Goal: Information Seeking & Learning: Learn about a topic

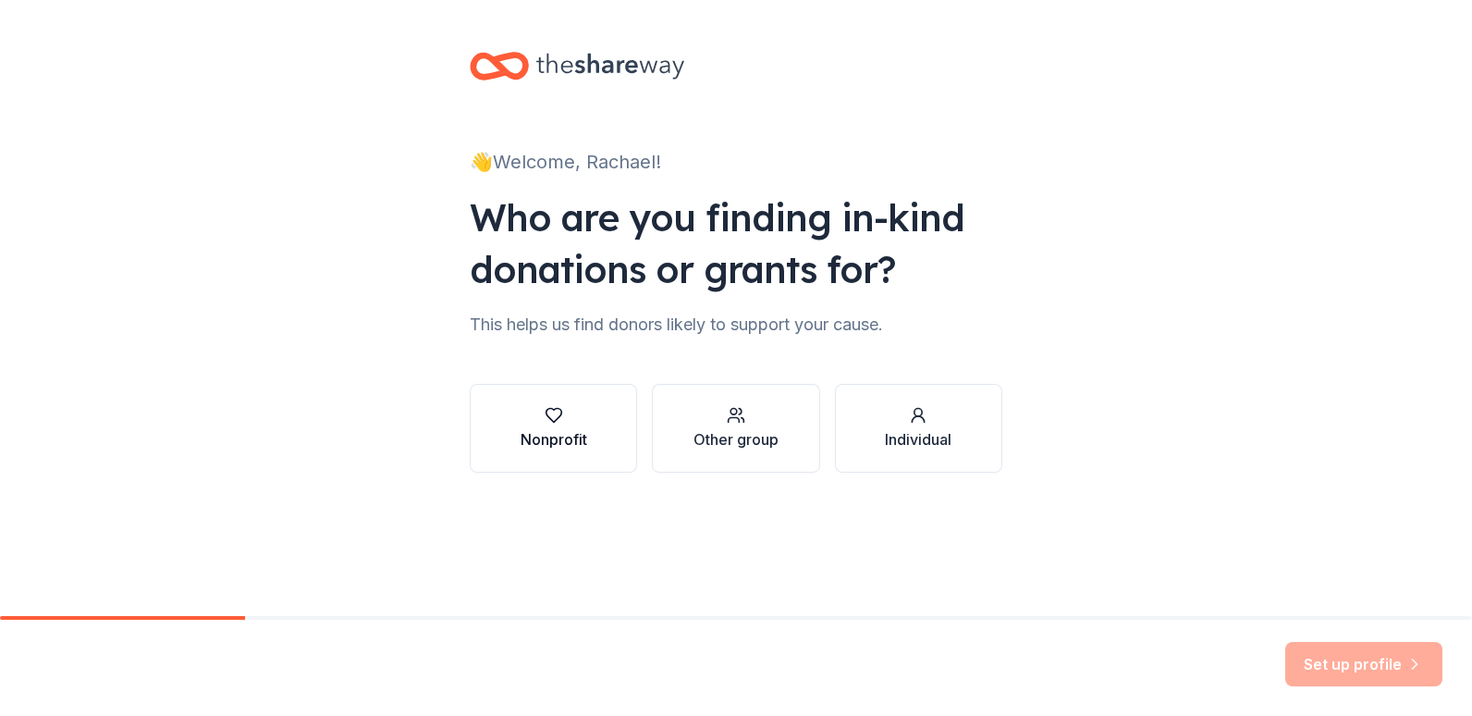
click at [550, 422] on icon "button" at bounding box center [554, 415] width 18 height 18
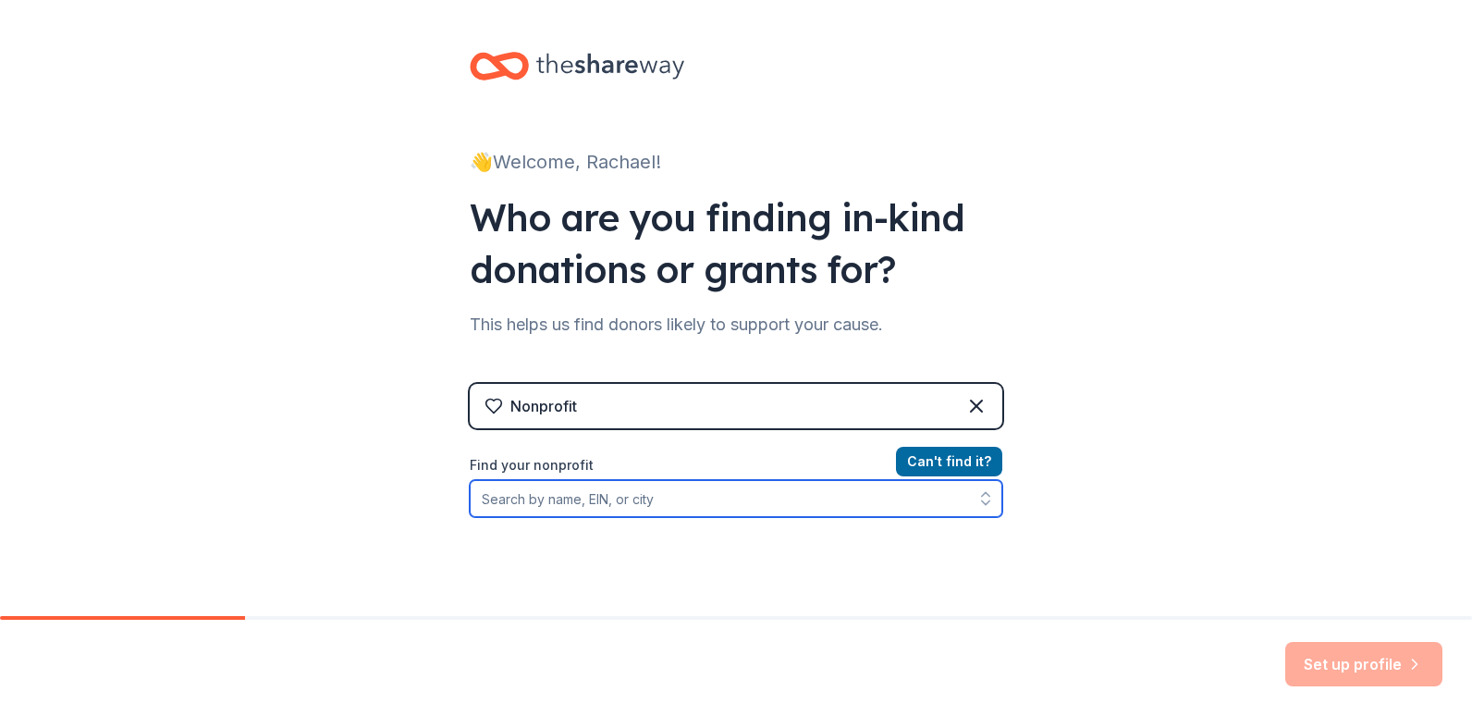
click at [657, 491] on input "Find your nonprofit" at bounding box center [736, 498] width 533 height 37
type input "23-2044355"
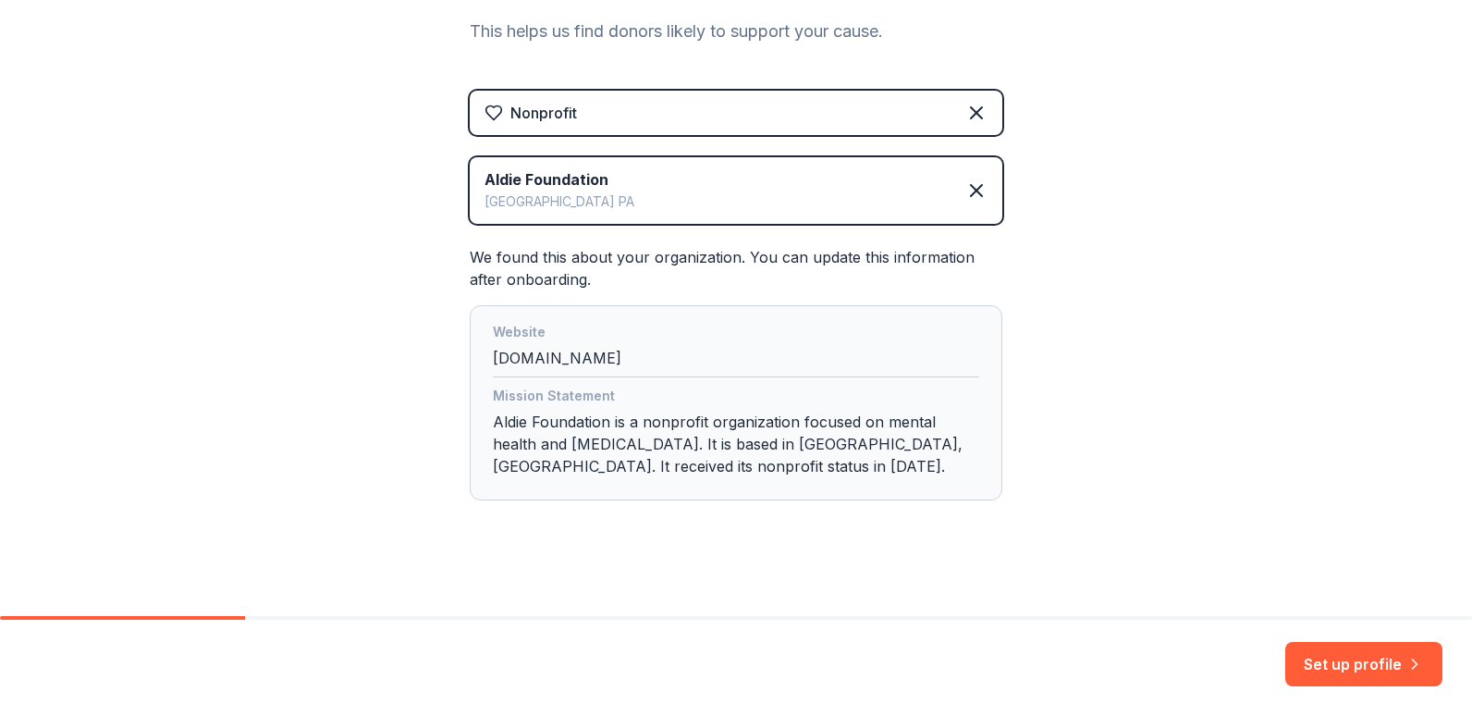
scroll to position [303, 0]
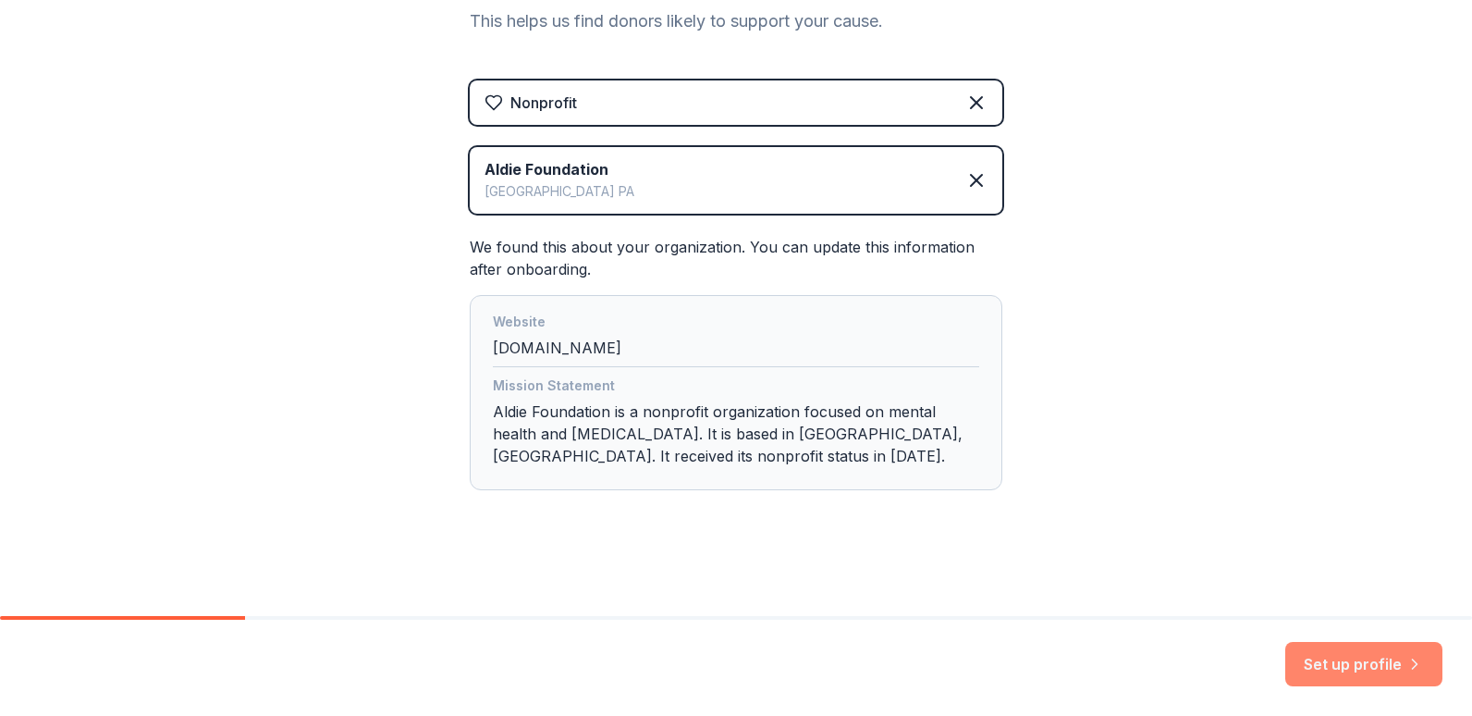
click at [1357, 670] on button "Set up profile" at bounding box center [1363, 664] width 157 height 44
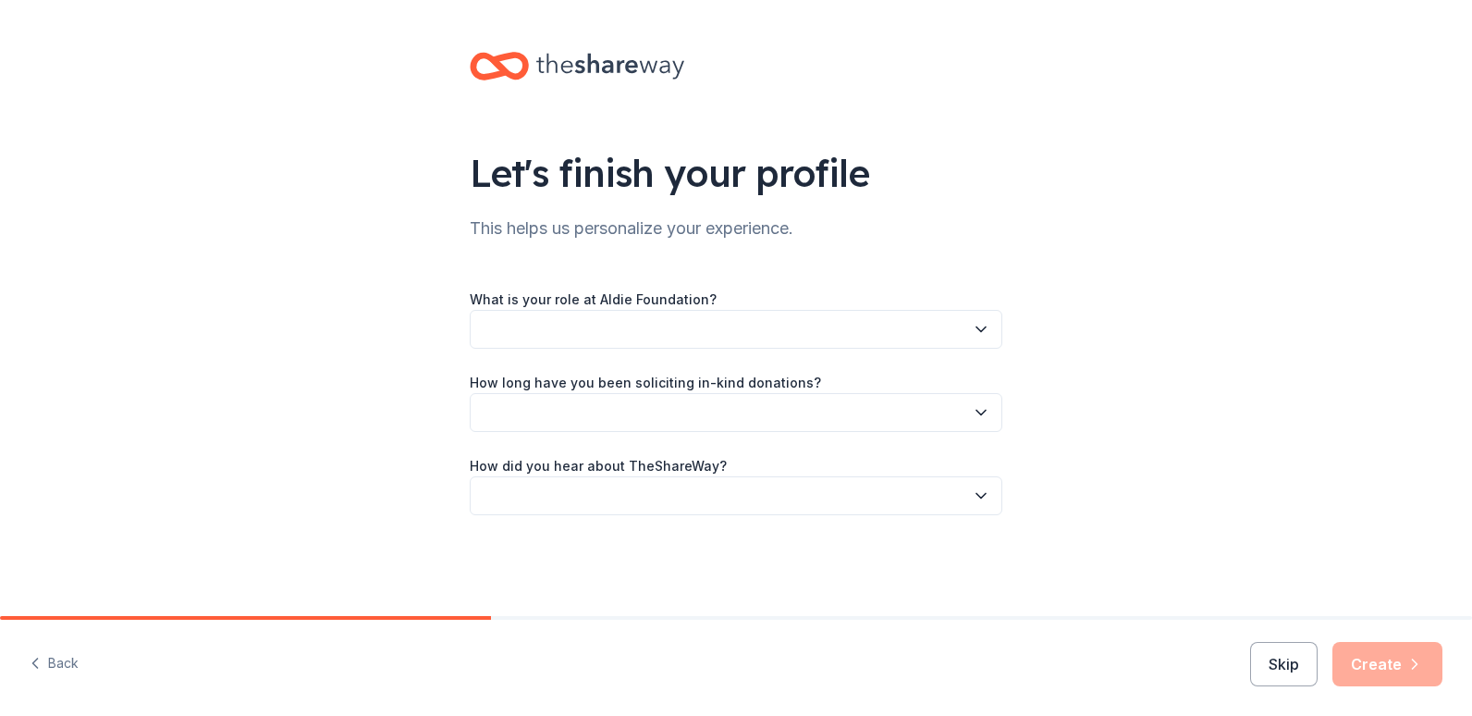
click at [493, 344] on button "button" at bounding box center [736, 329] width 533 height 39
click at [43, 668] on icon "button" at bounding box center [35, 663] width 18 height 18
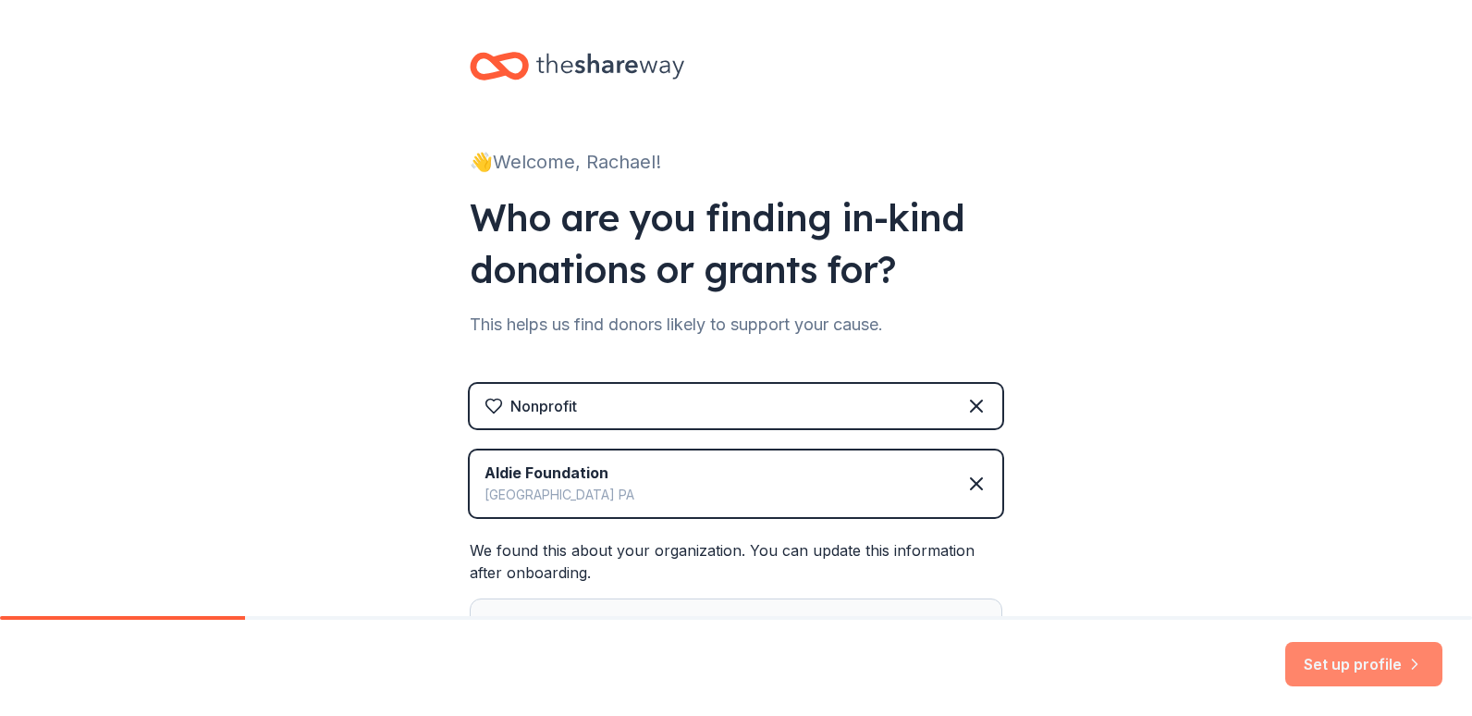
click at [1380, 674] on button "Set up profile" at bounding box center [1363, 664] width 157 height 44
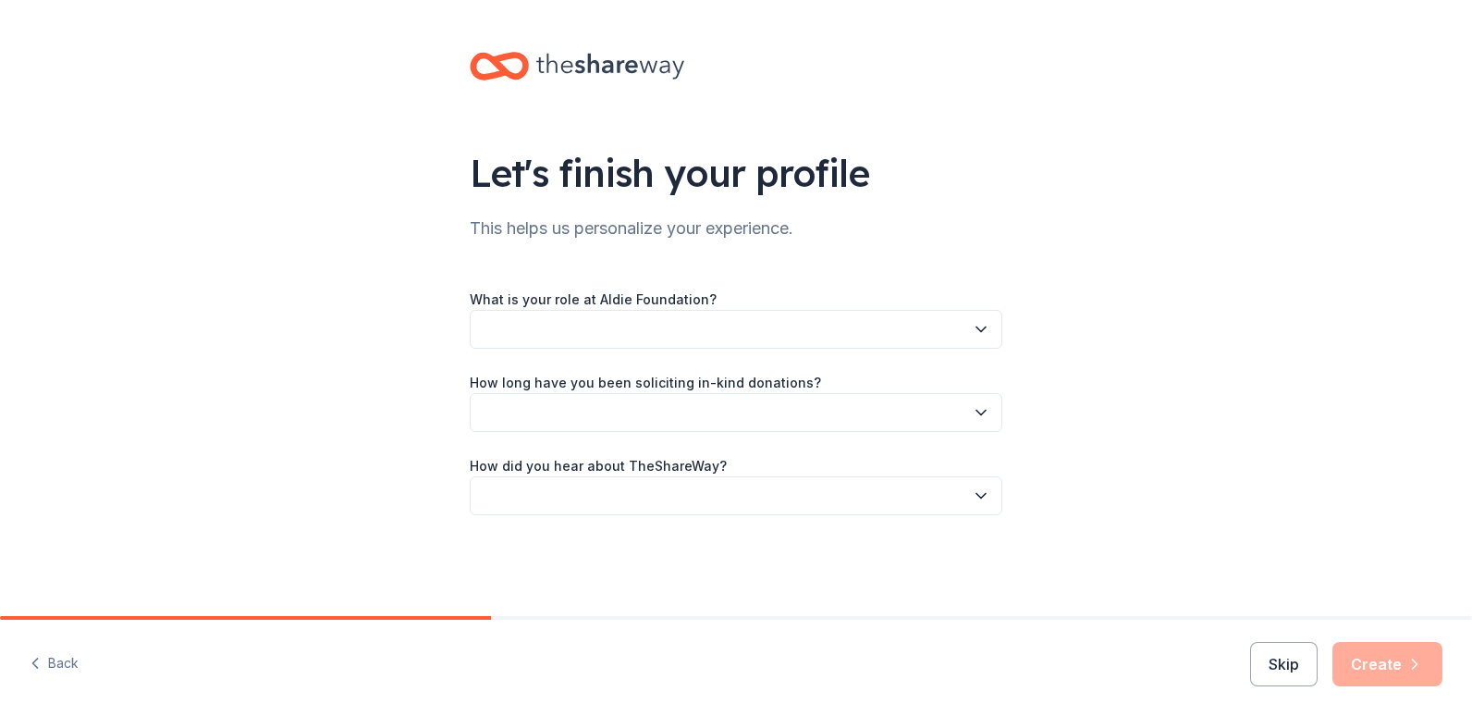
click at [842, 338] on button "button" at bounding box center [736, 329] width 533 height 39
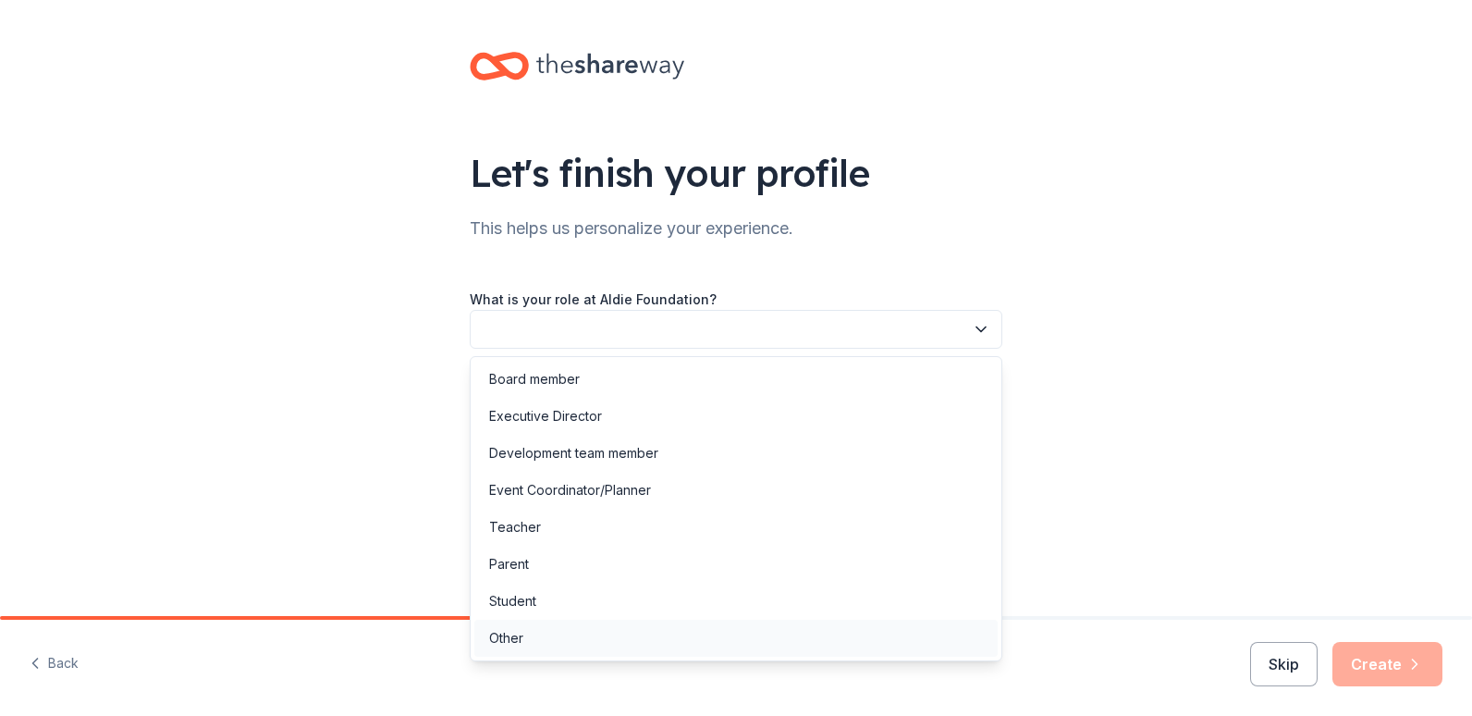
click at [623, 647] on div "Other" at bounding box center [735, 638] width 523 height 37
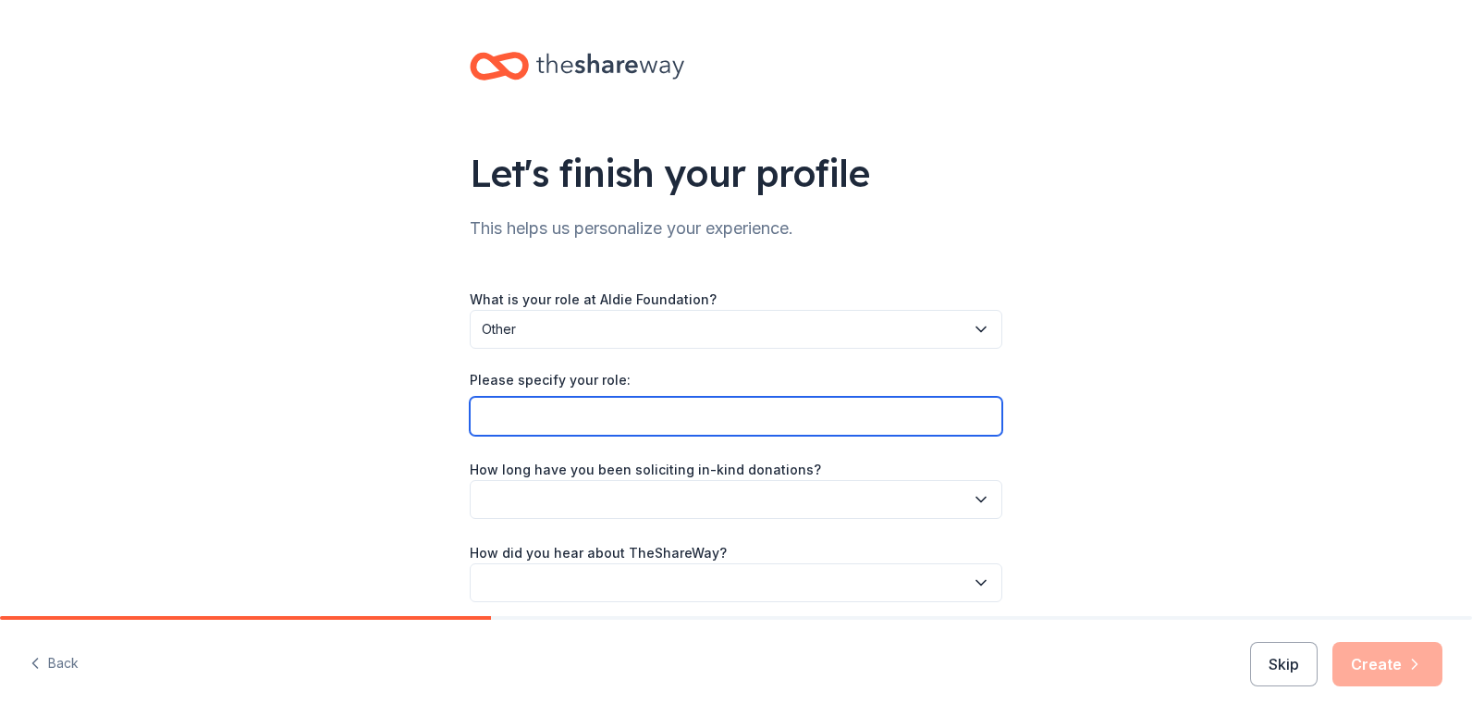
click at [696, 424] on input "Please specify your role:" at bounding box center [736, 416] width 533 height 39
type input "Case manager"
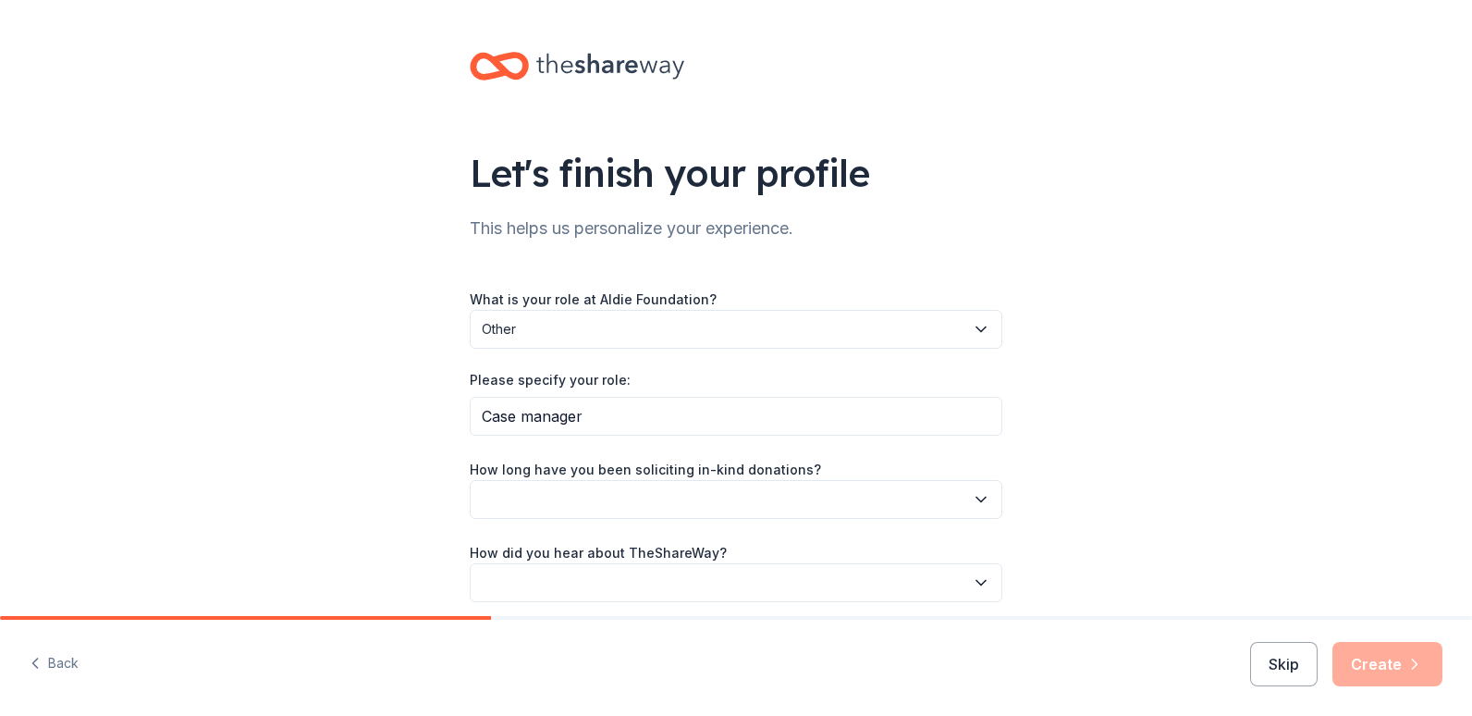
click at [660, 500] on button "button" at bounding box center [736, 499] width 533 height 39
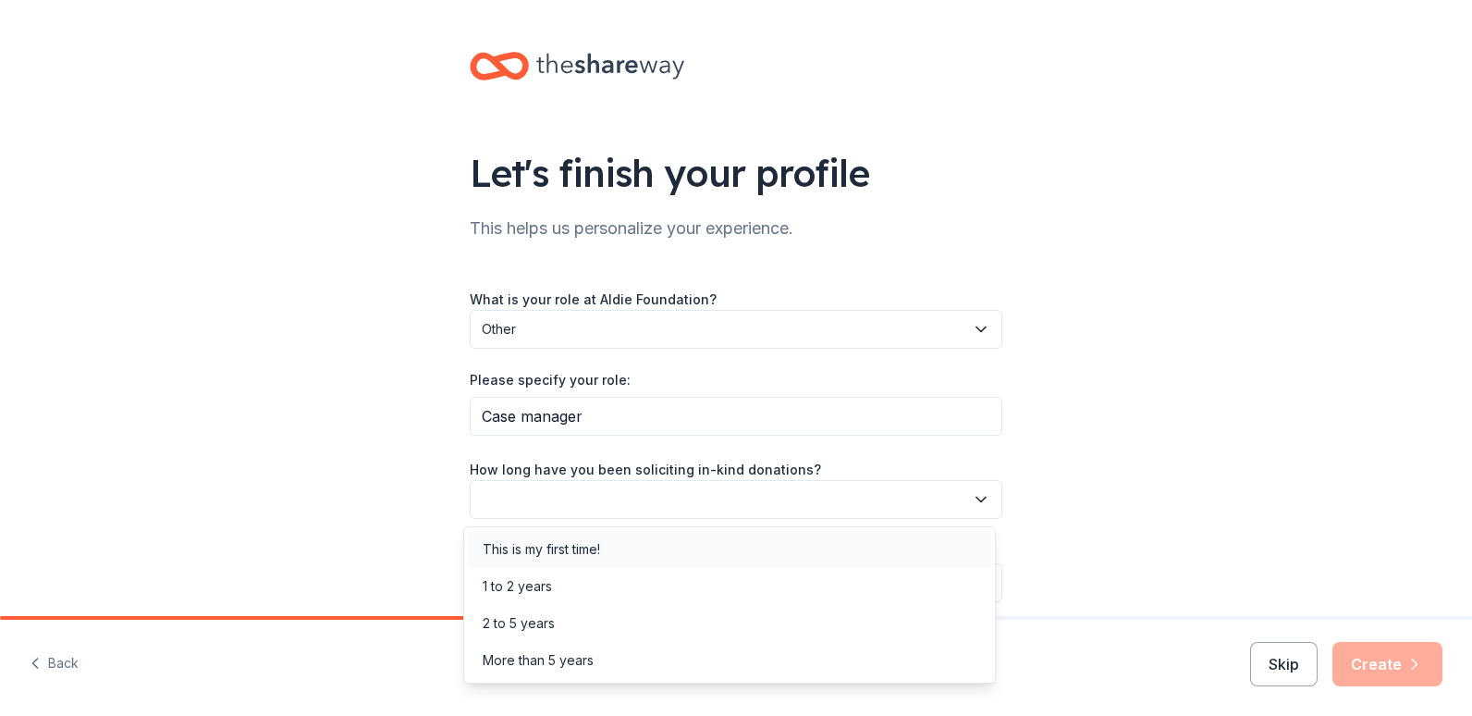
click at [604, 535] on div "This is my first time!" at bounding box center [729, 549] width 523 height 37
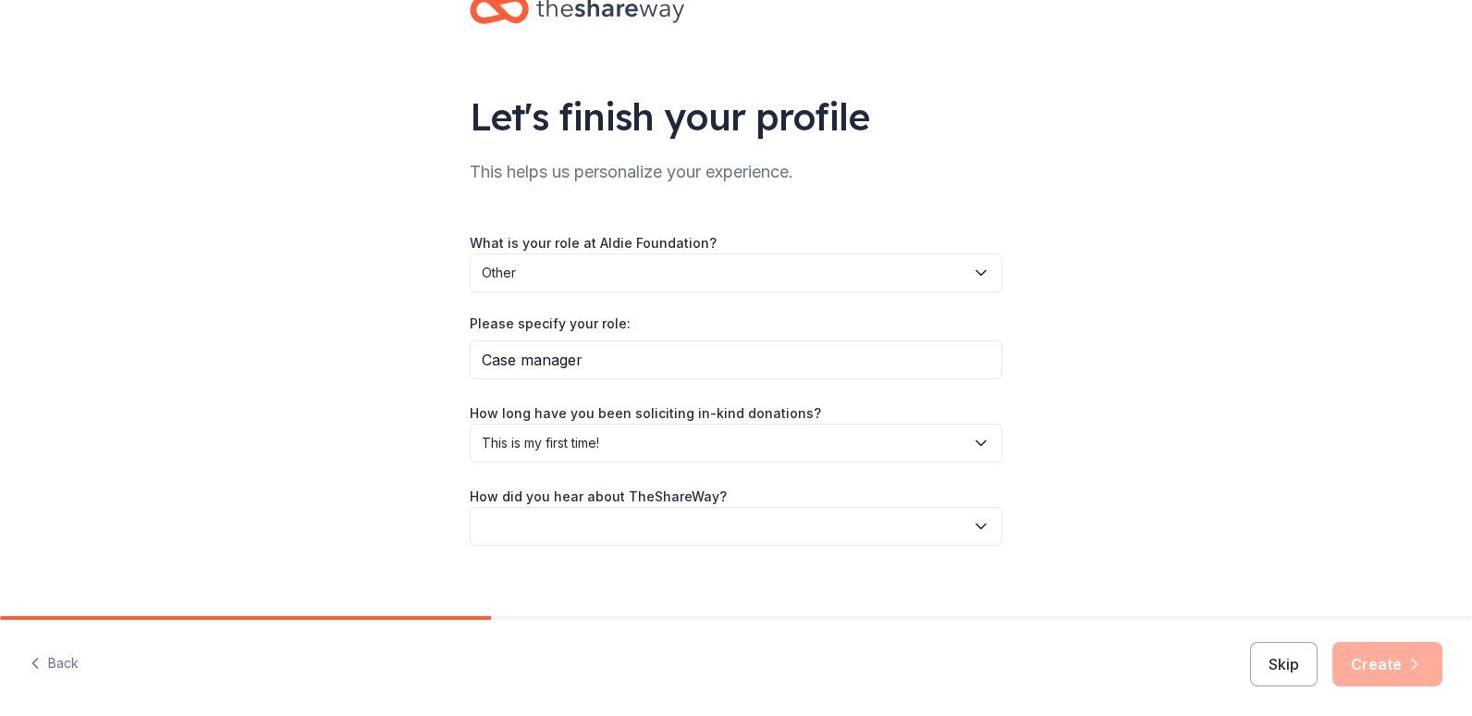
scroll to position [75, 0]
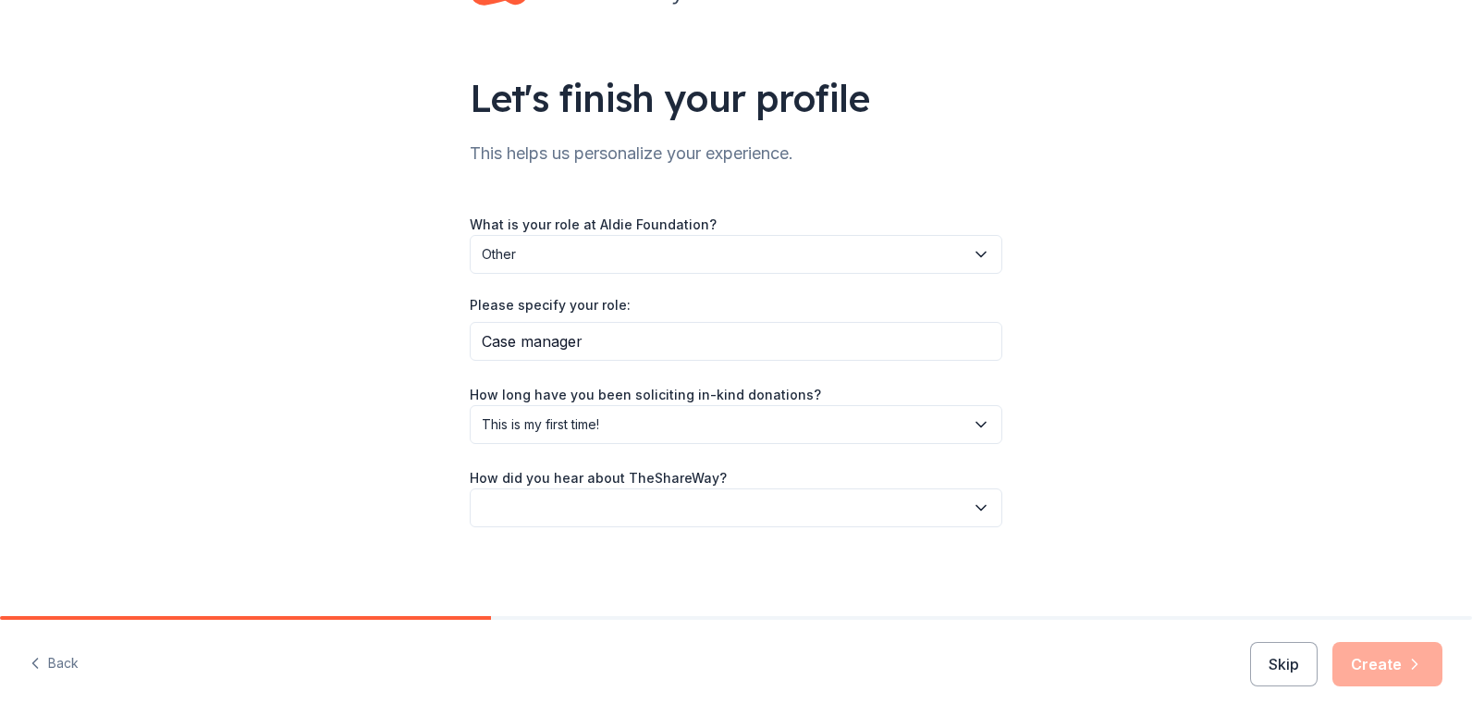
click at [940, 502] on button "button" at bounding box center [736, 507] width 533 height 39
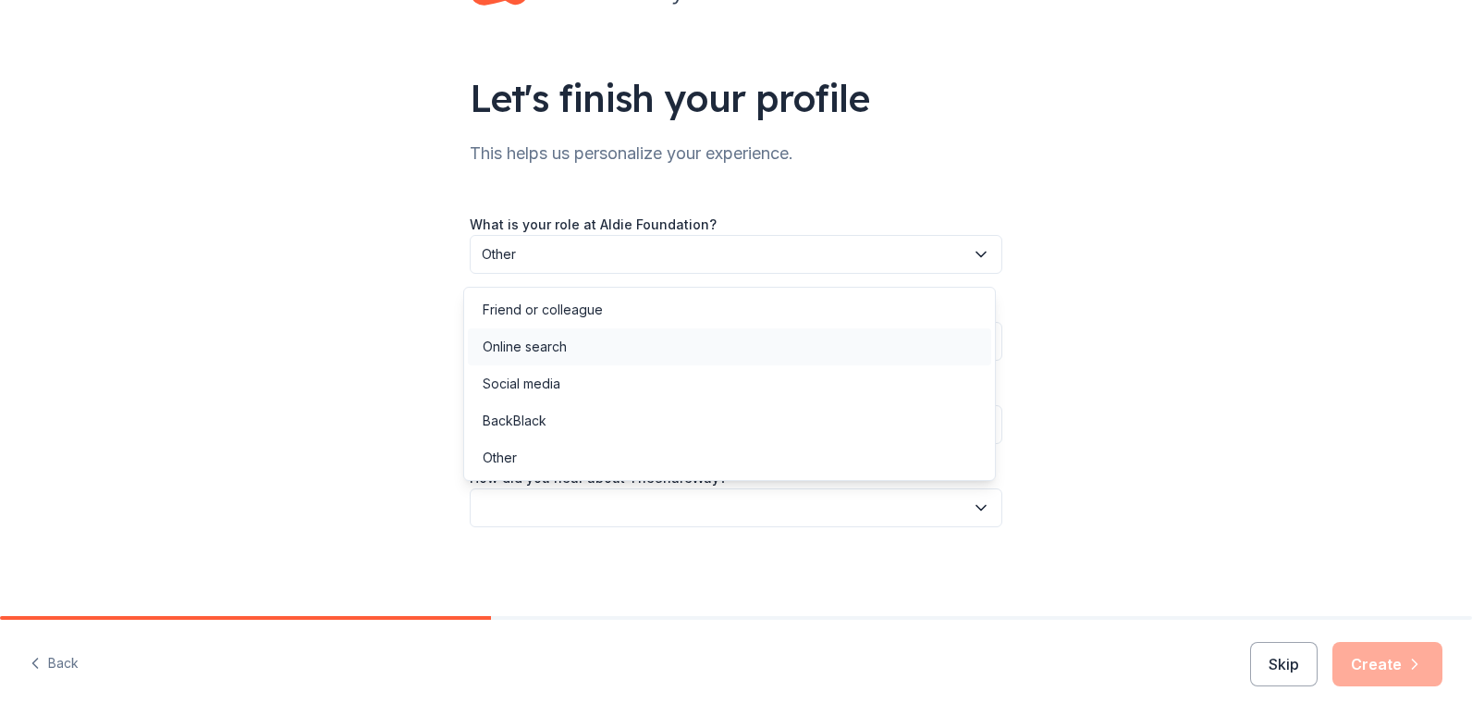
click at [633, 357] on div "Online search" at bounding box center [729, 346] width 523 height 37
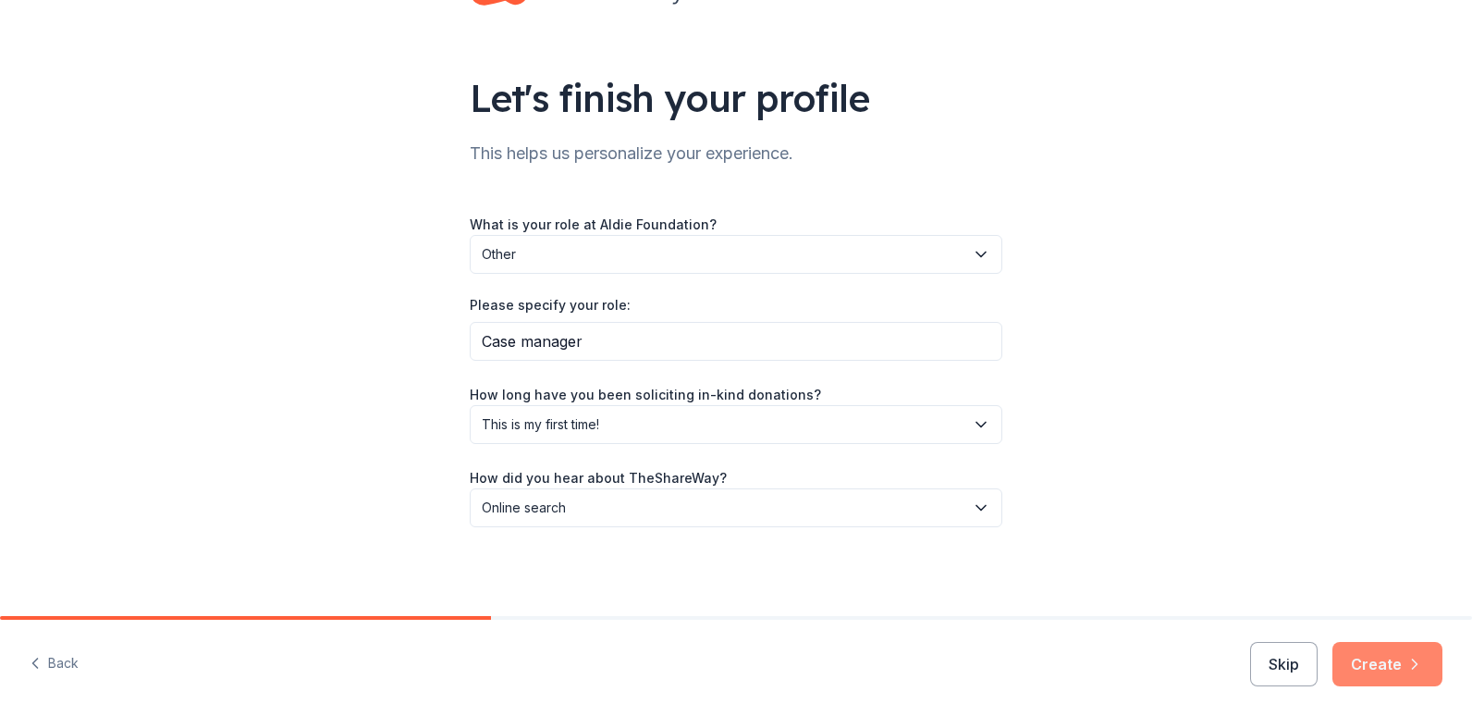
click at [1387, 664] on button "Create" at bounding box center [1388, 664] width 110 height 44
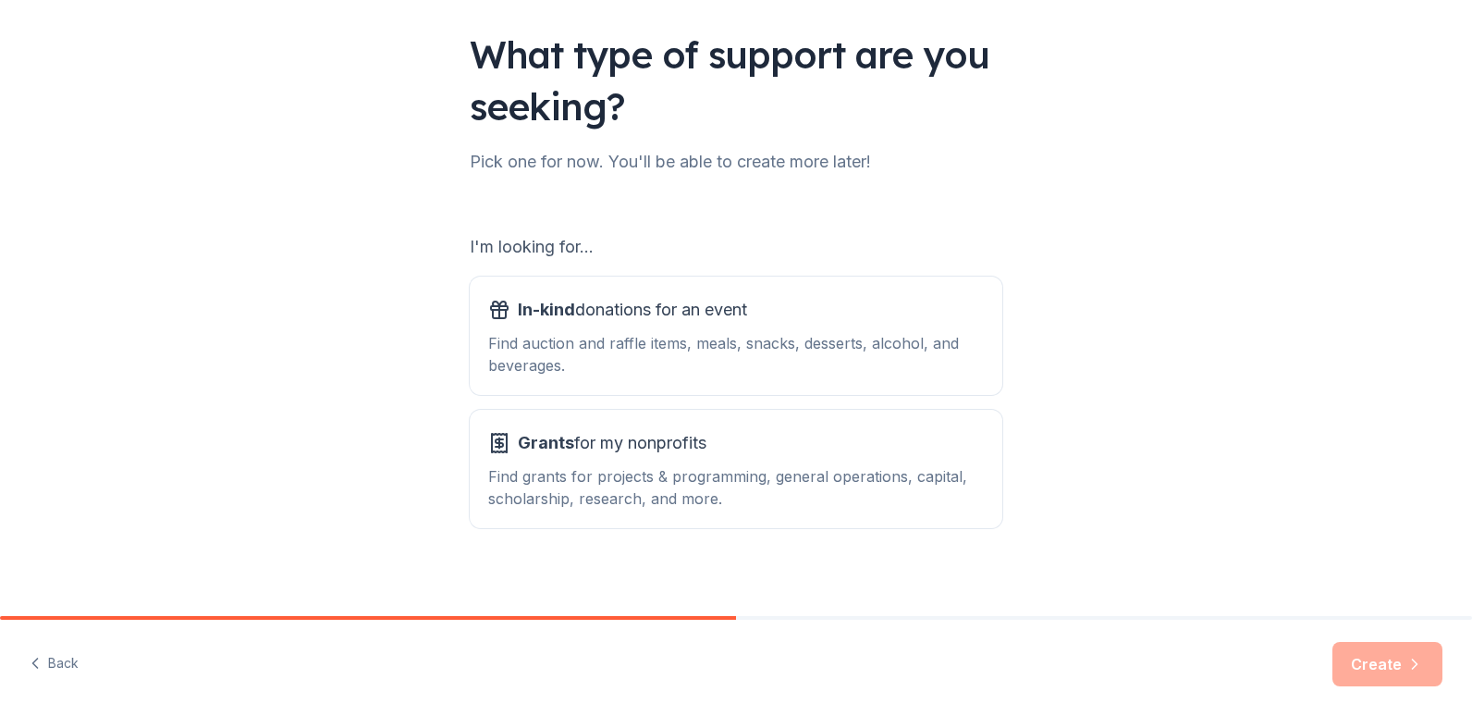
scroll to position [130, 0]
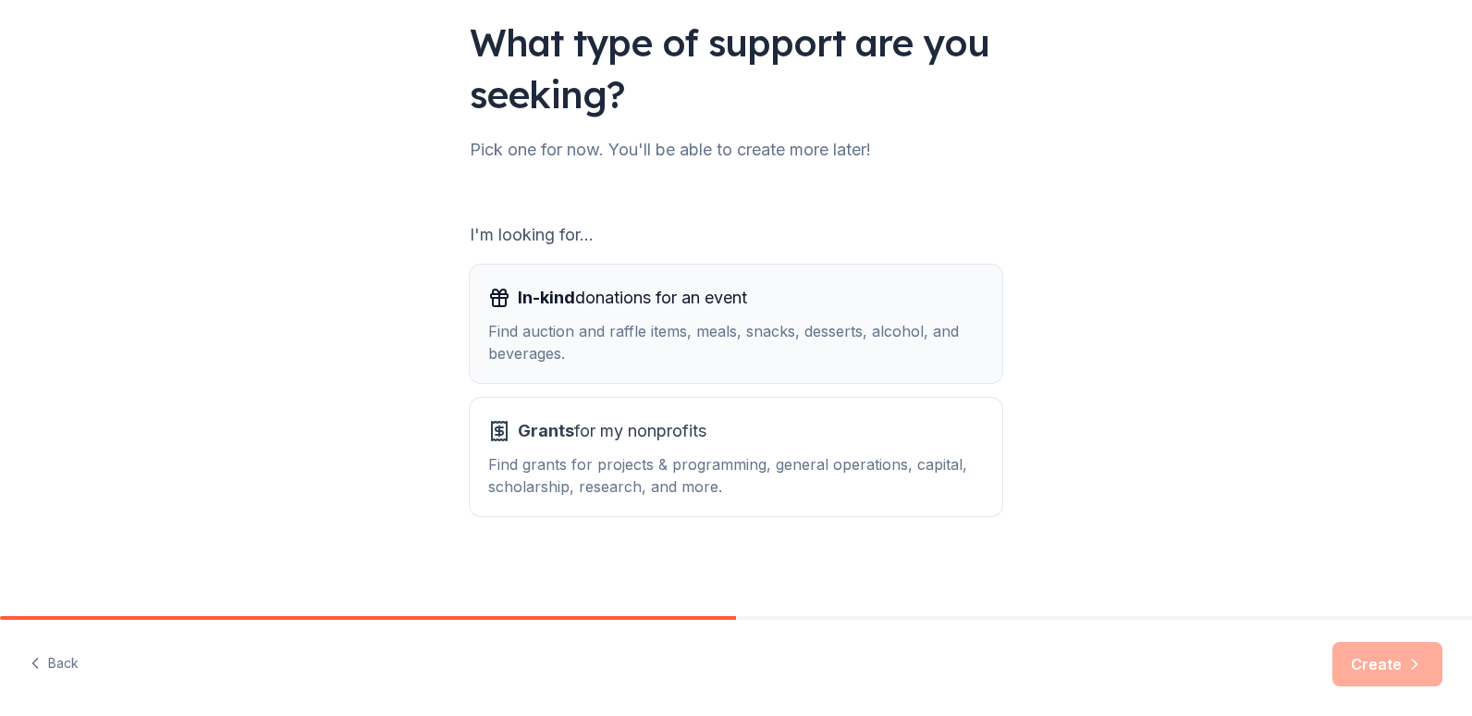
click at [904, 361] on div "Find auction and raffle items, meals, snacks, desserts, alcohol, and beverages." at bounding box center [736, 342] width 496 height 44
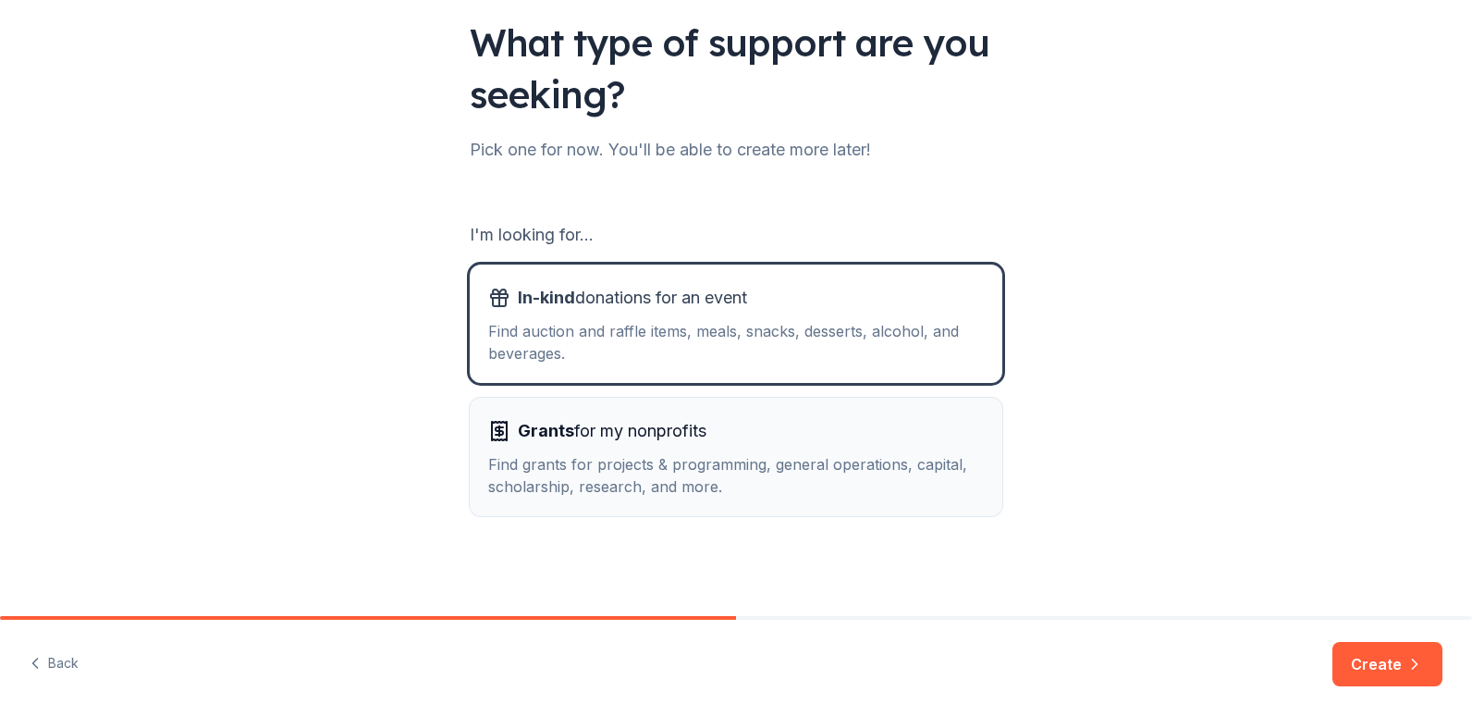
click at [828, 470] on div "Find grants for projects & programming, general operations, capital, scholarshi…" at bounding box center [736, 475] width 496 height 44
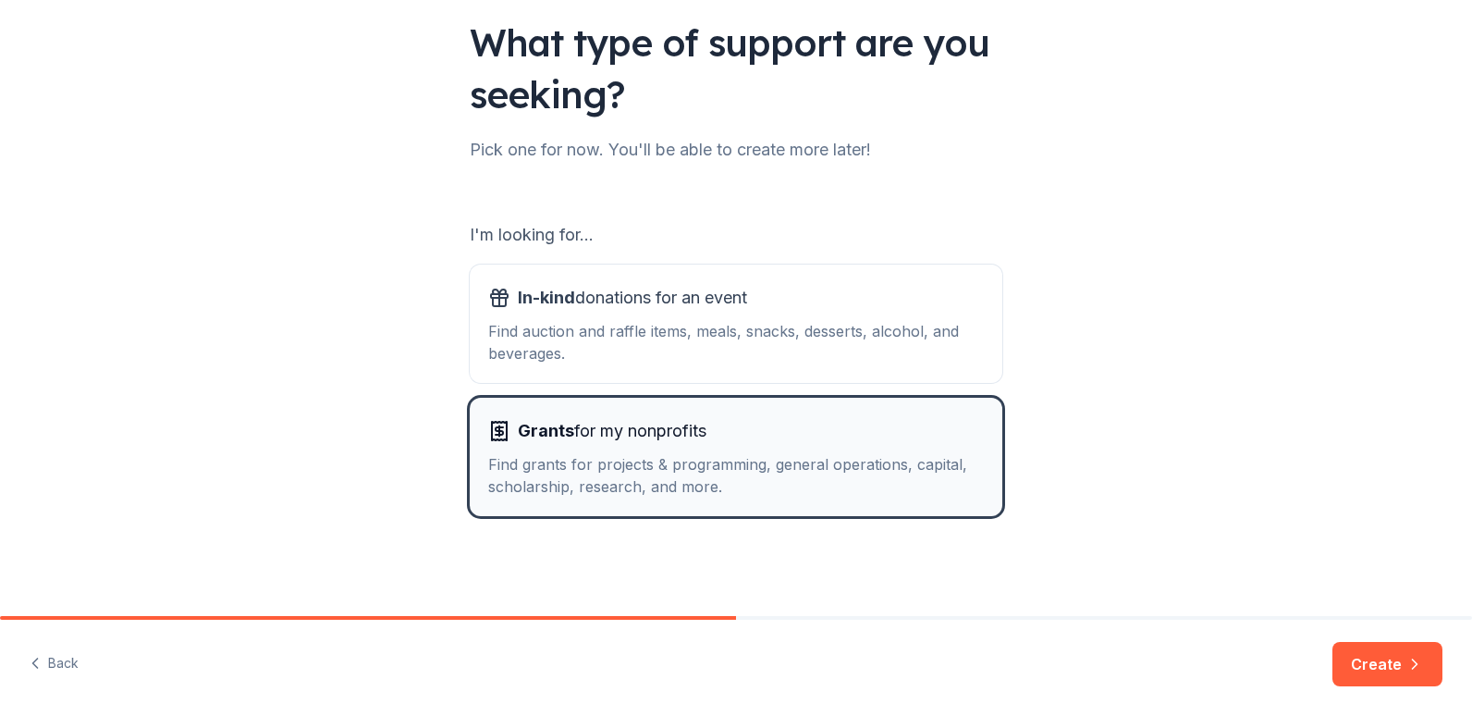
click at [545, 337] on div "Find auction and raffle items, meals, snacks, desserts, alcohol, and beverages." at bounding box center [736, 342] width 496 height 44
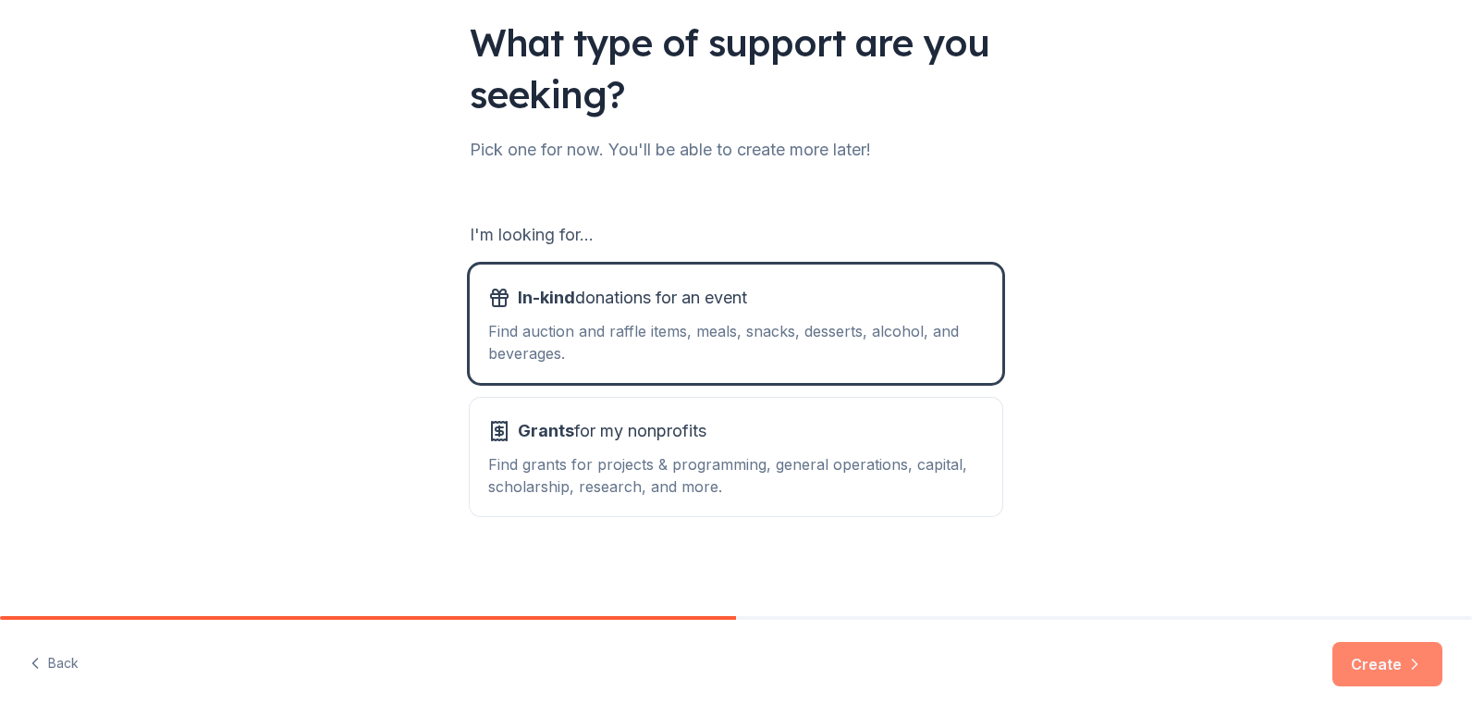
click at [1366, 663] on button "Create" at bounding box center [1388, 664] width 110 height 44
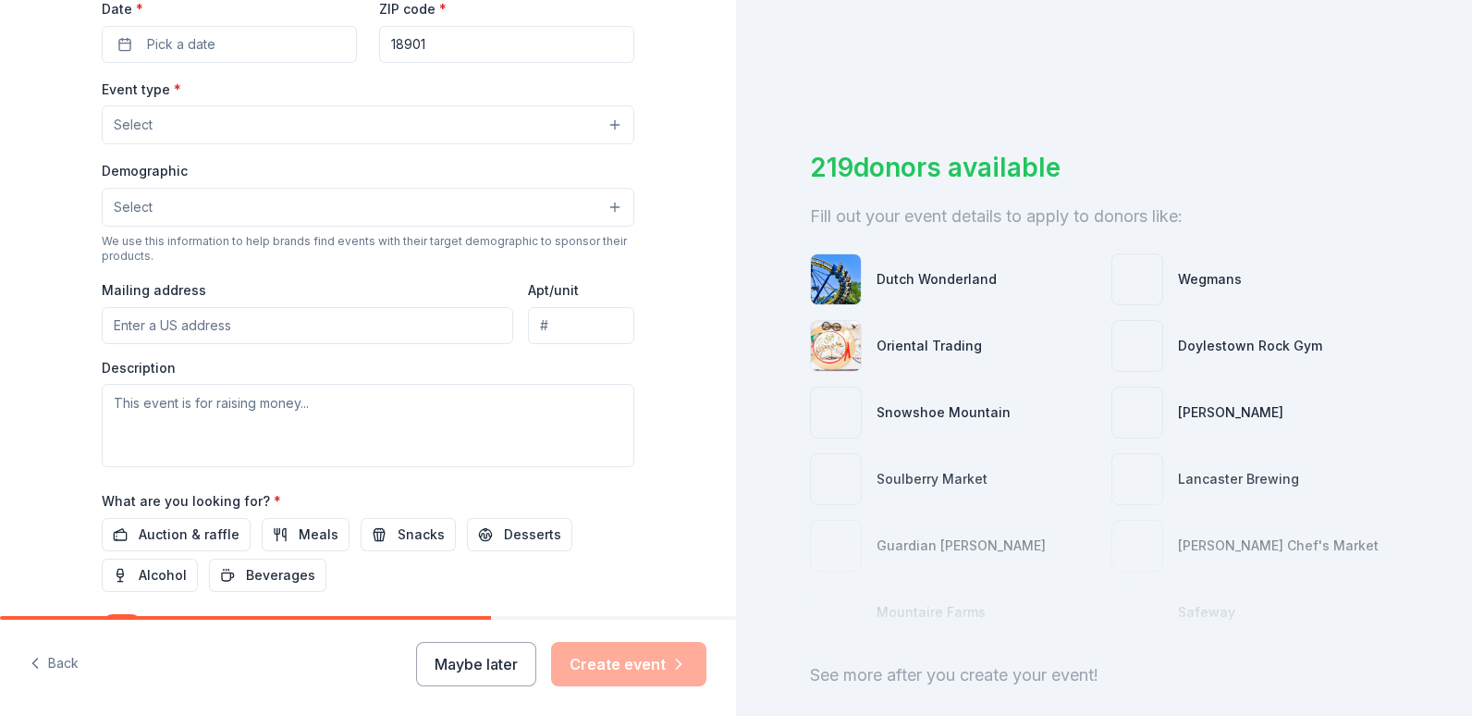
scroll to position [615, 0]
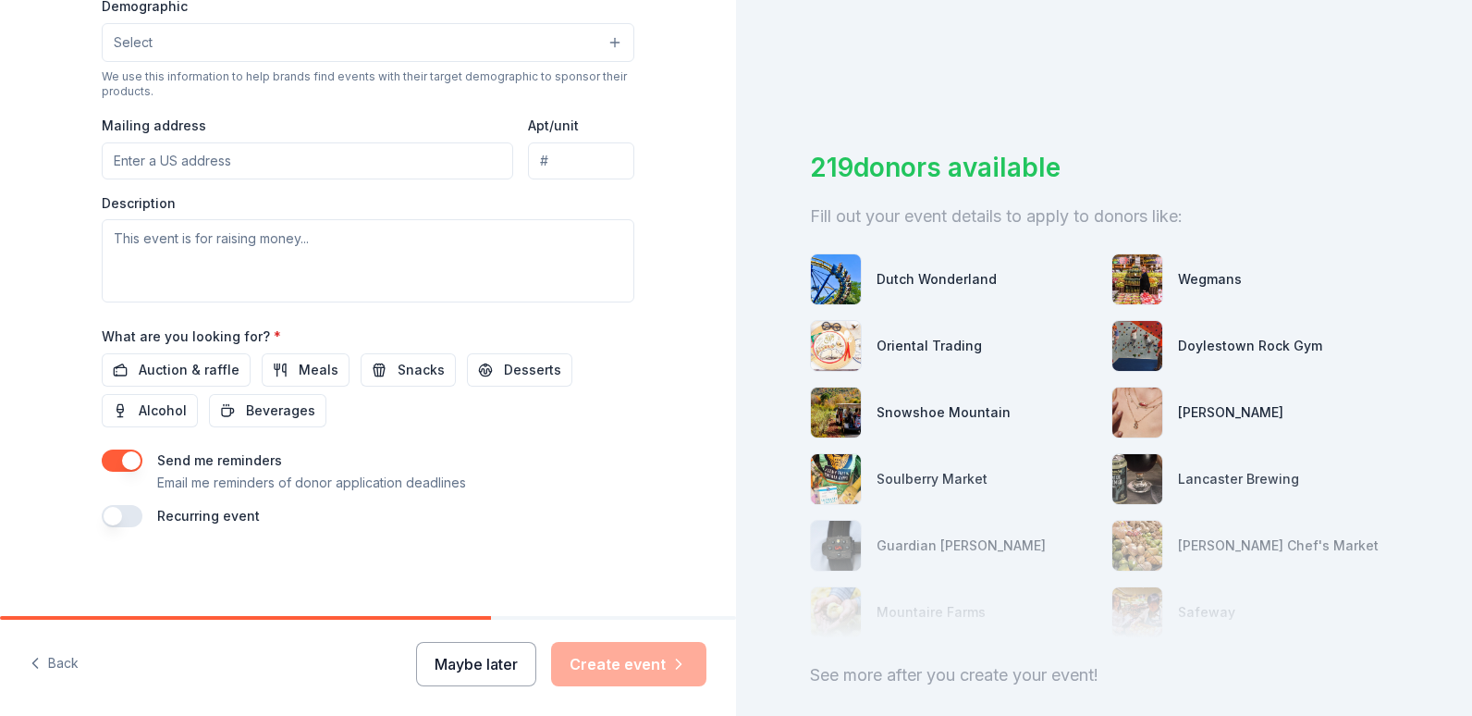
click at [494, 658] on button "Maybe later" at bounding box center [476, 664] width 120 height 44
click at [460, 673] on button "Maybe later" at bounding box center [476, 664] width 120 height 44
click at [477, 669] on div "Maybe later Create event" at bounding box center [561, 664] width 290 height 44
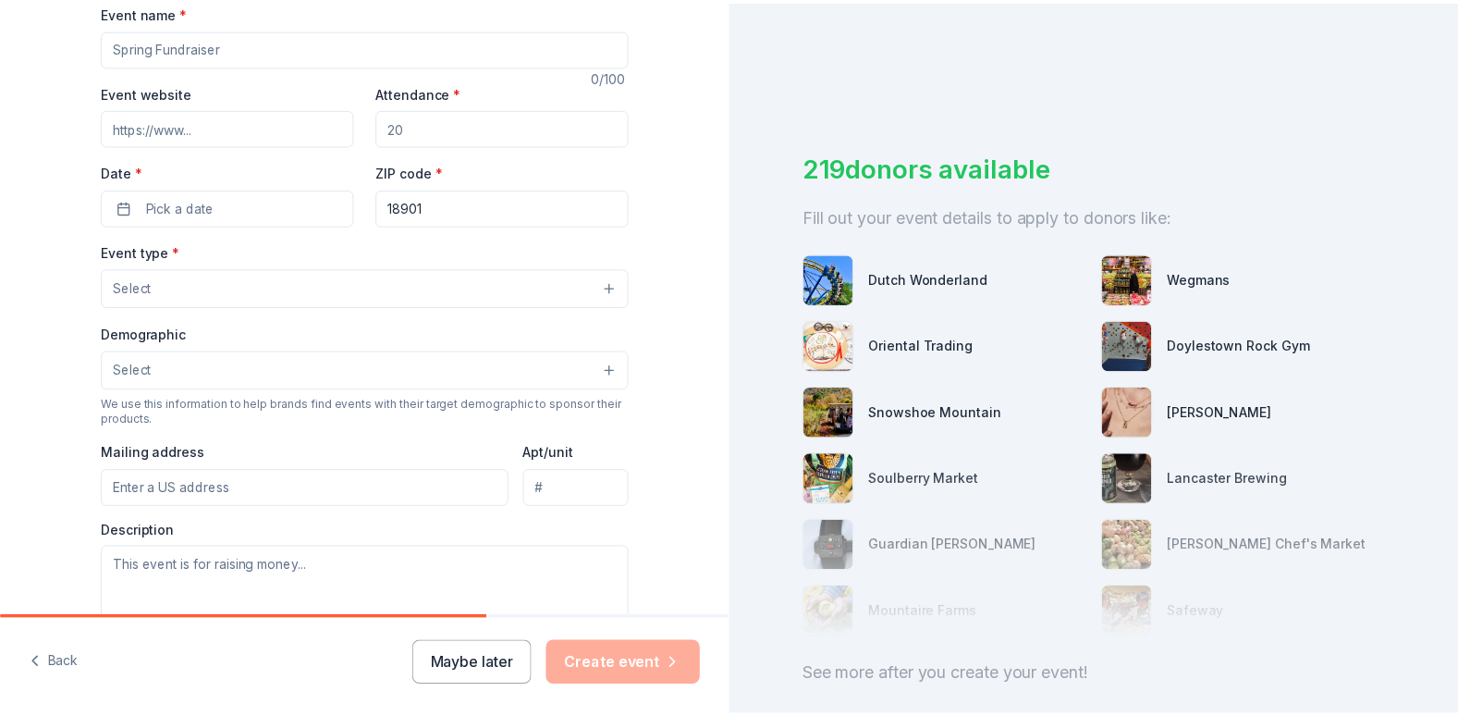
scroll to position [0, 0]
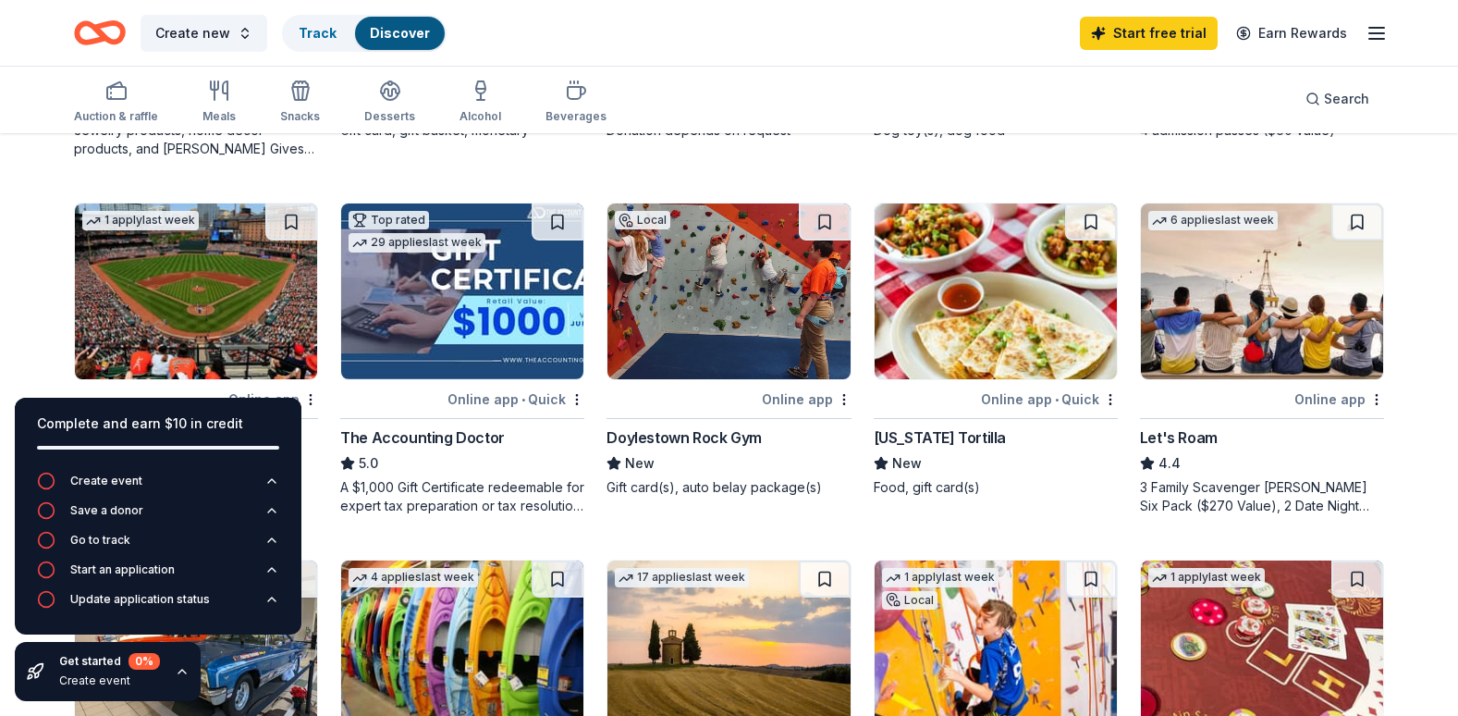
scroll to position [812, 0]
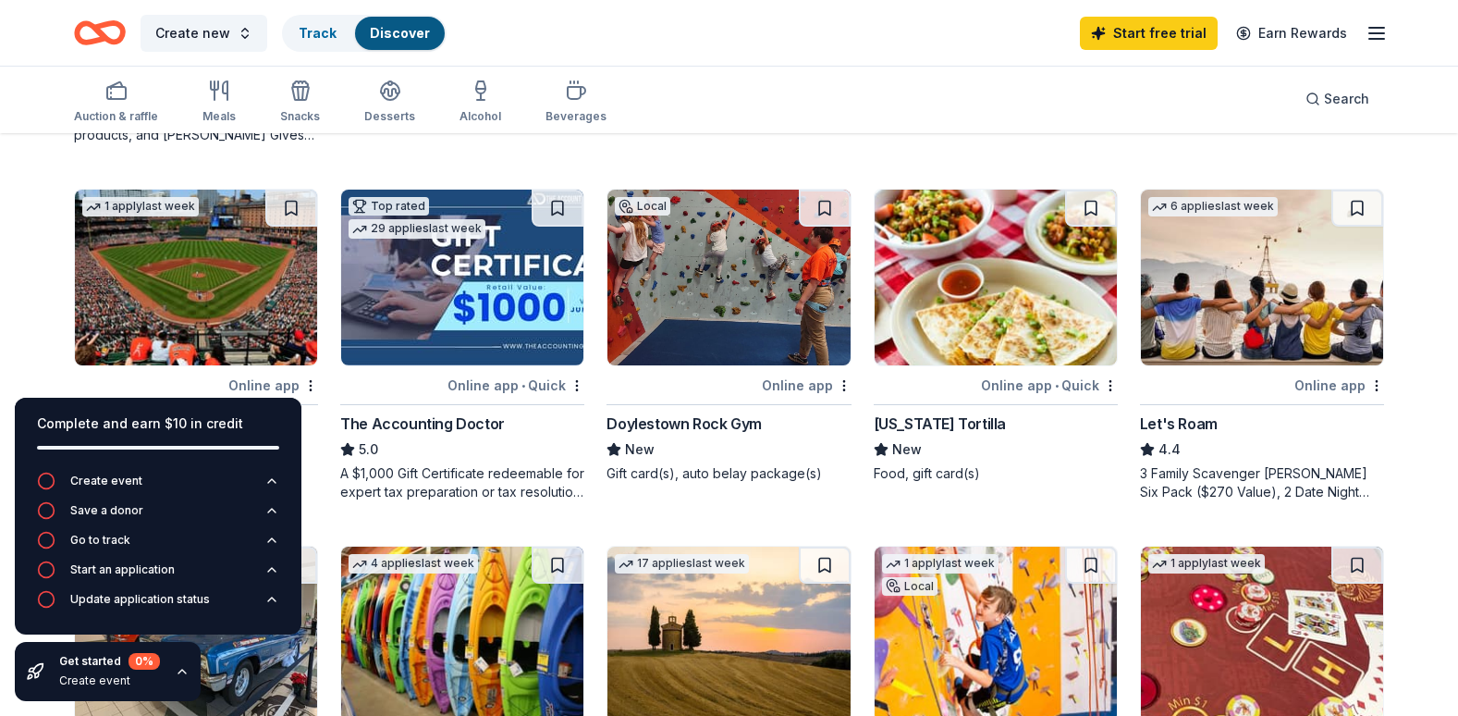
click at [775, 312] on img at bounding box center [729, 278] width 242 height 176
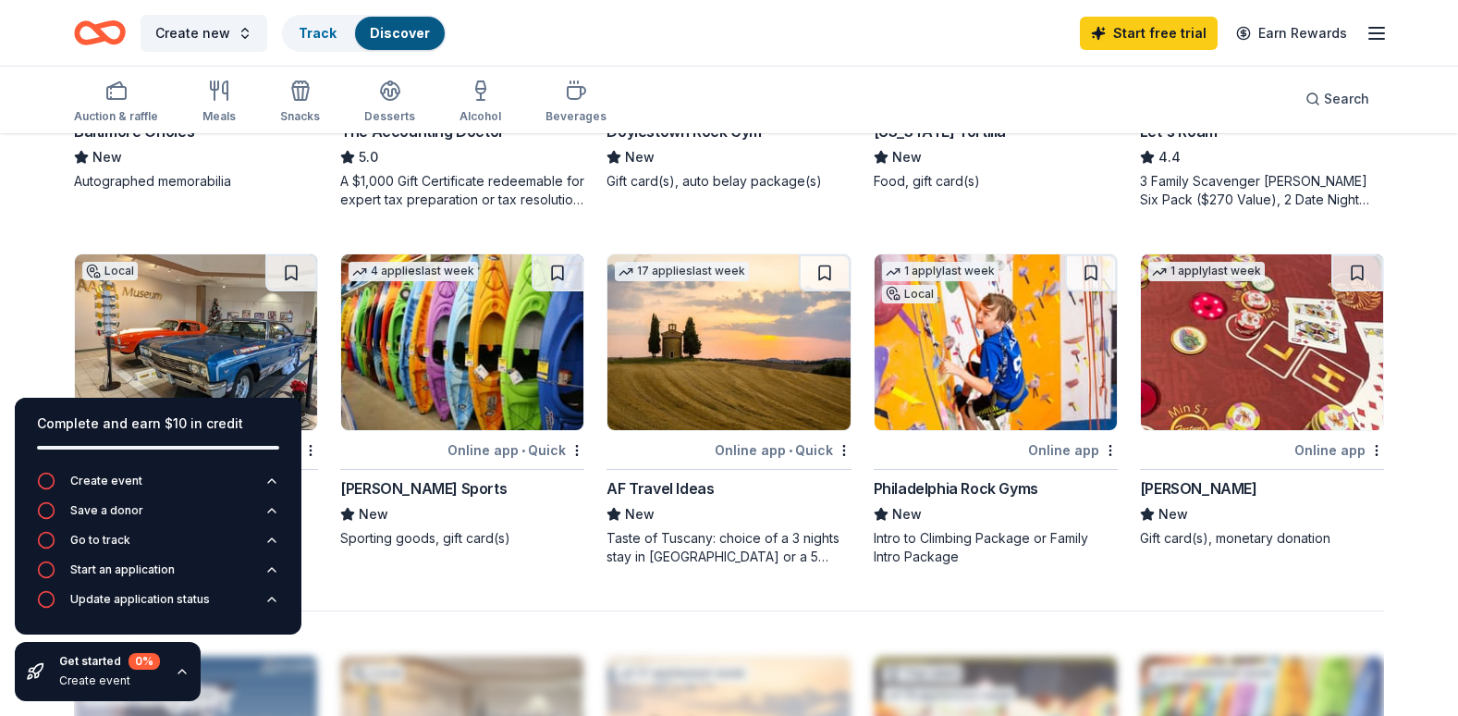
scroll to position [1103, 0]
click at [487, 373] on img at bounding box center [462, 343] width 242 height 176
click at [226, 101] on icon "button" at bounding box center [219, 91] width 22 height 22
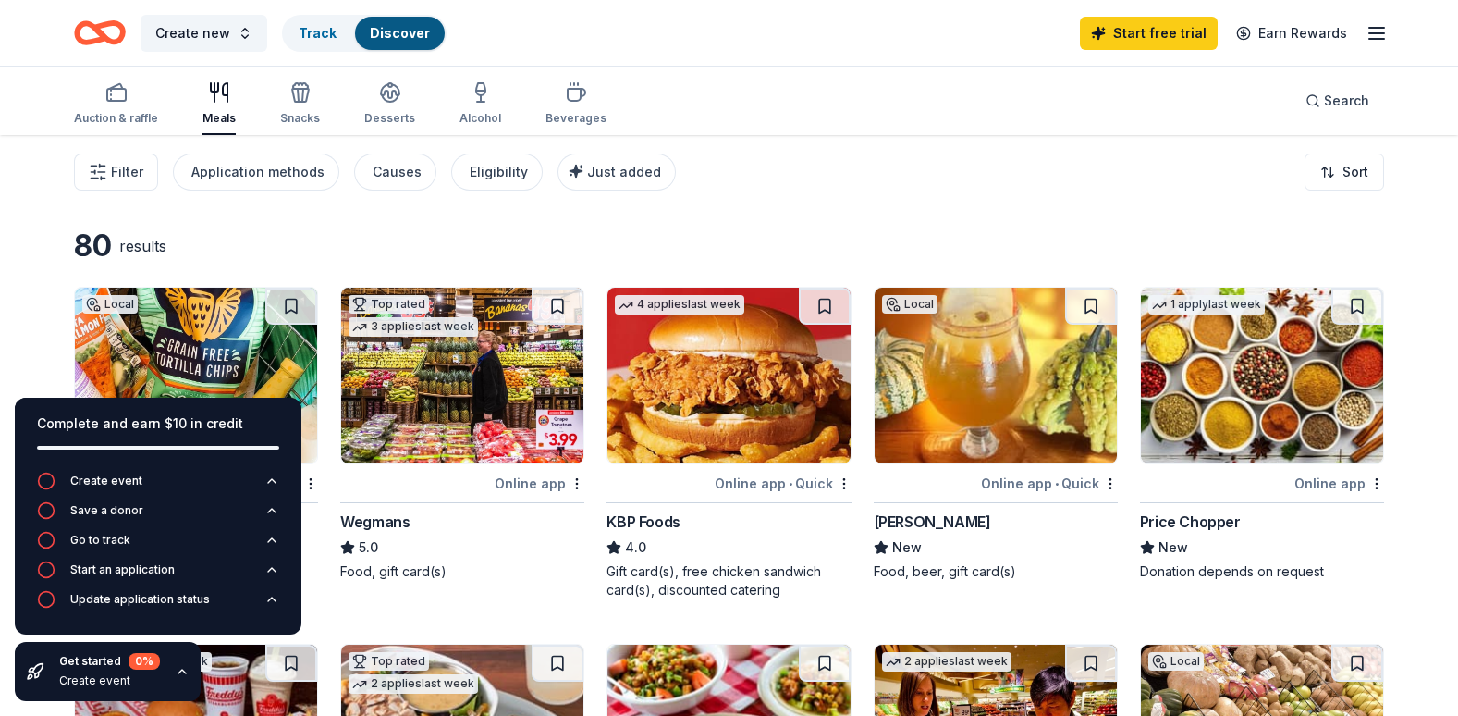
click at [180, 671] on icon "button" at bounding box center [182, 671] width 15 height 15
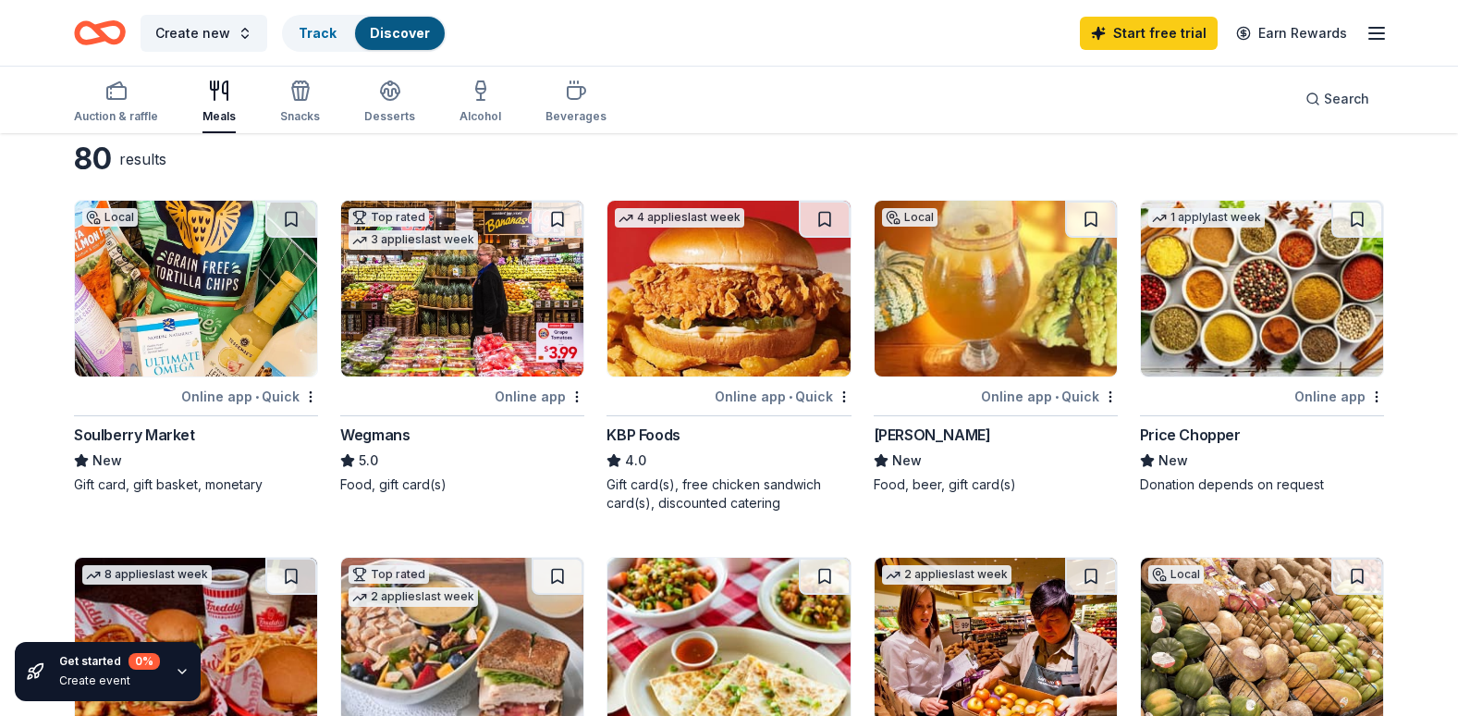
scroll to position [88, 0]
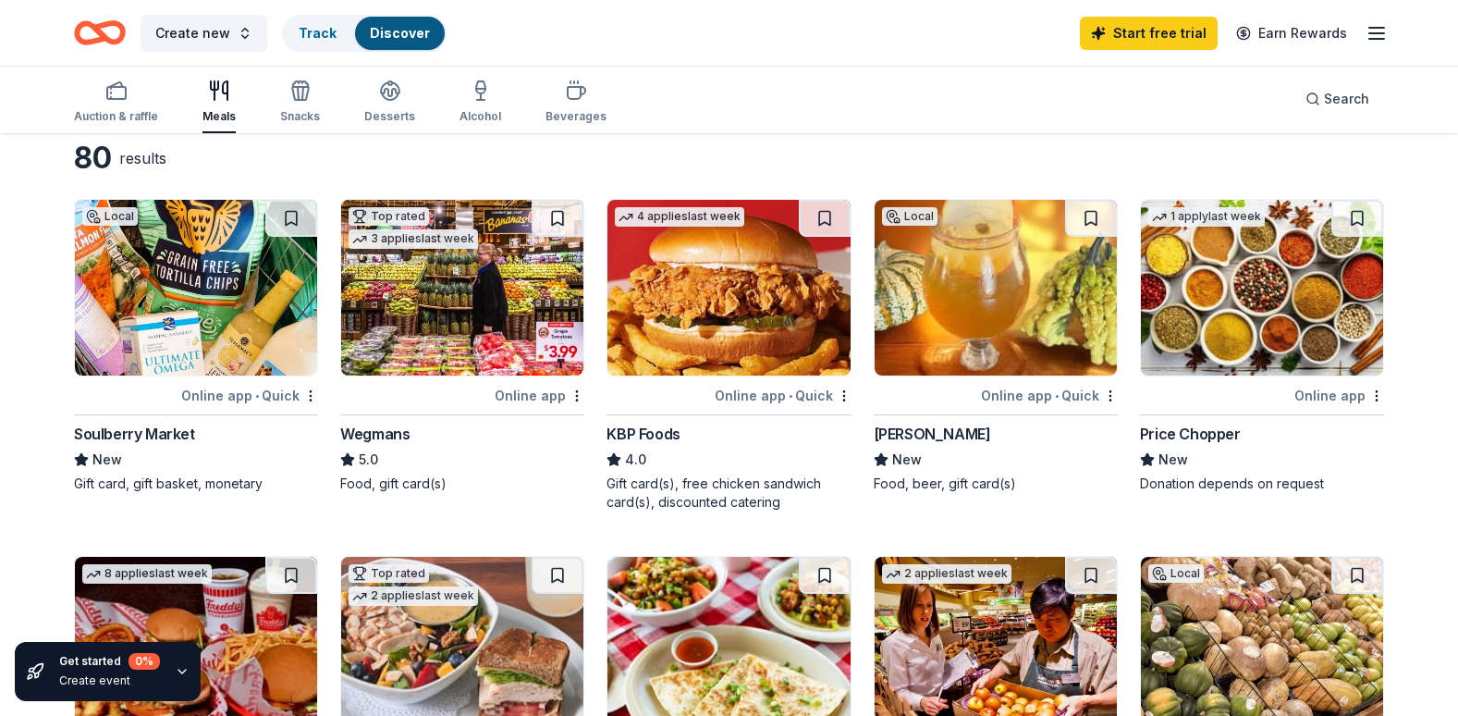
click at [426, 320] on img at bounding box center [462, 288] width 242 height 176
click at [120, 97] on icon "button" at bounding box center [116, 91] width 22 height 22
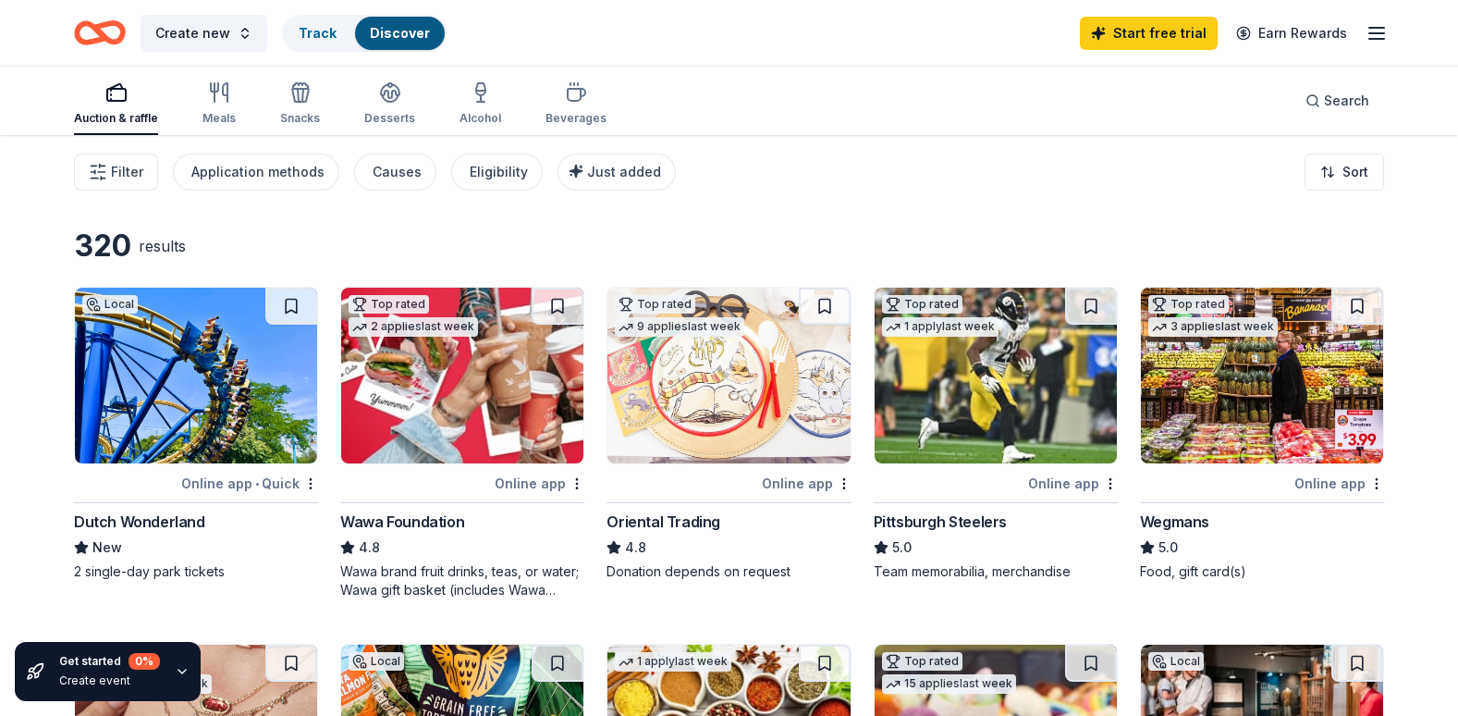
click at [223, 106] on div "Meals" at bounding box center [219, 103] width 33 height 44
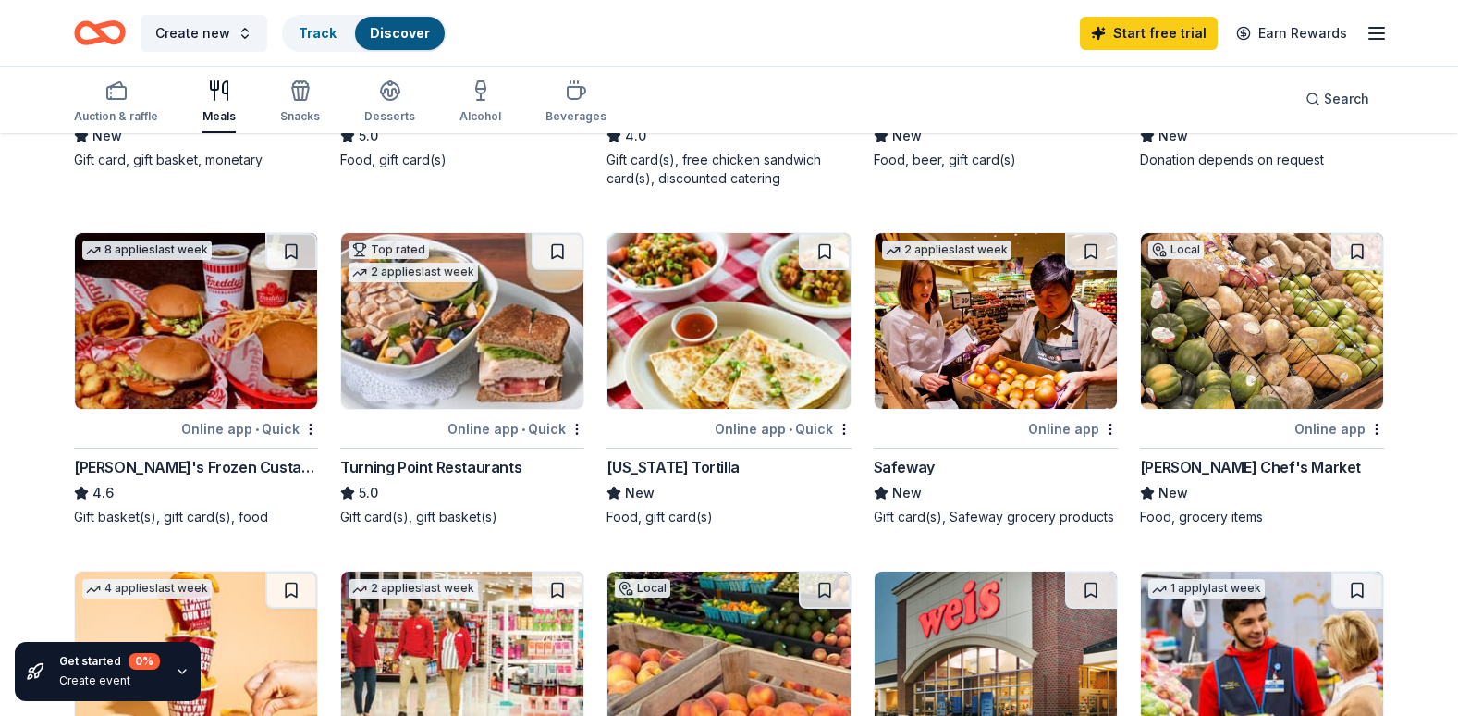
scroll to position [422, 0]
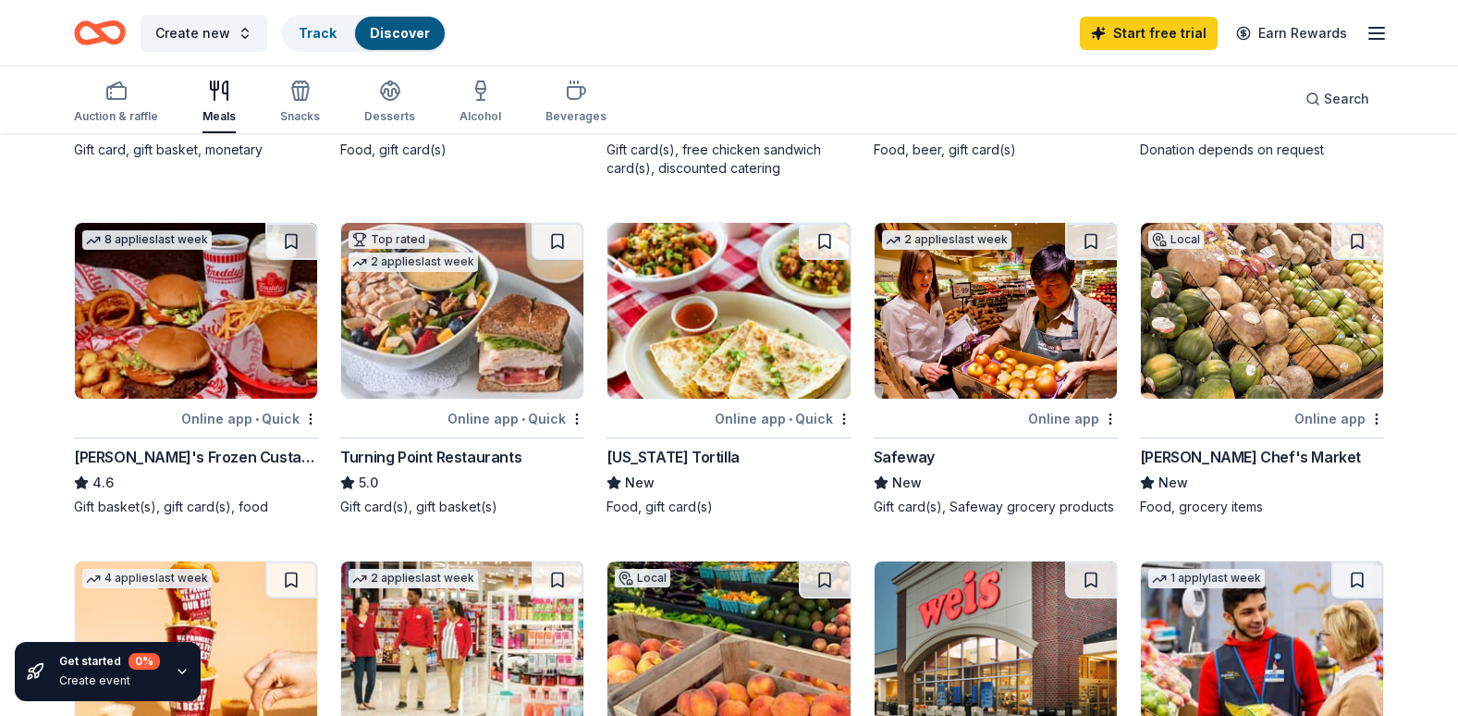
click at [448, 448] on div "Turning Point Restaurants" at bounding box center [430, 457] width 181 height 22
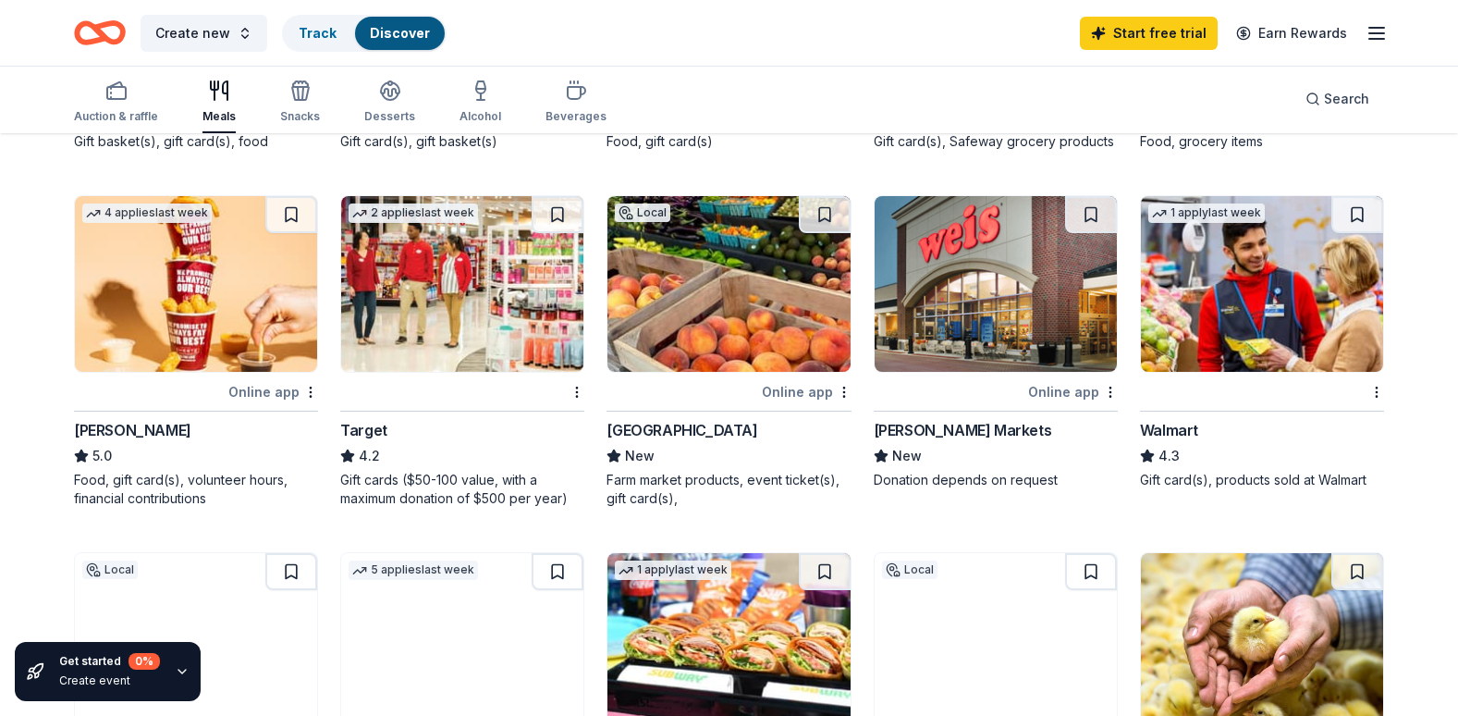
scroll to position [795, 0]
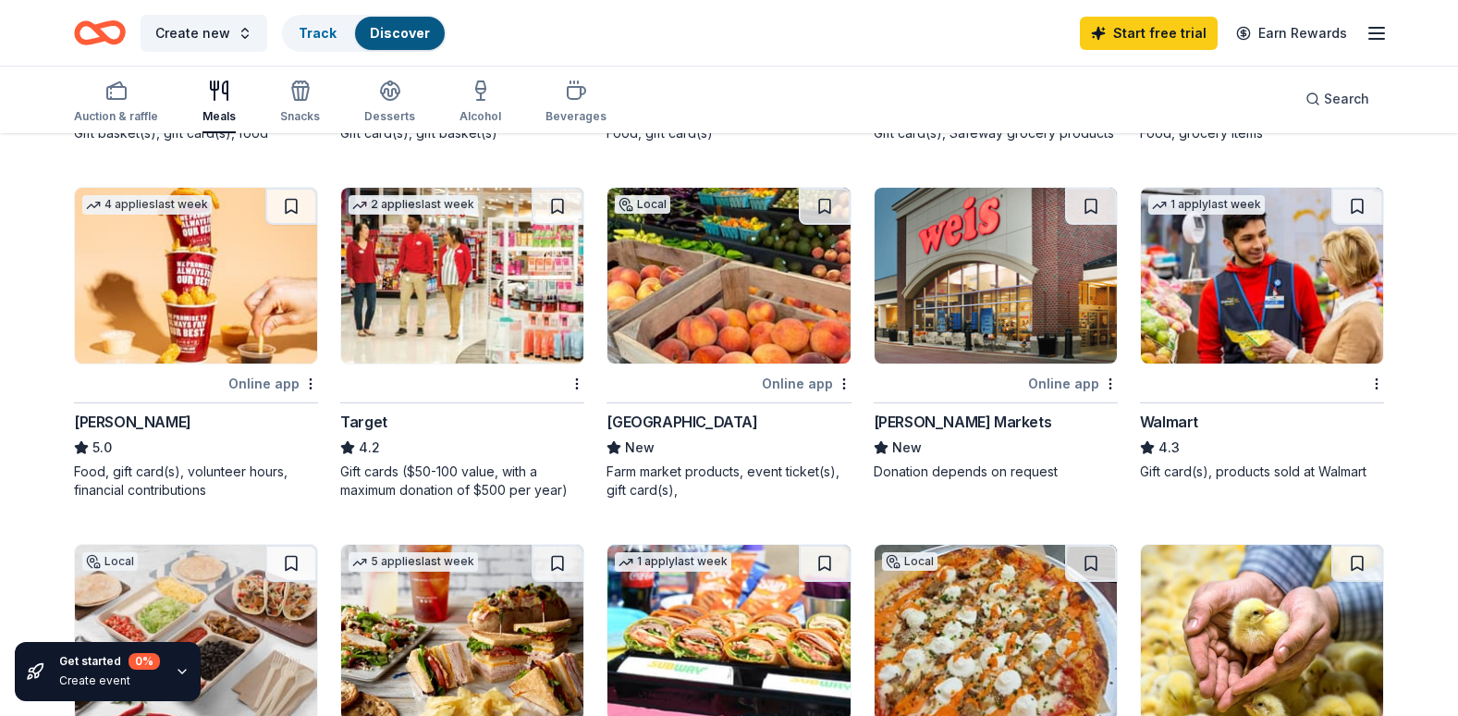
click at [726, 325] on img at bounding box center [729, 276] width 242 height 176
click at [430, 312] on img at bounding box center [462, 276] width 242 height 176
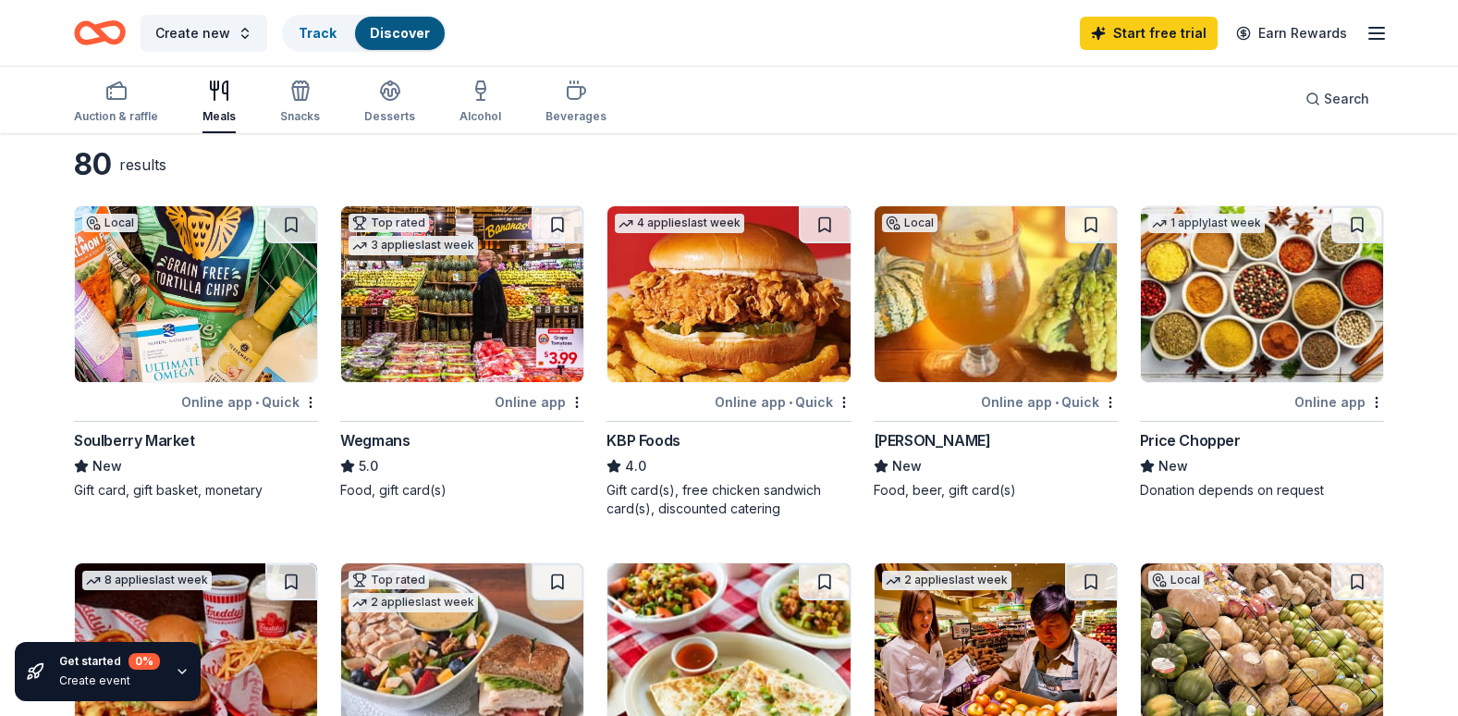
scroll to position [75, 0]
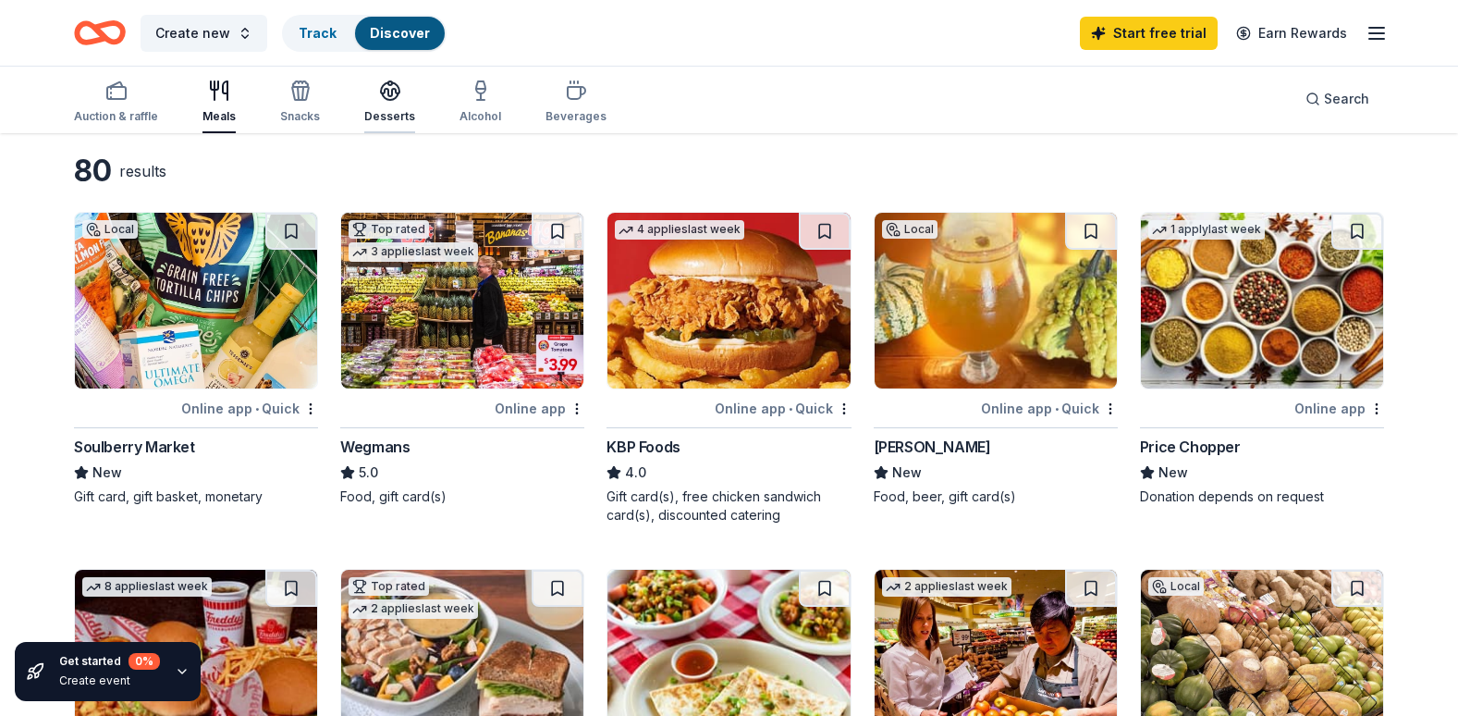
click at [388, 99] on icon "button" at bounding box center [390, 96] width 17 height 6
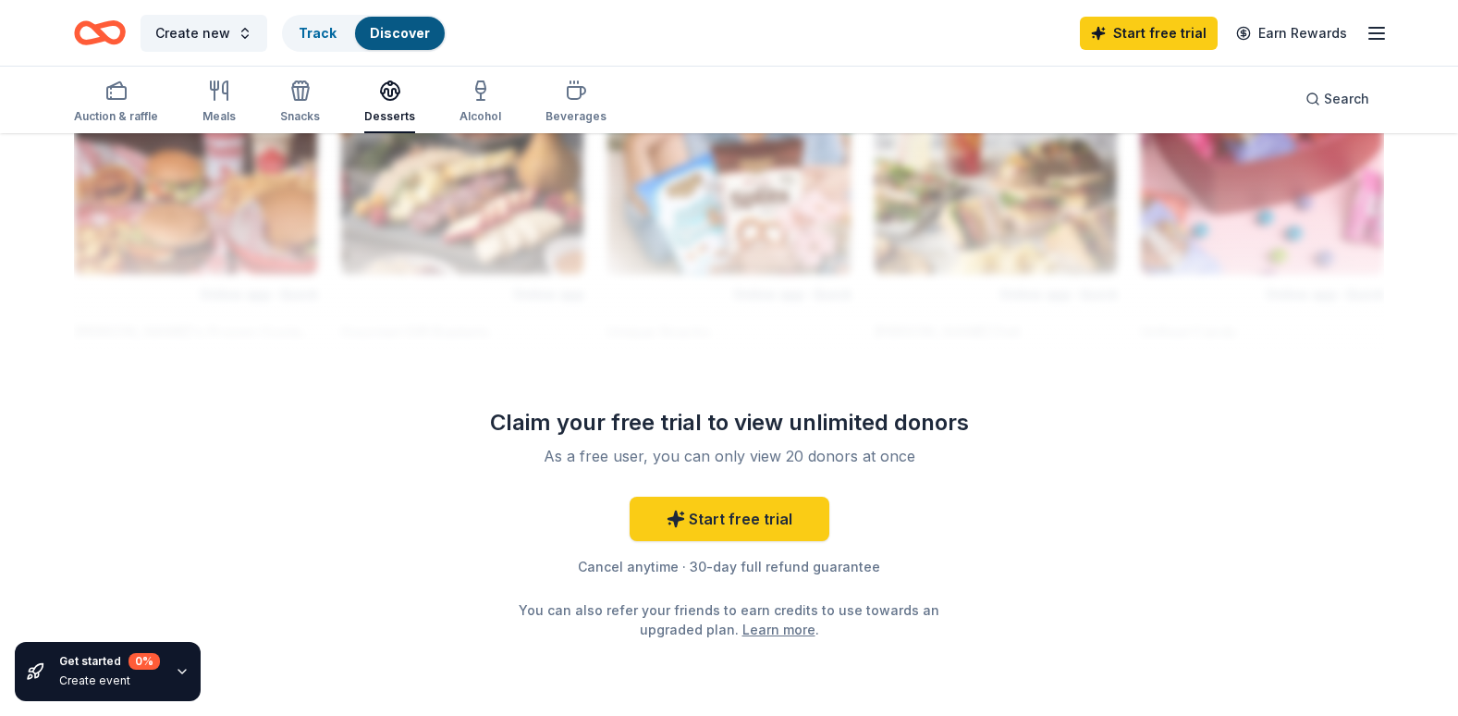
scroll to position [1644, 0]
click at [565, 107] on div "Beverages" at bounding box center [576, 102] width 61 height 44
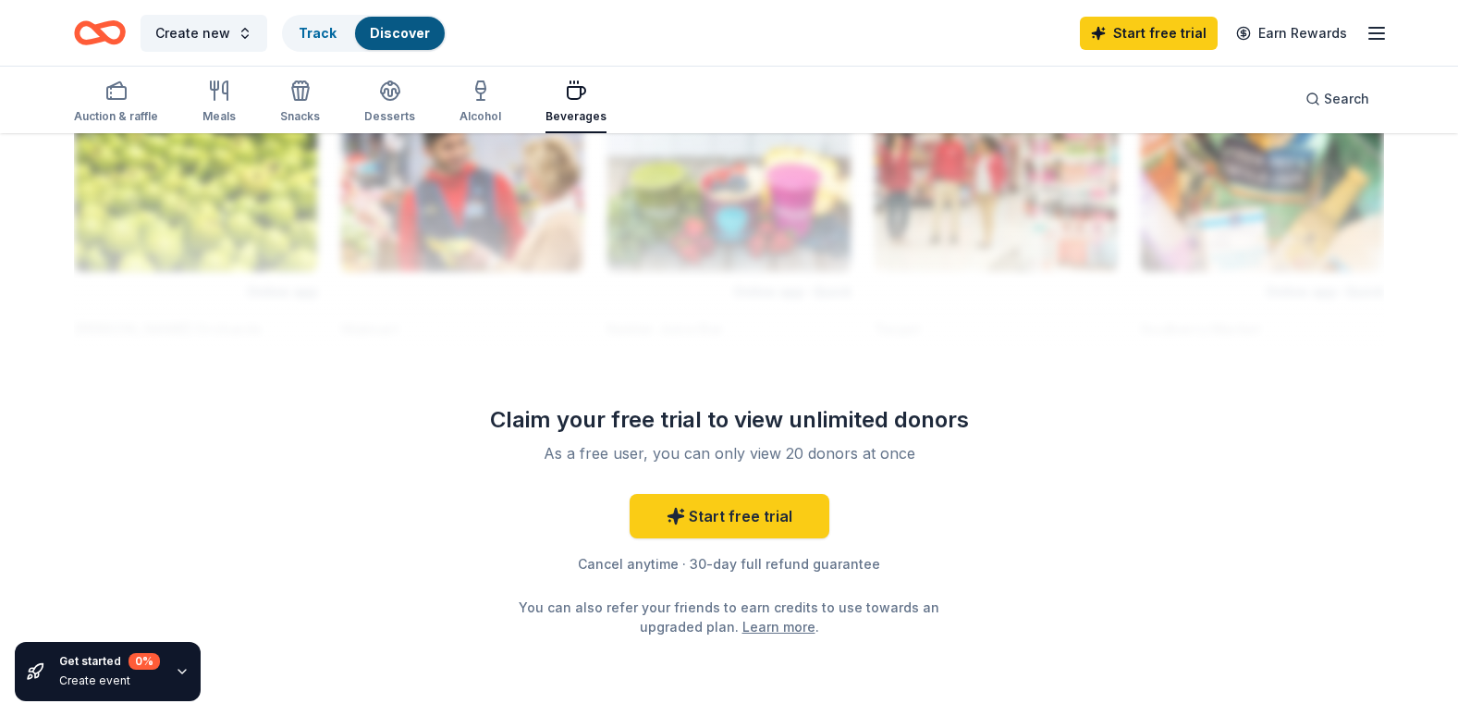
scroll to position [1666, 0]
click at [245, 38] on button "Create new" at bounding box center [204, 33] width 127 height 37
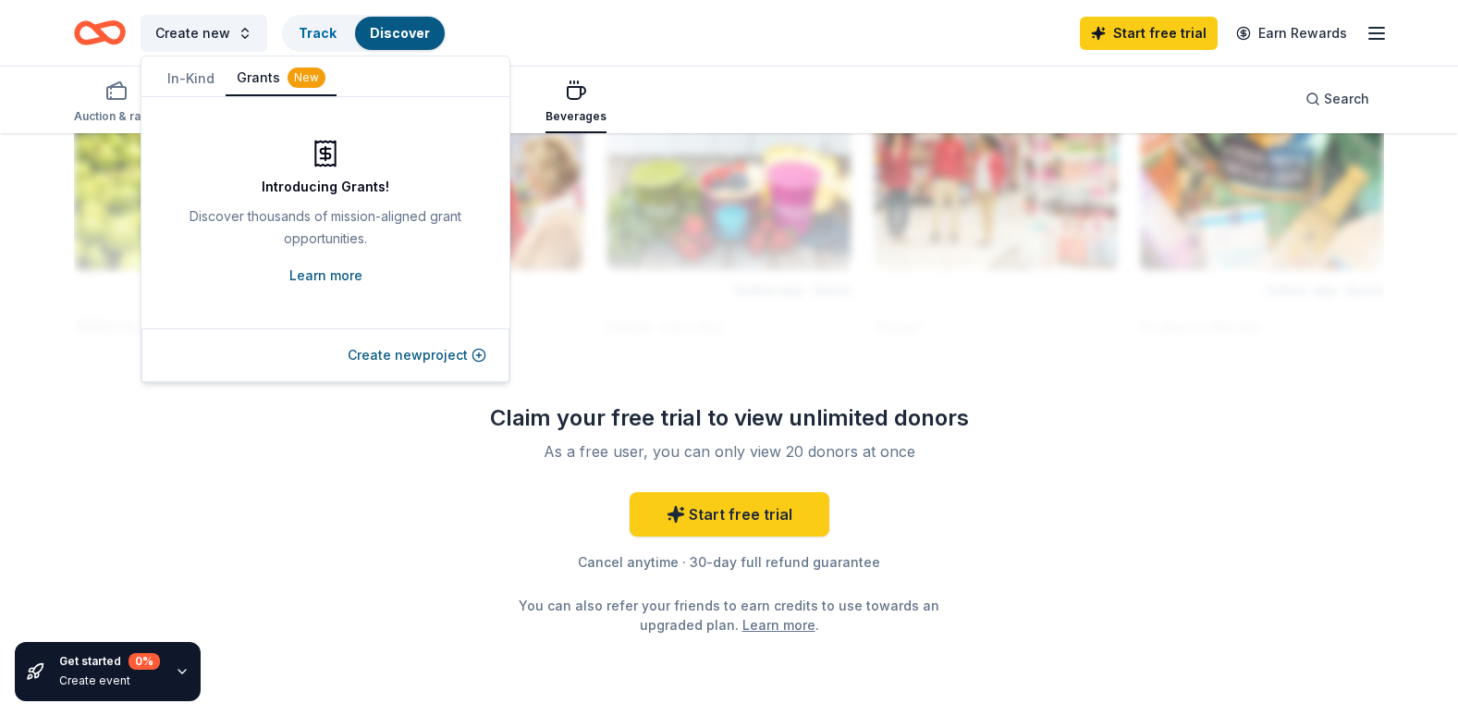
click at [338, 269] on link "Learn more" at bounding box center [325, 275] width 73 height 22
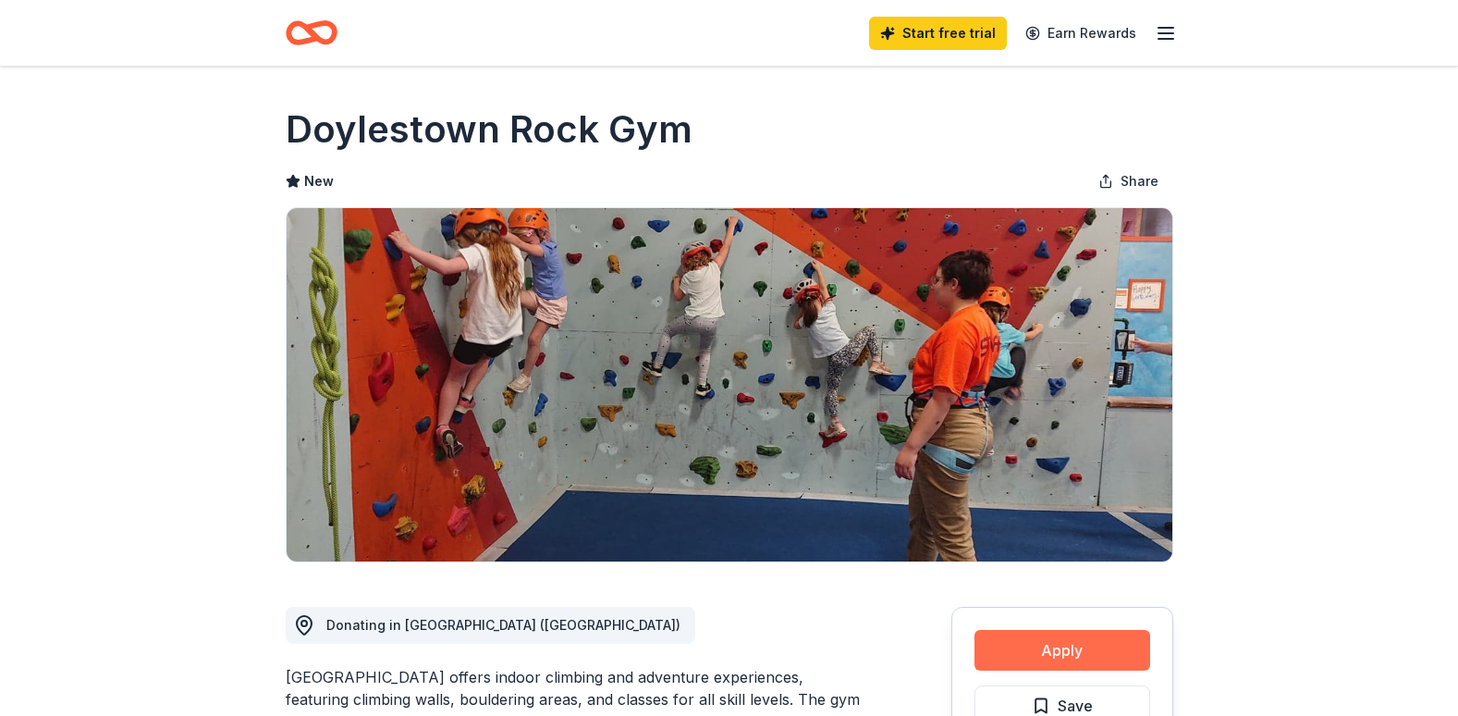
click at [1080, 660] on button "Apply" at bounding box center [1063, 650] width 176 height 41
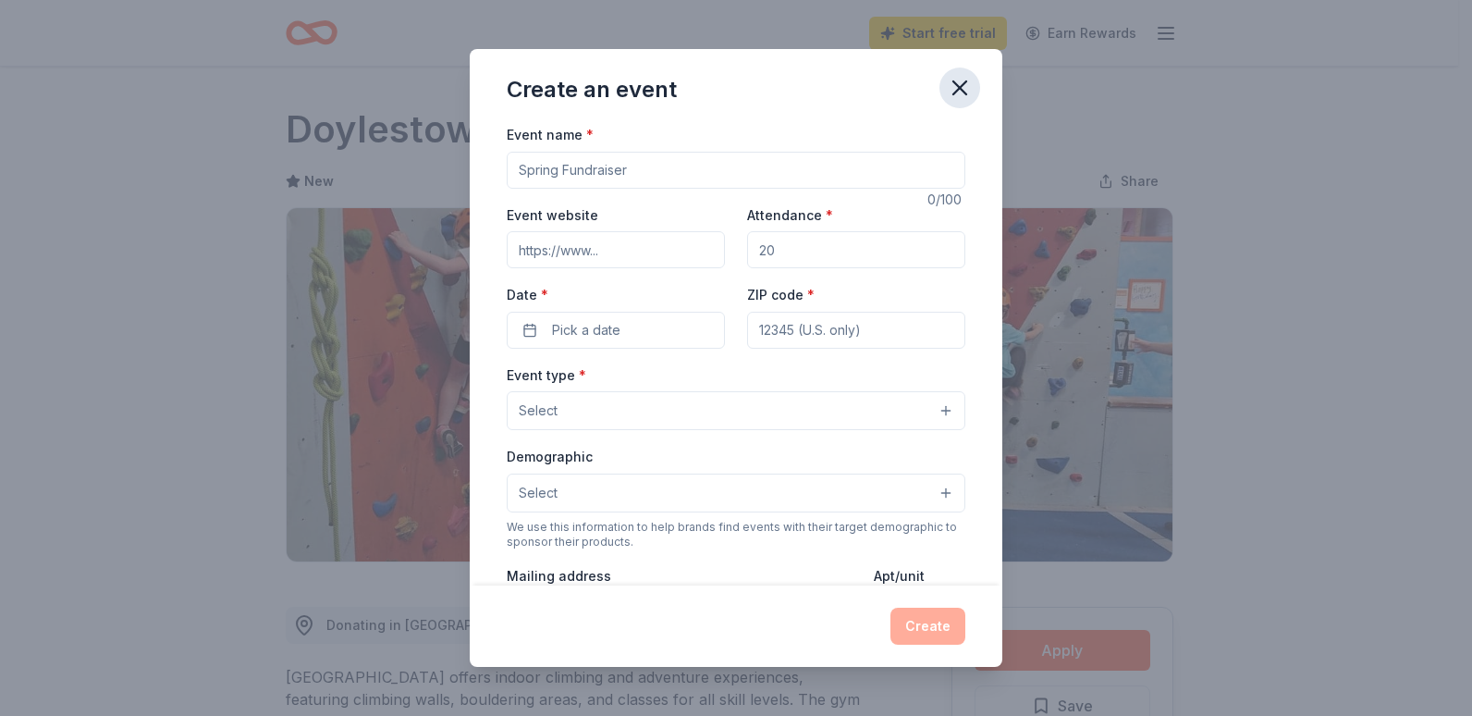
click at [947, 93] on icon "button" at bounding box center [960, 88] width 26 height 26
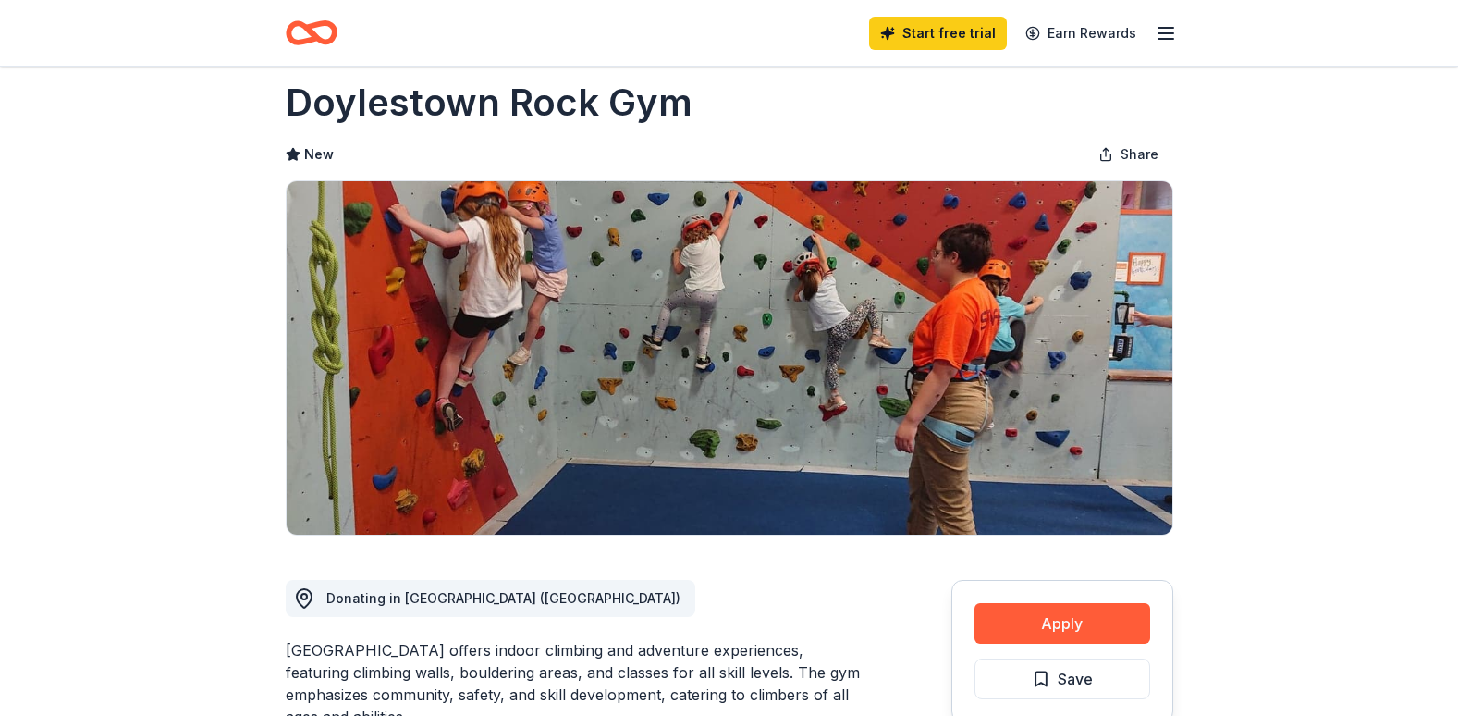
scroll to position [25, 0]
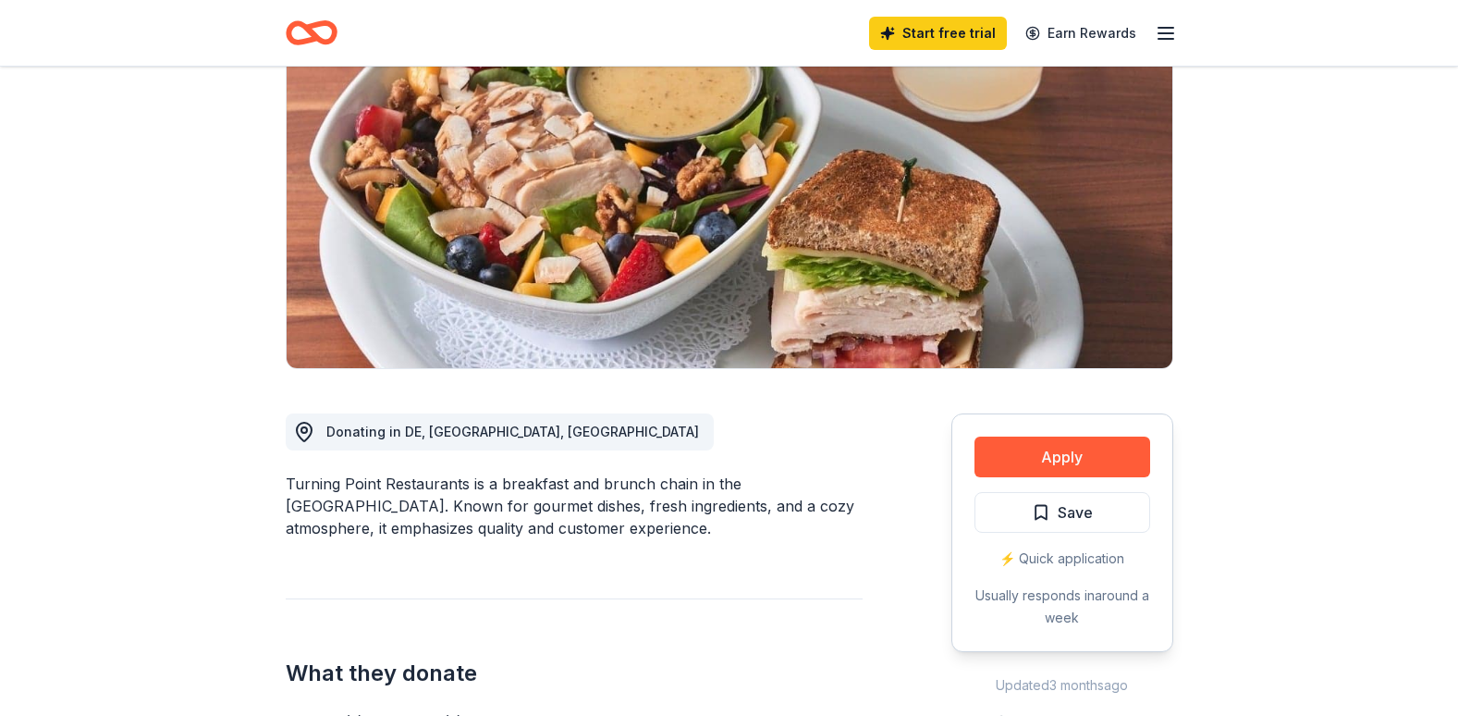
scroll to position [191, 0]
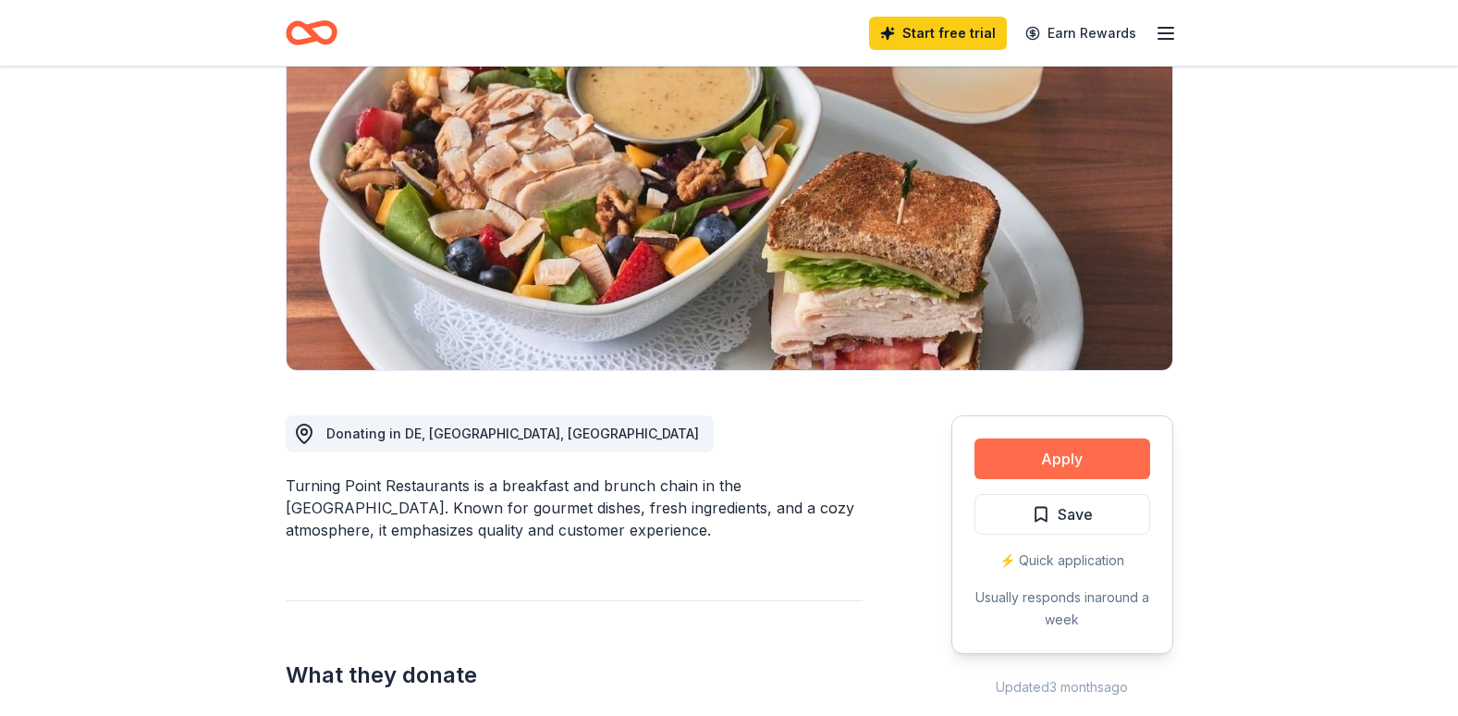
click at [1070, 462] on button "Apply" at bounding box center [1063, 458] width 176 height 41
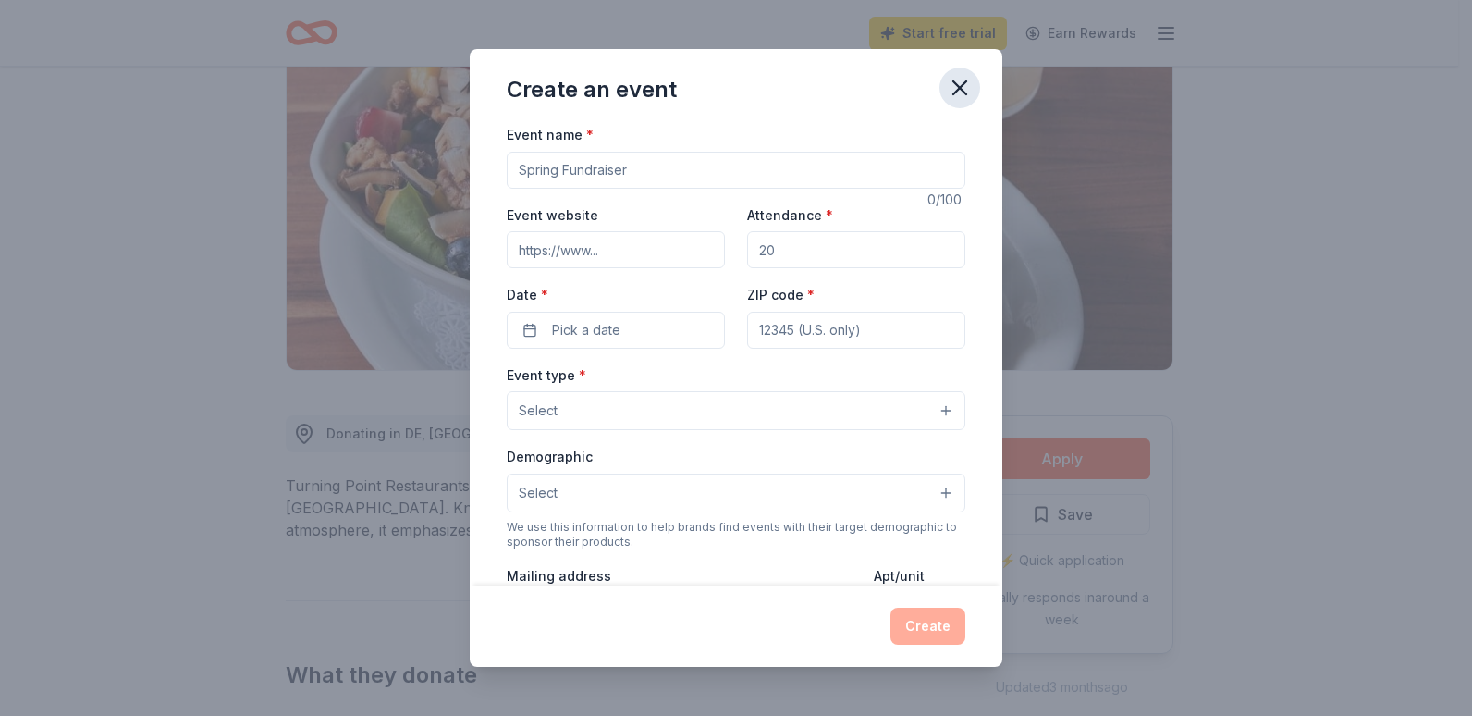
click at [966, 92] on icon "button" at bounding box center [960, 88] width 26 height 26
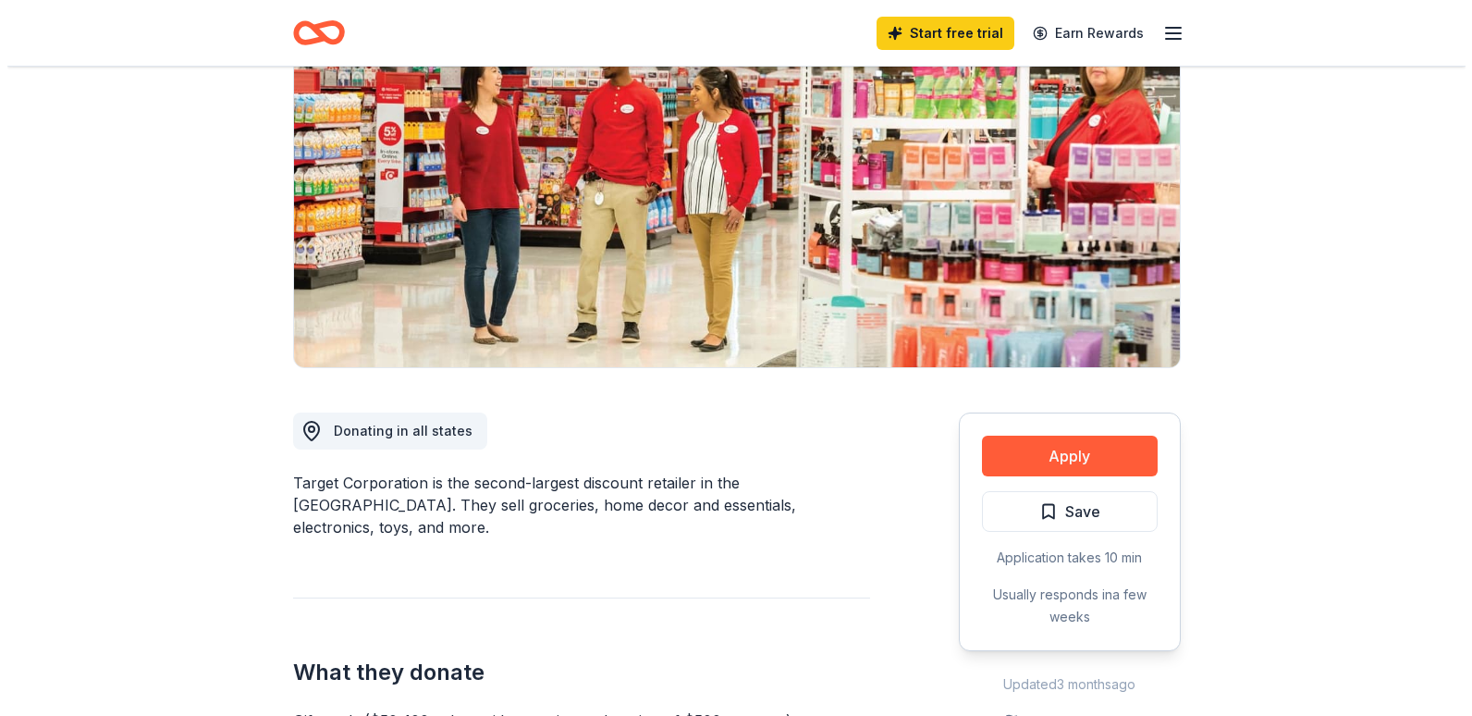
scroll to position [195, 0]
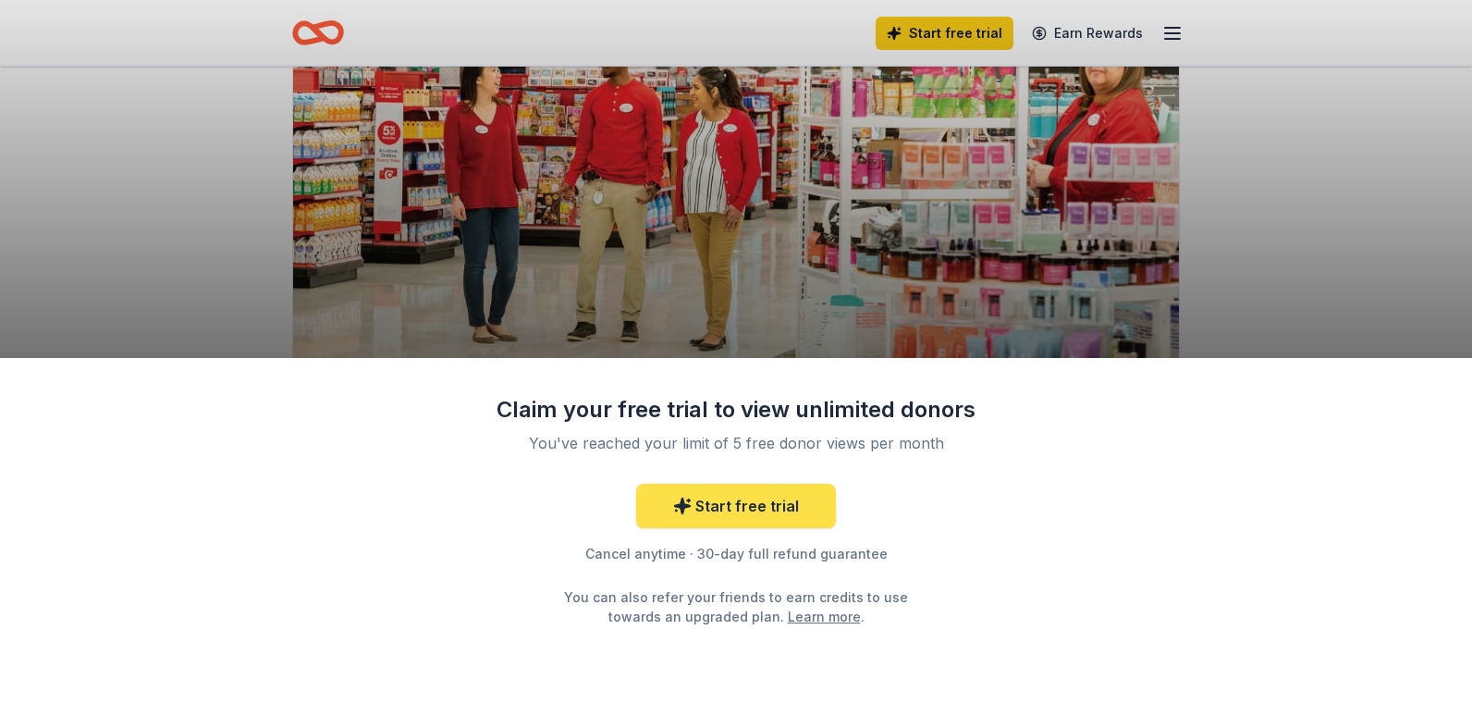
click at [702, 512] on link "Start free trial" at bounding box center [736, 506] width 200 height 44
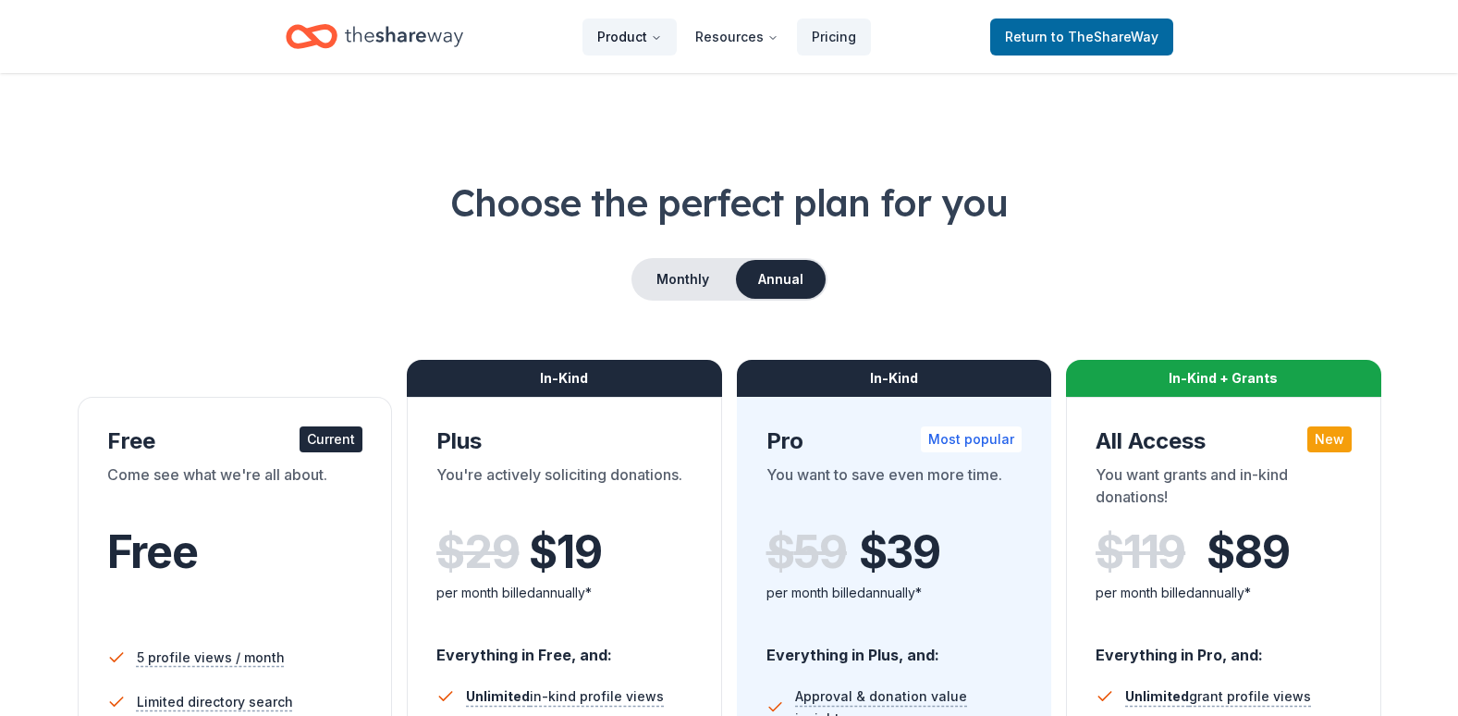
click at [644, 45] on button "Product" at bounding box center [630, 36] width 94 height 37
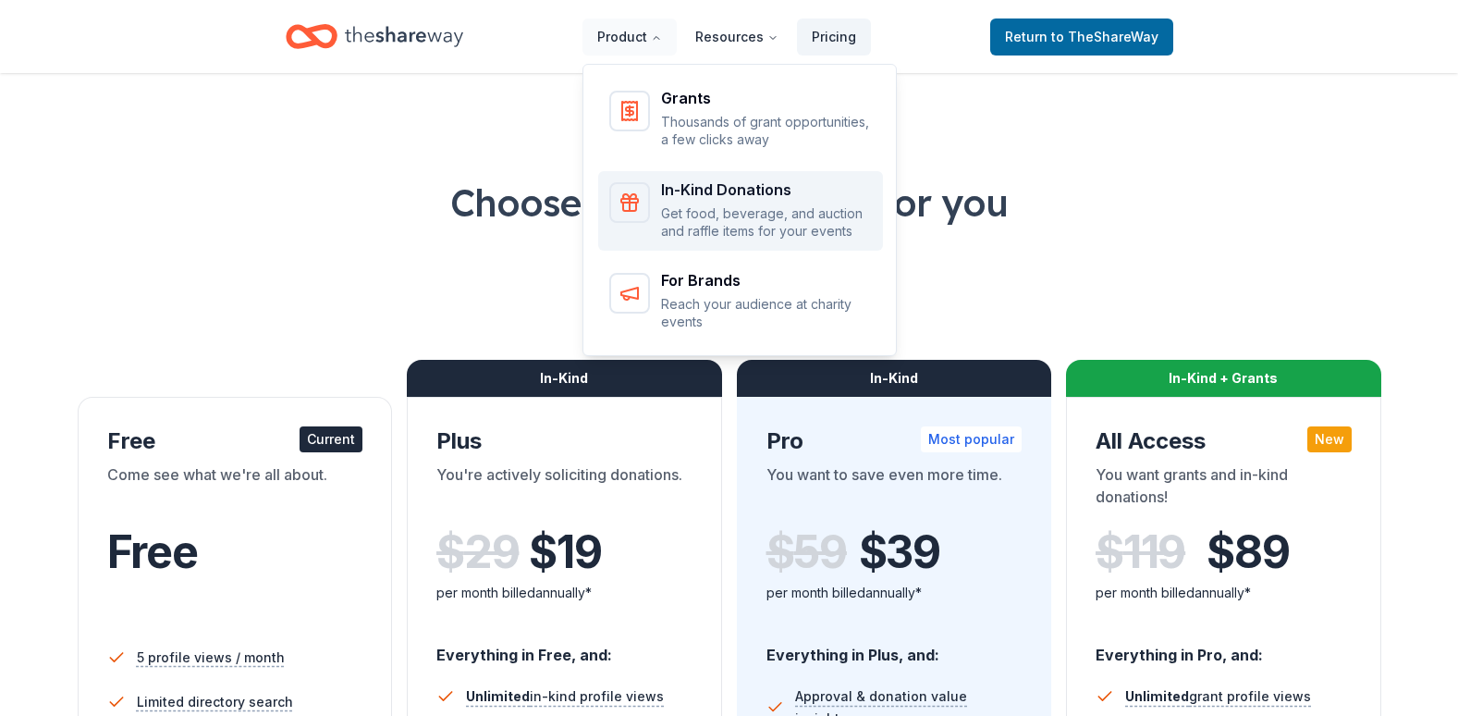
click at [751, 211] on p "Get food, beverage, and auction and raffle items for your events" at bounding box center [766, 222] width 211 height 36
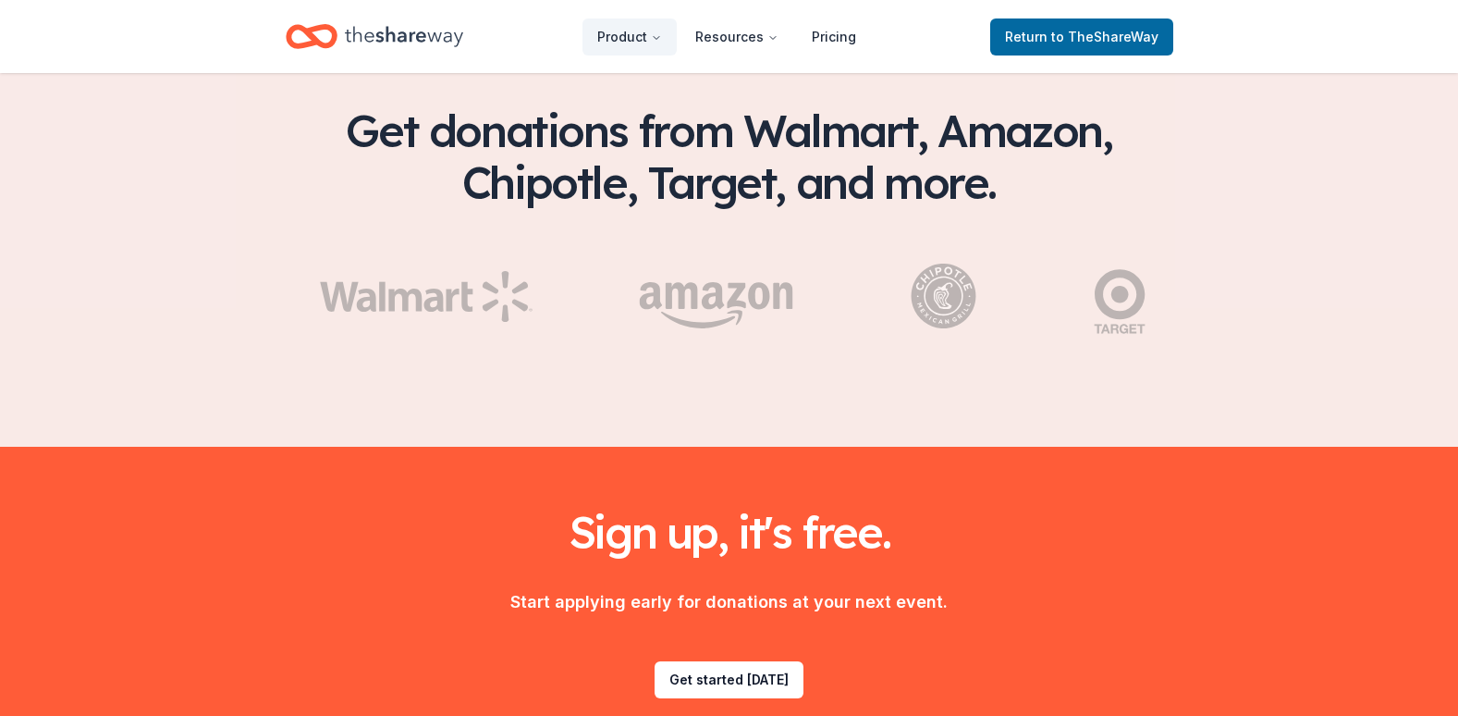
scroll to position [2987, 0]
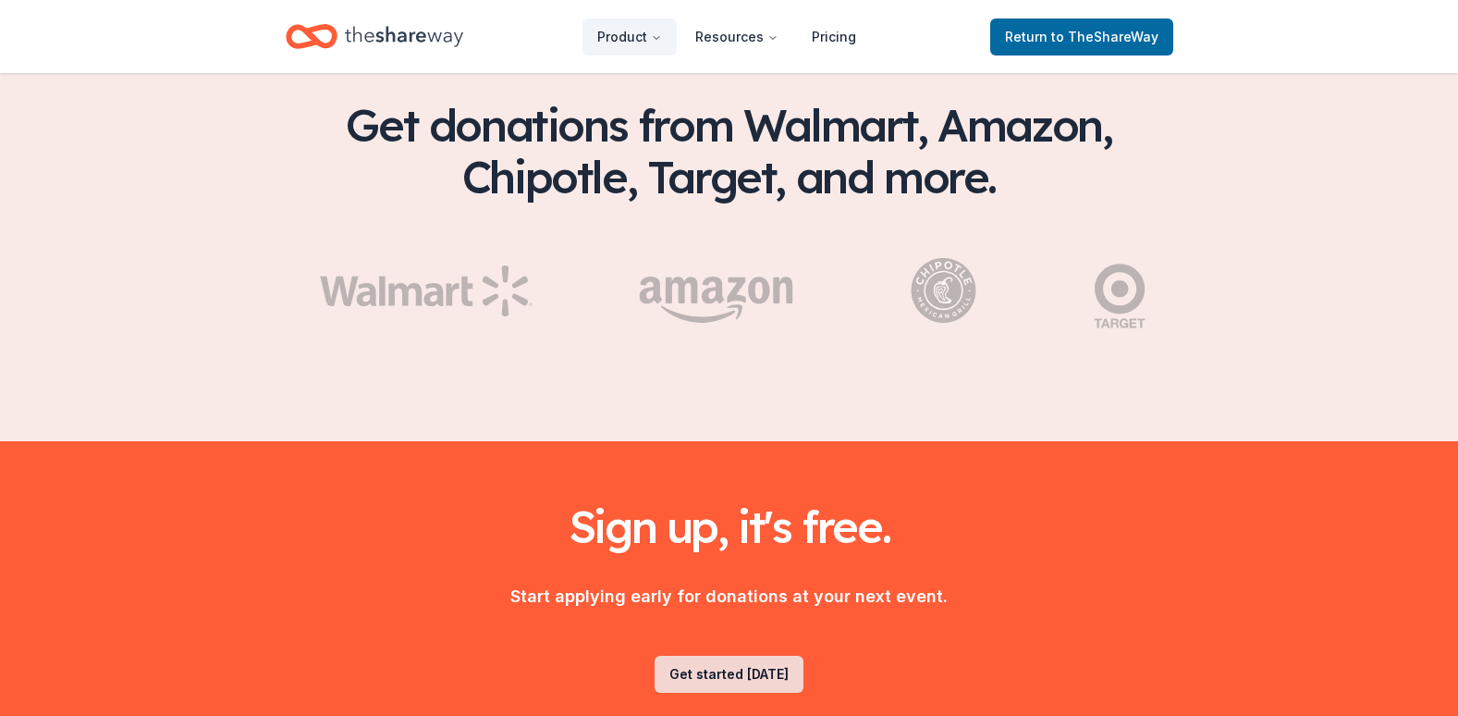
click at [730, 656] on link "Get started [DATE]" at bounding box center [729, 674] width 149 height 37
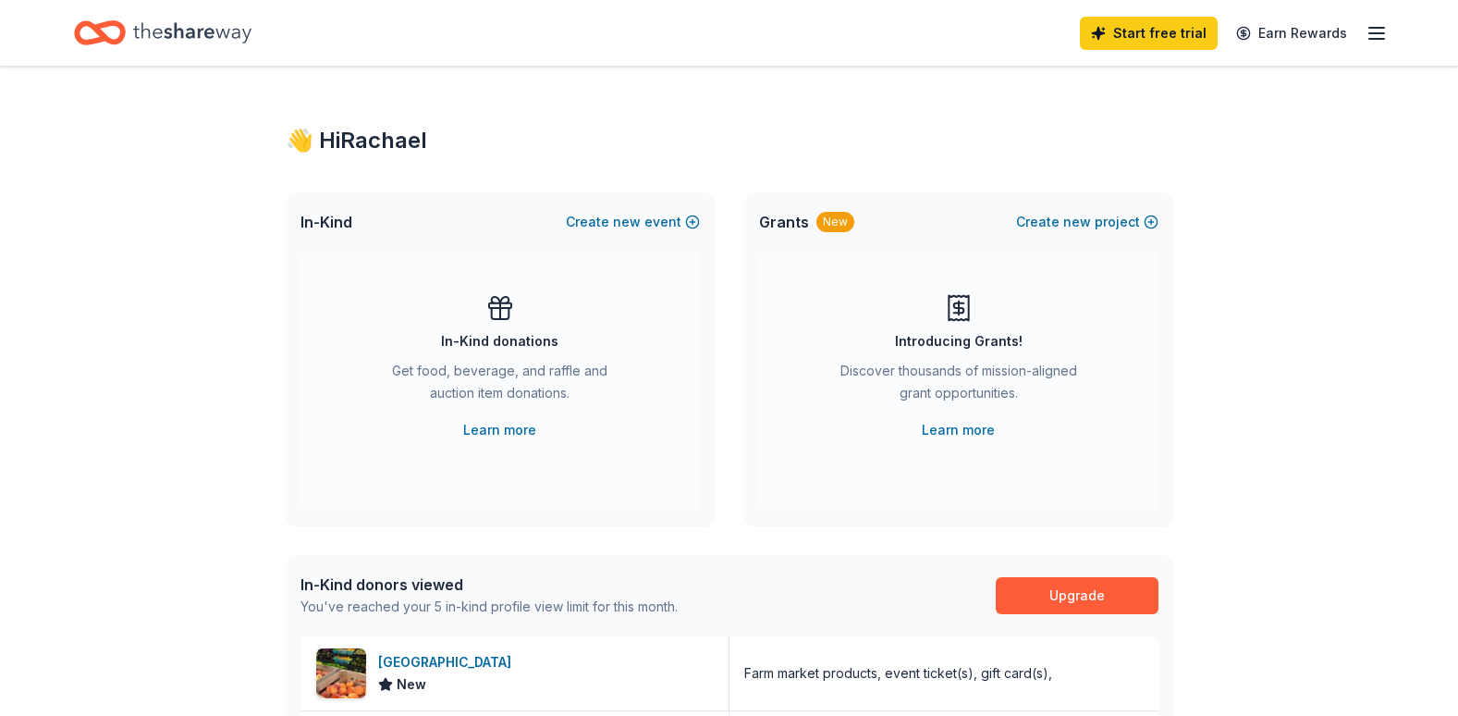
click at [474, 409] on div "Get food, beverage, and raffle and auction item donations." at bounding box center [501, 386] width 252 height 52
click at [486, 436] on link "Learn more" at bounding box center [499, 430] width 73 height 22
click at [1384, 29] on icon "button" at bounding box center [1377, 33] width 22 height 22
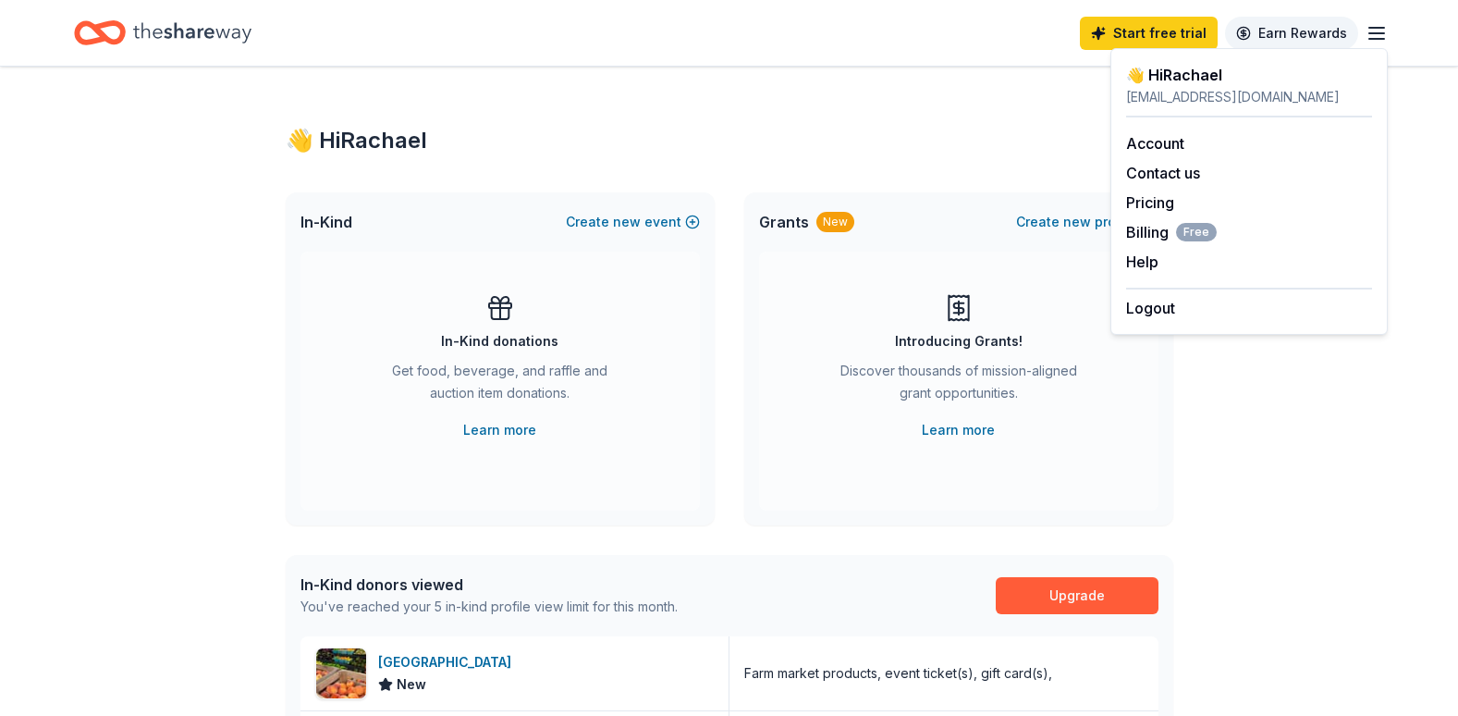
click at [1292, 31] on link "Earn Rewards" at bounding box center [1291, 33] width 133 height 33
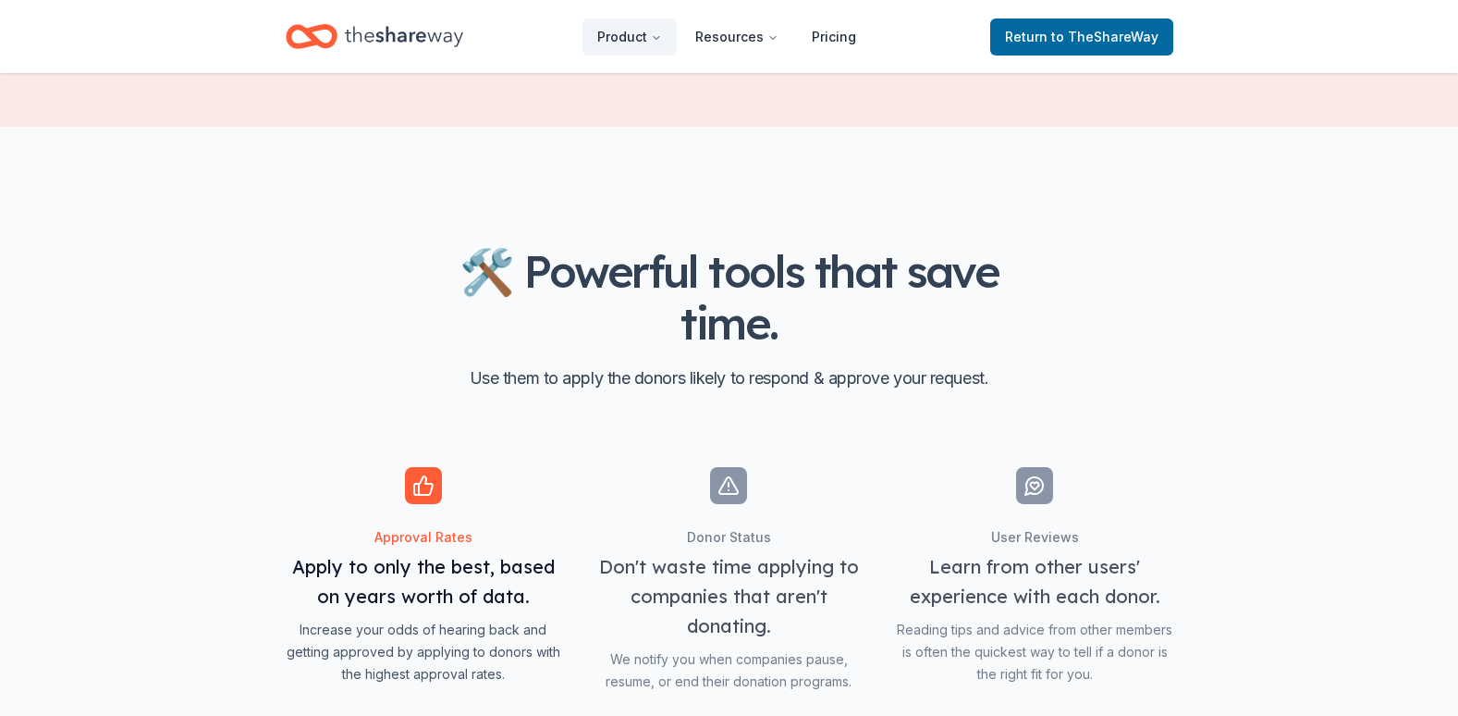
scroll to position [1586, 0]
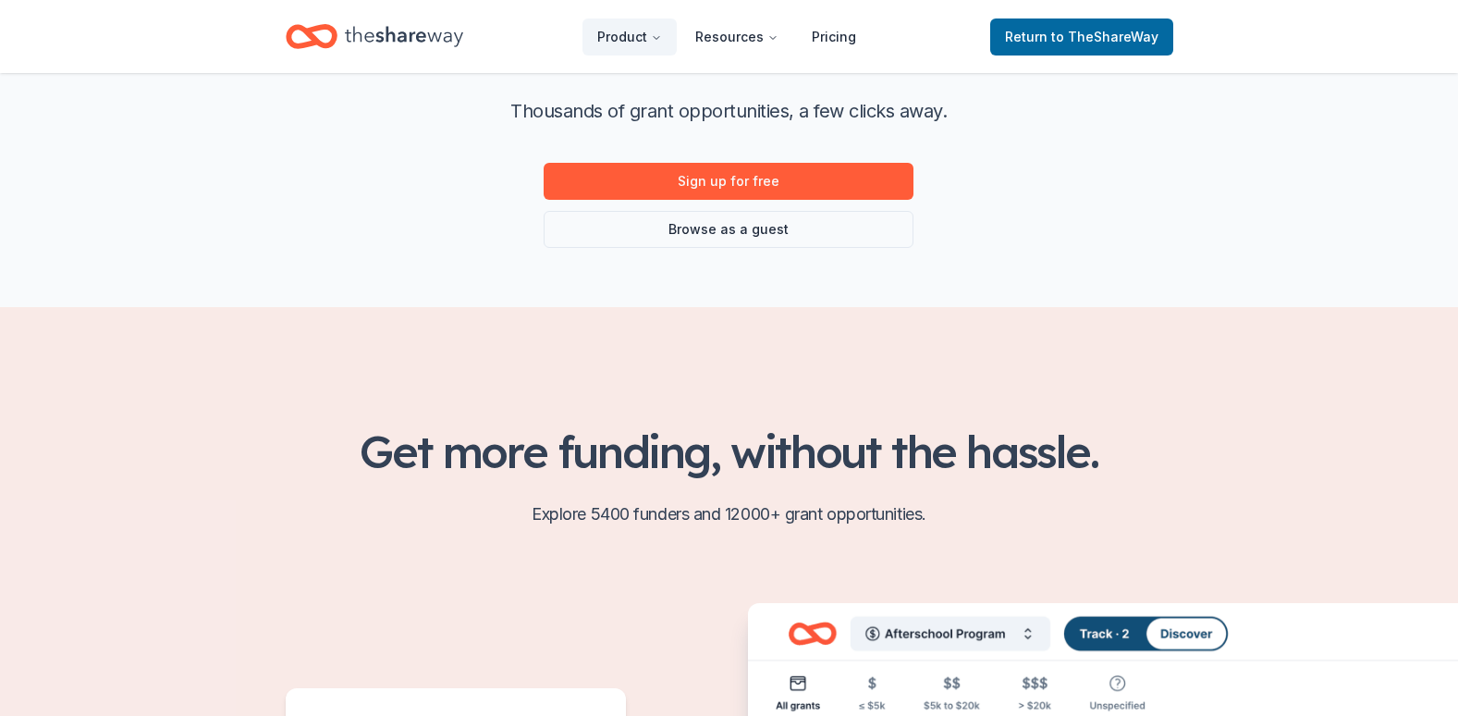
scroll to position [227, 0]
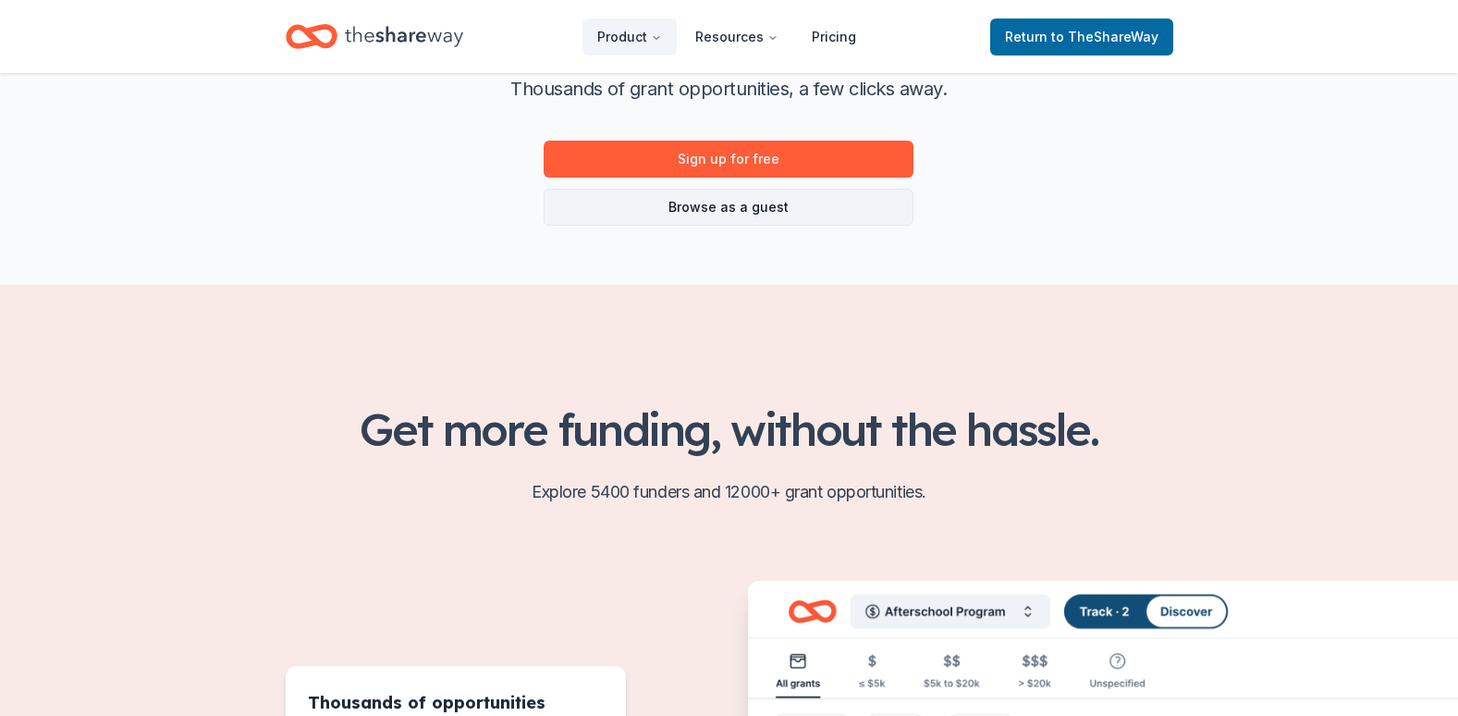
click at [811, 212] on link "Browse as a guest" at bounding box center [729, 207] width 370 height 37
click at [777, 211] on link "Browse as a guest" at bounding box center [729, 207] width 370 height 37
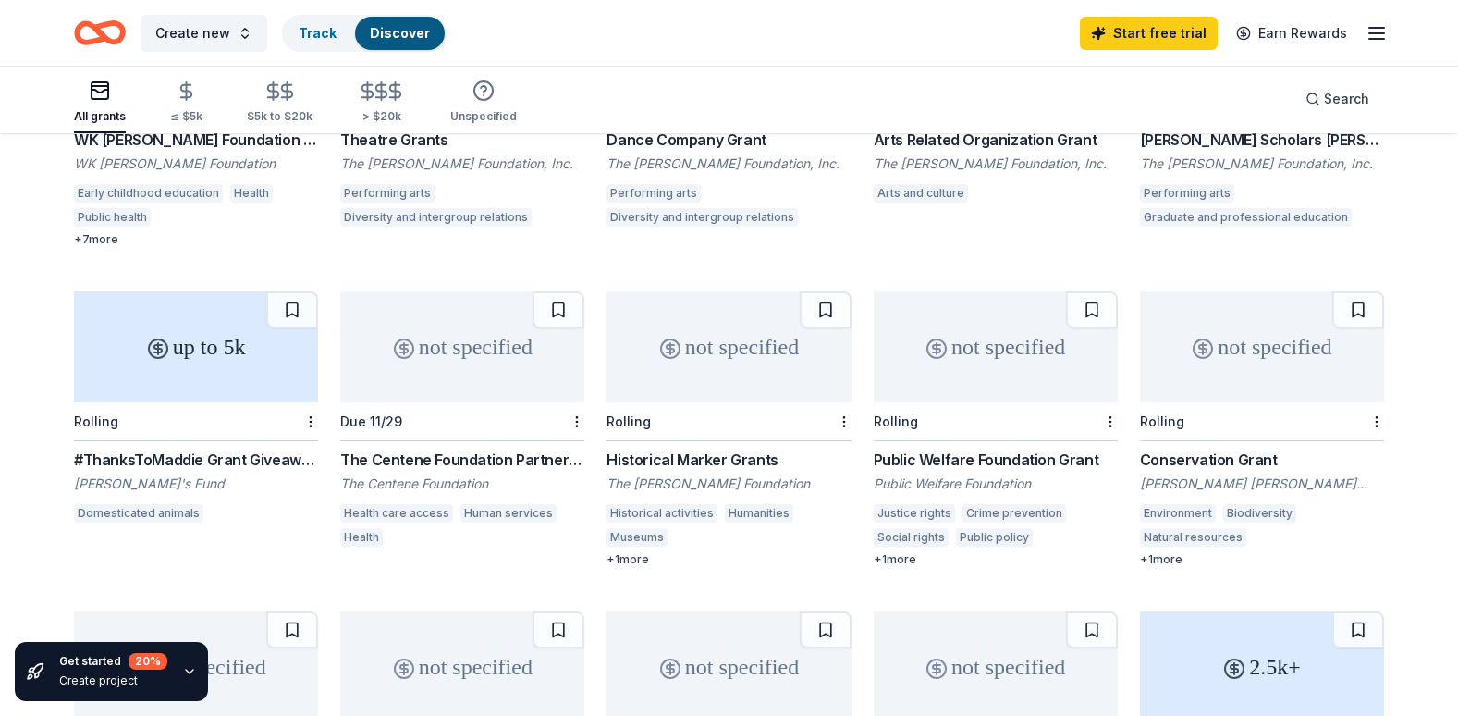
scroll to position [317, 0]
click at [247, 461] on div "#ThanksToMaddie Grant Giveaways" at bounding box center [196, 458] width 244 height 22
click at [922, 454] on div "Public Welfare Foundation Grant" at bounding box center [996, 458] width 244 height 22
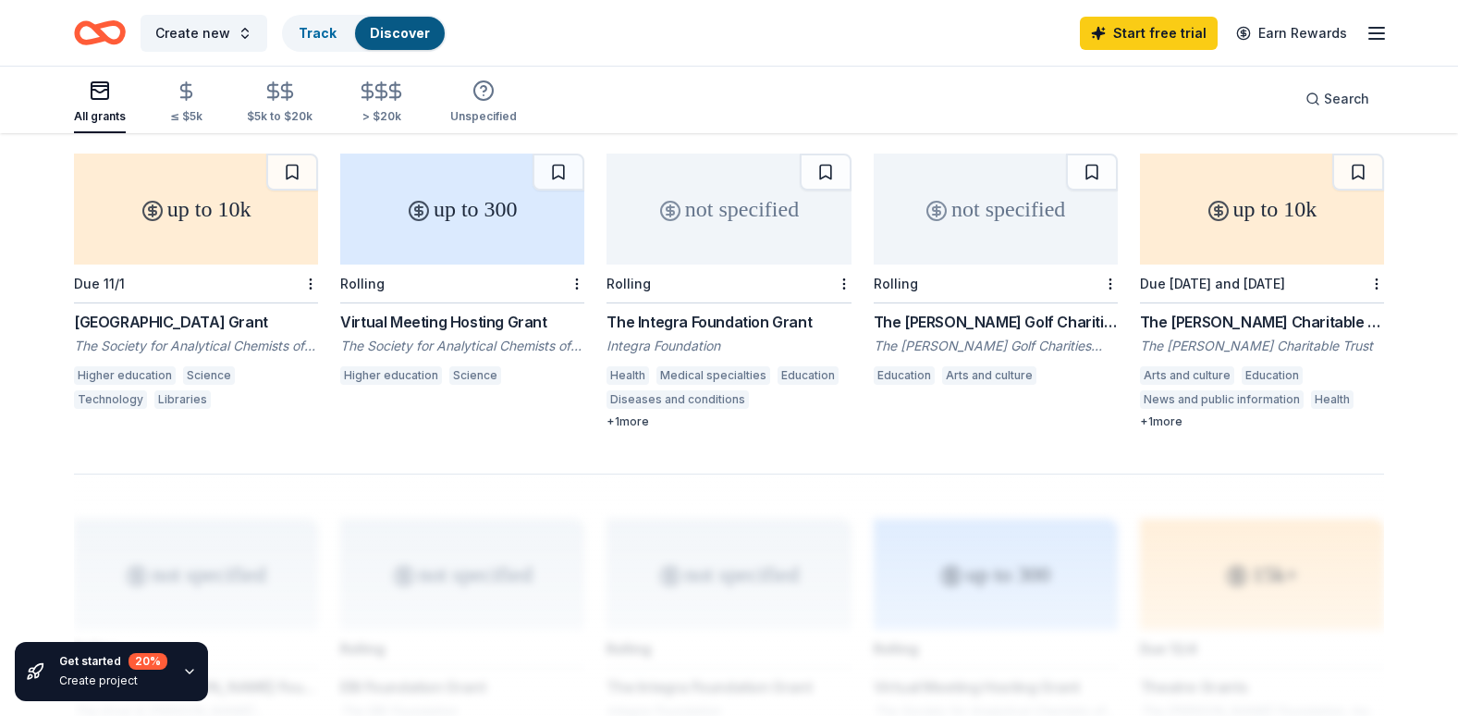
scroll to position [1105, 0]
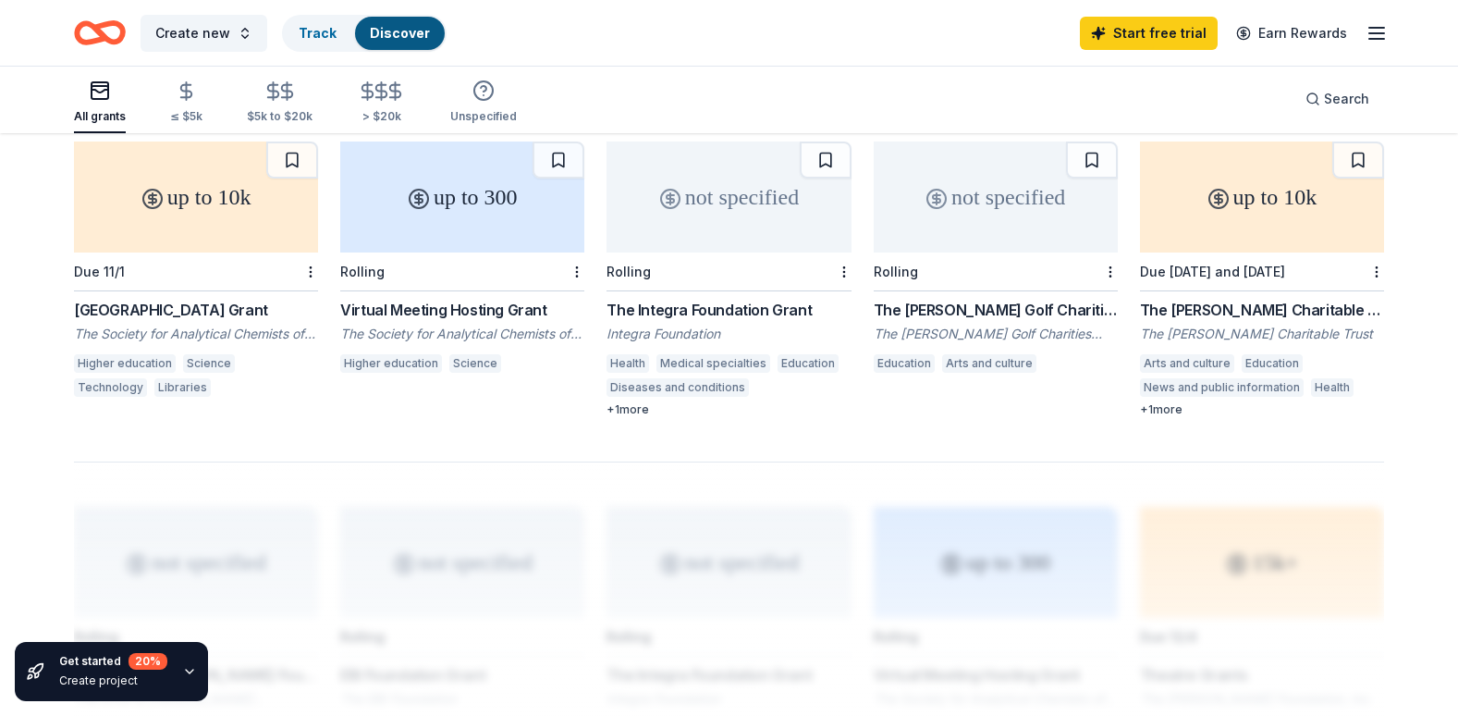
click at [678, 327] on div "Integra Foundation" at bounding box center [729, 334] width 244 height 18
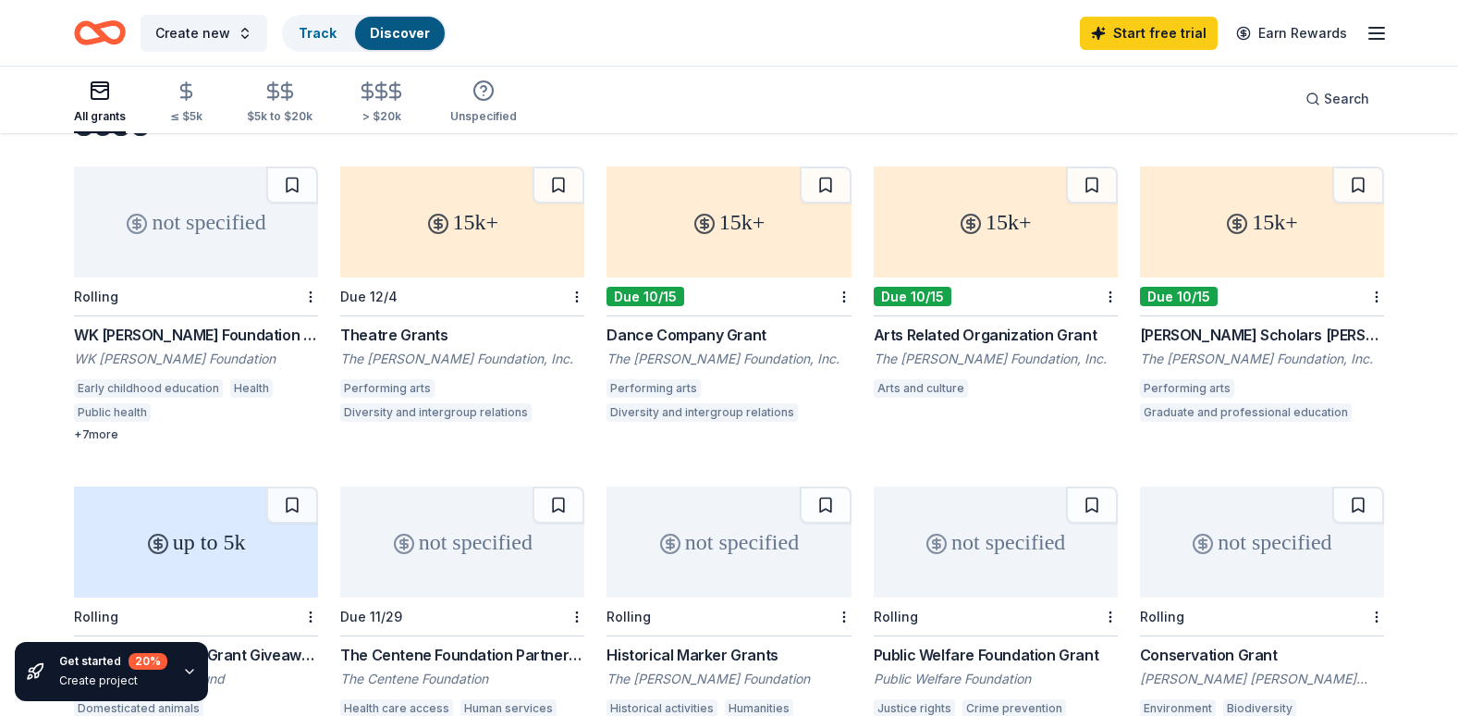
scroll to position [0, 0]
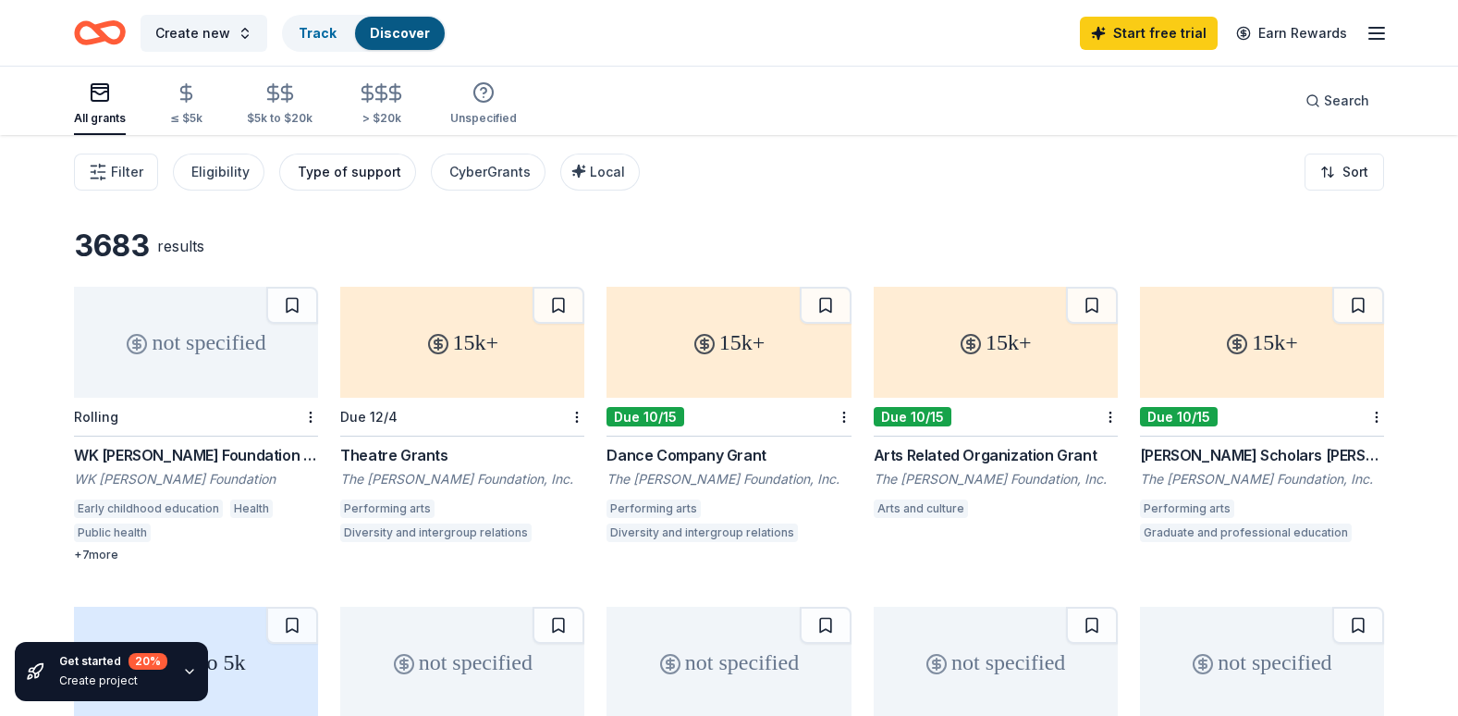
click at [361, 169] on div "Type of support" at bounding box center [350, 172] width 104 height 22
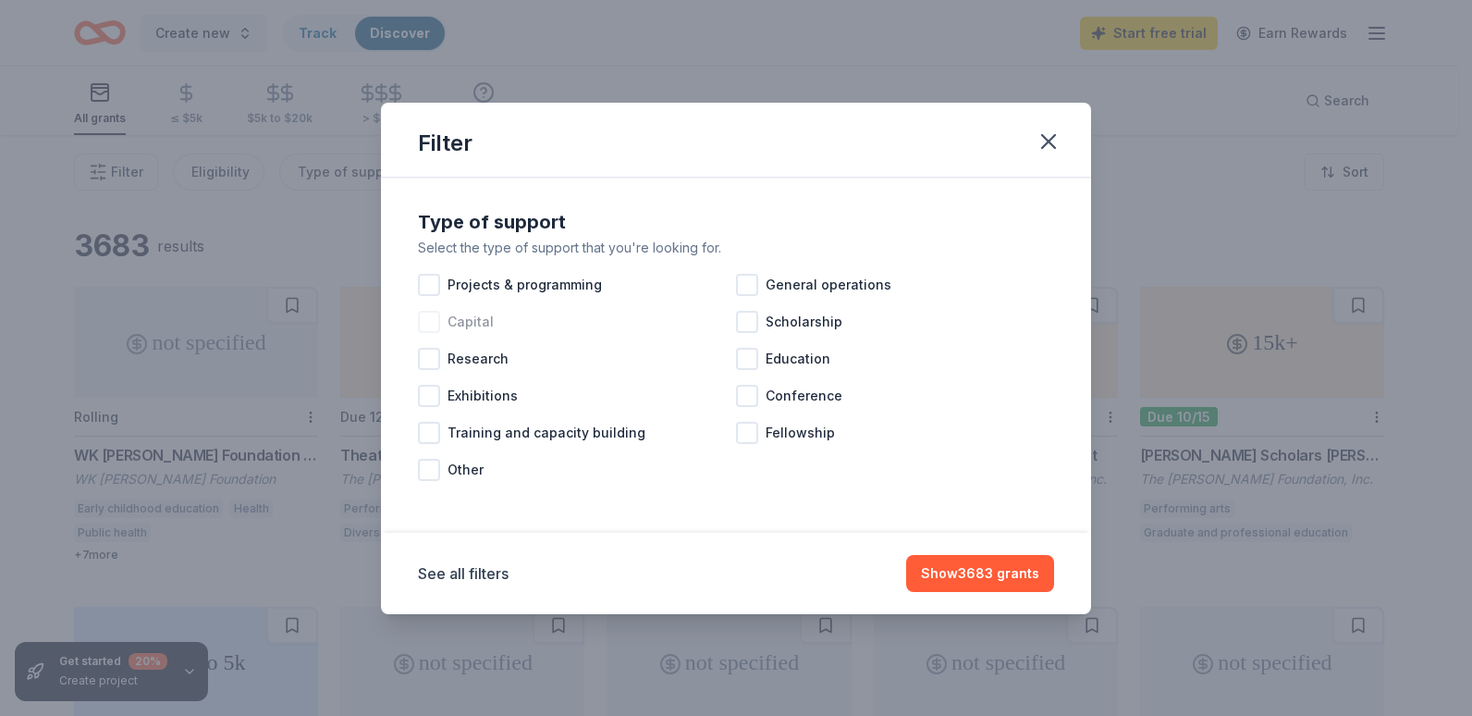
click at [443, 315] on div "Capital" at bounding box center [577, 321] width 318 height 37
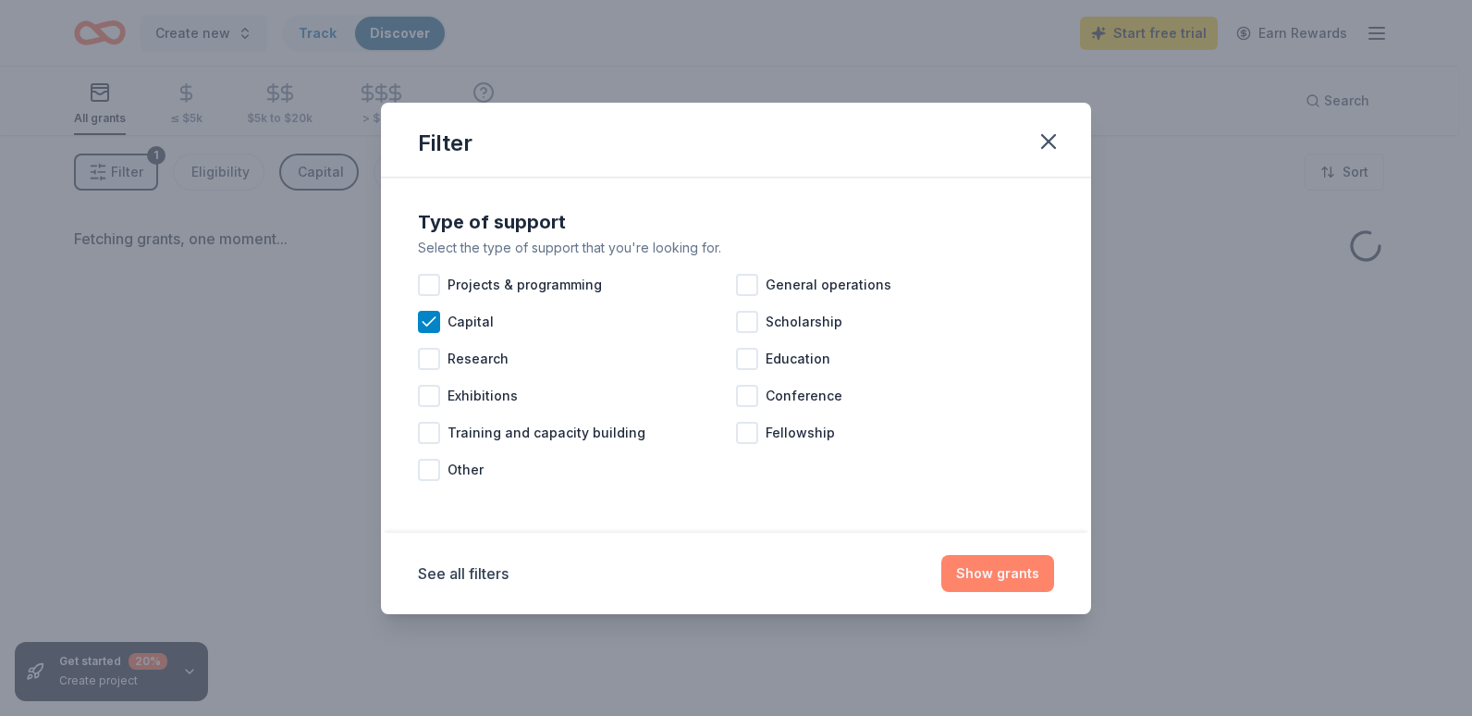
click at [993, 566] on button "Show grants" at bounding box center [997, 573] width 113 height 37
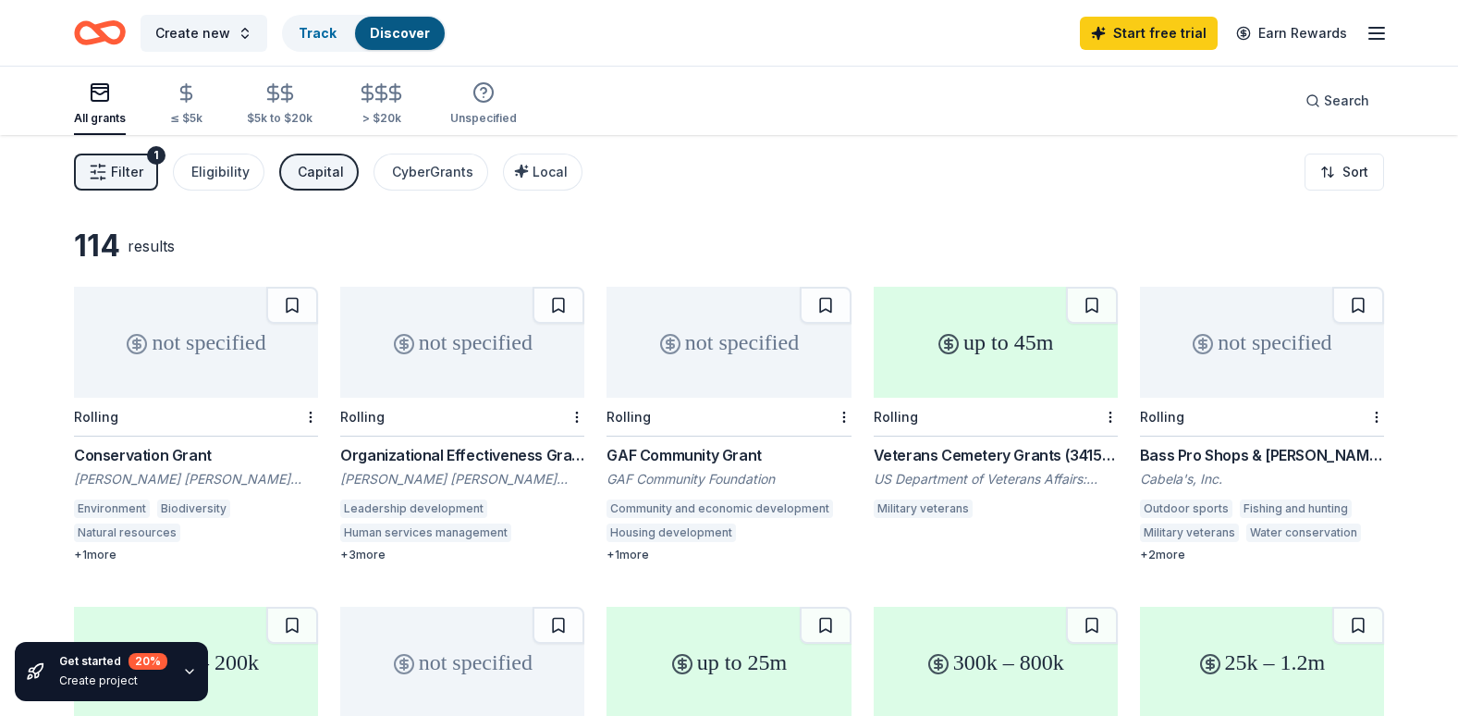
click at [429, 356] on div "not specified" at bounding box center [462, 342] width 244 height 111
click at [1192, 387] on div "not specified" at bounding box center [1262, 342] width 244 height 111
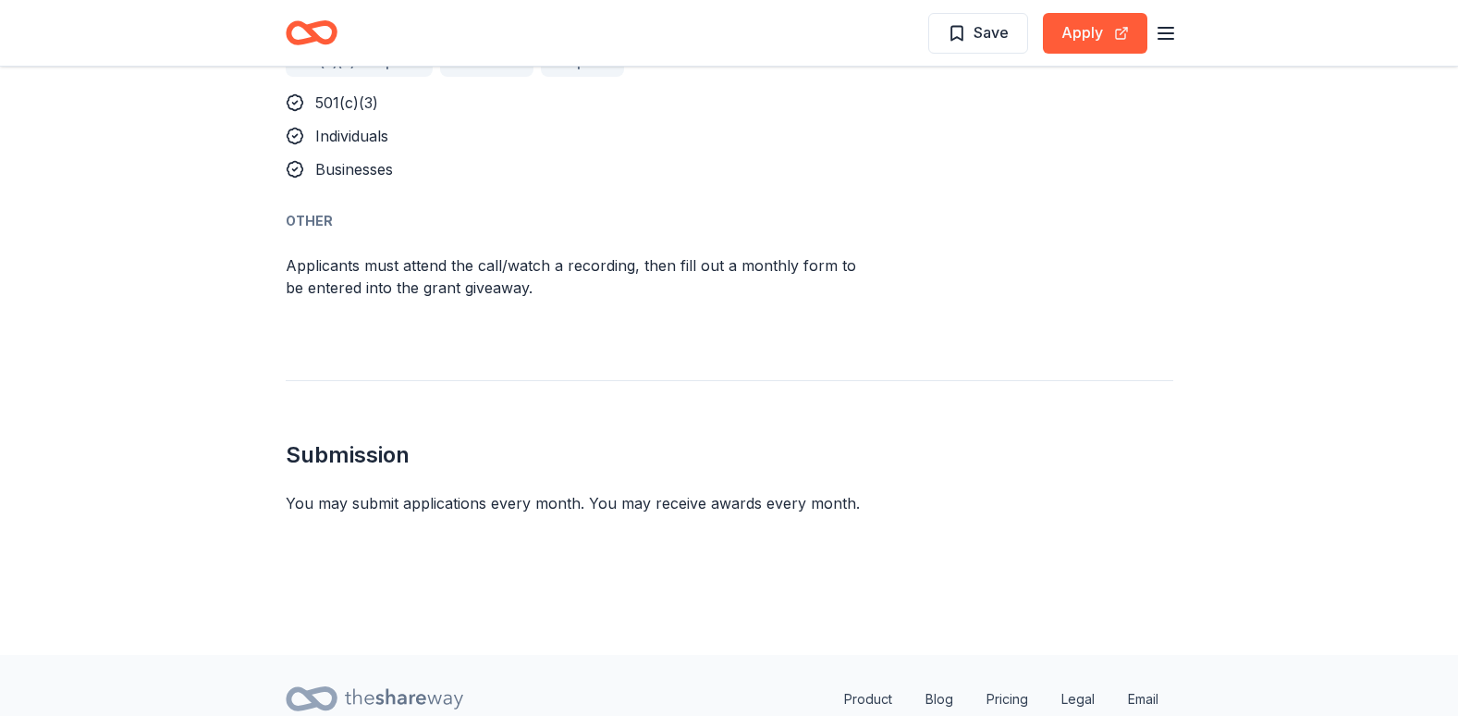
scroll to position [1199, 0]
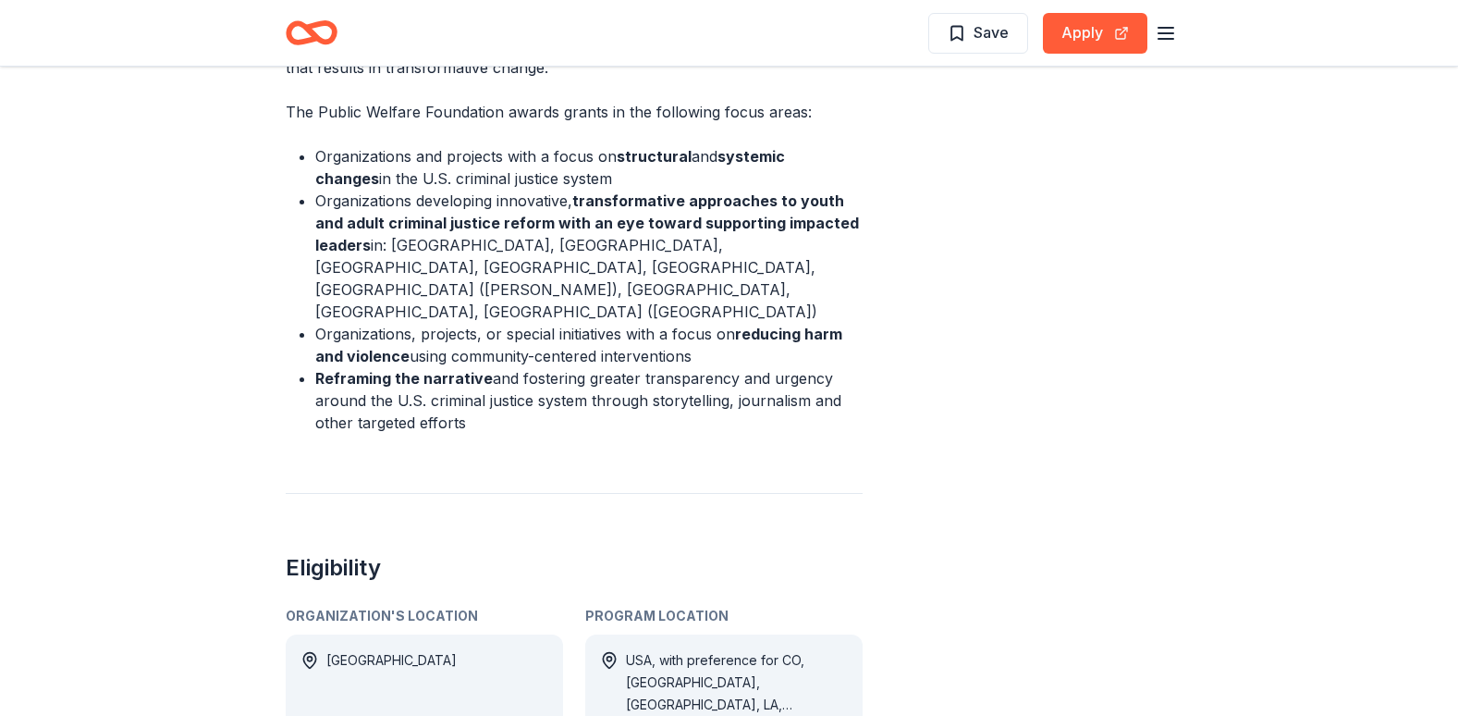
scroll to position [801, 0]
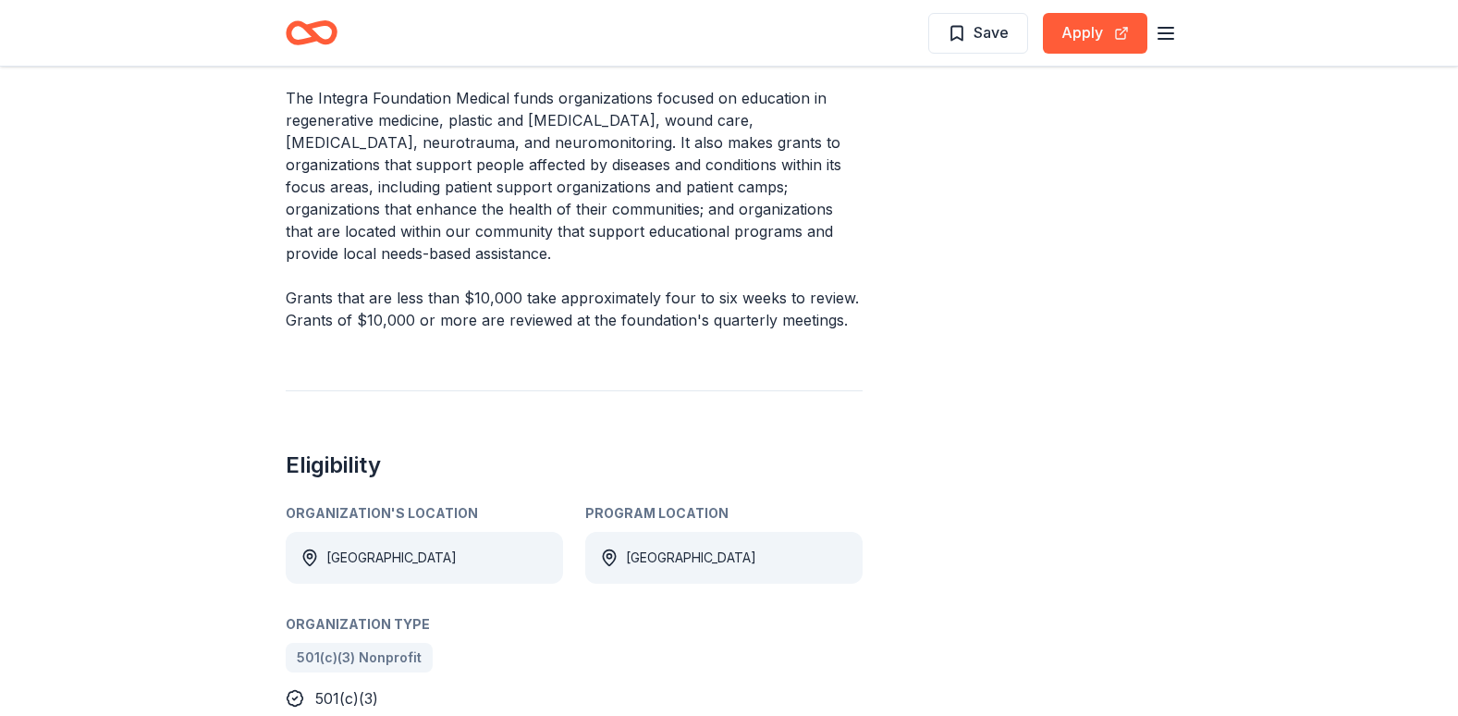
scroll to position [630, 0]
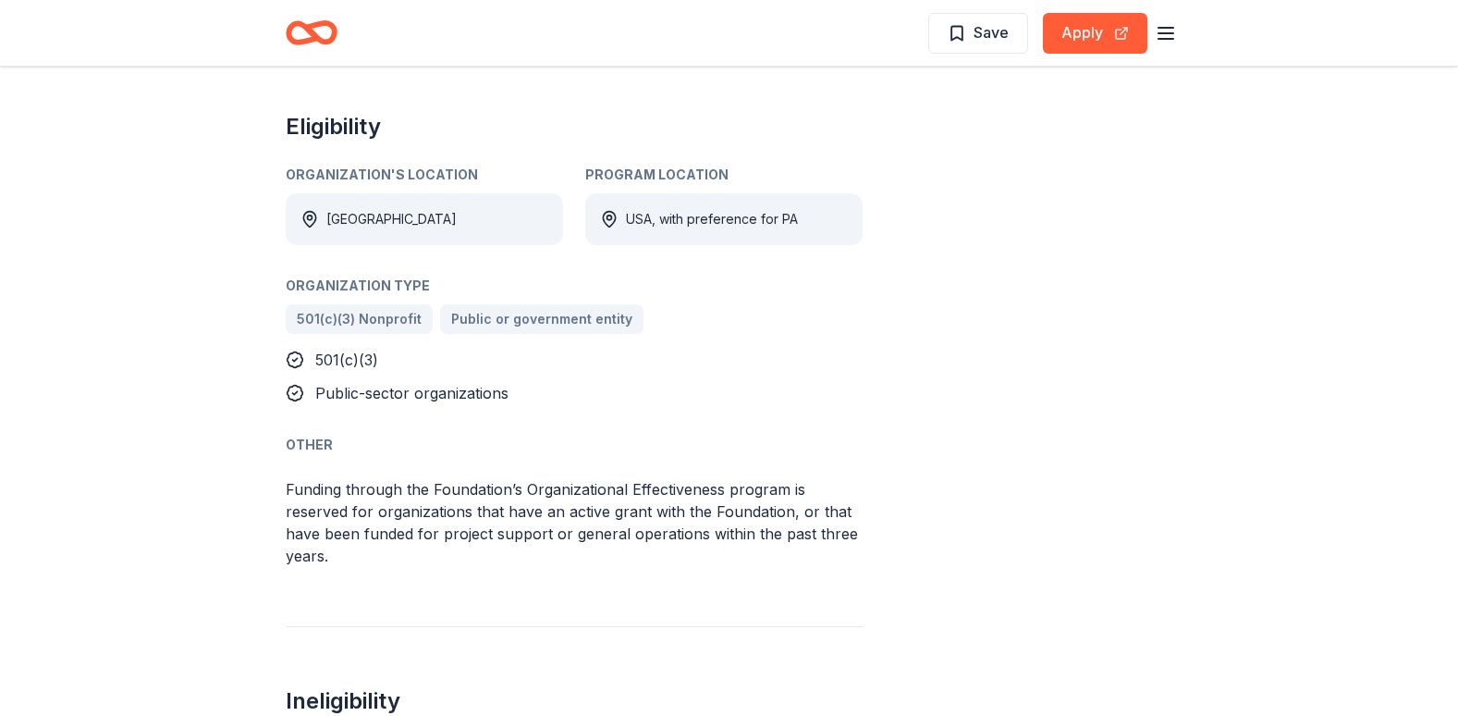
scroll to position [1309, 0]
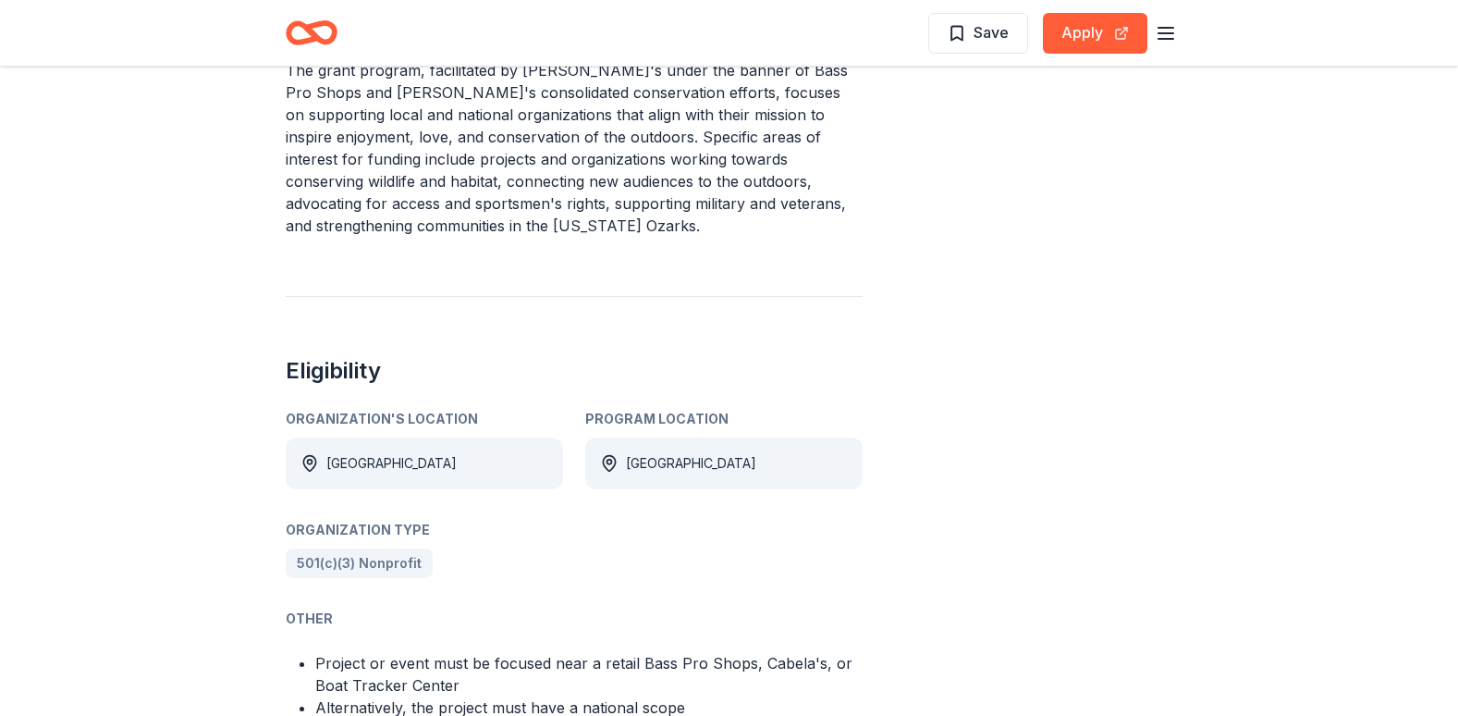
scroll to position [709, 0]
